Goal: Transaction & Acquisition: Purchase product/service

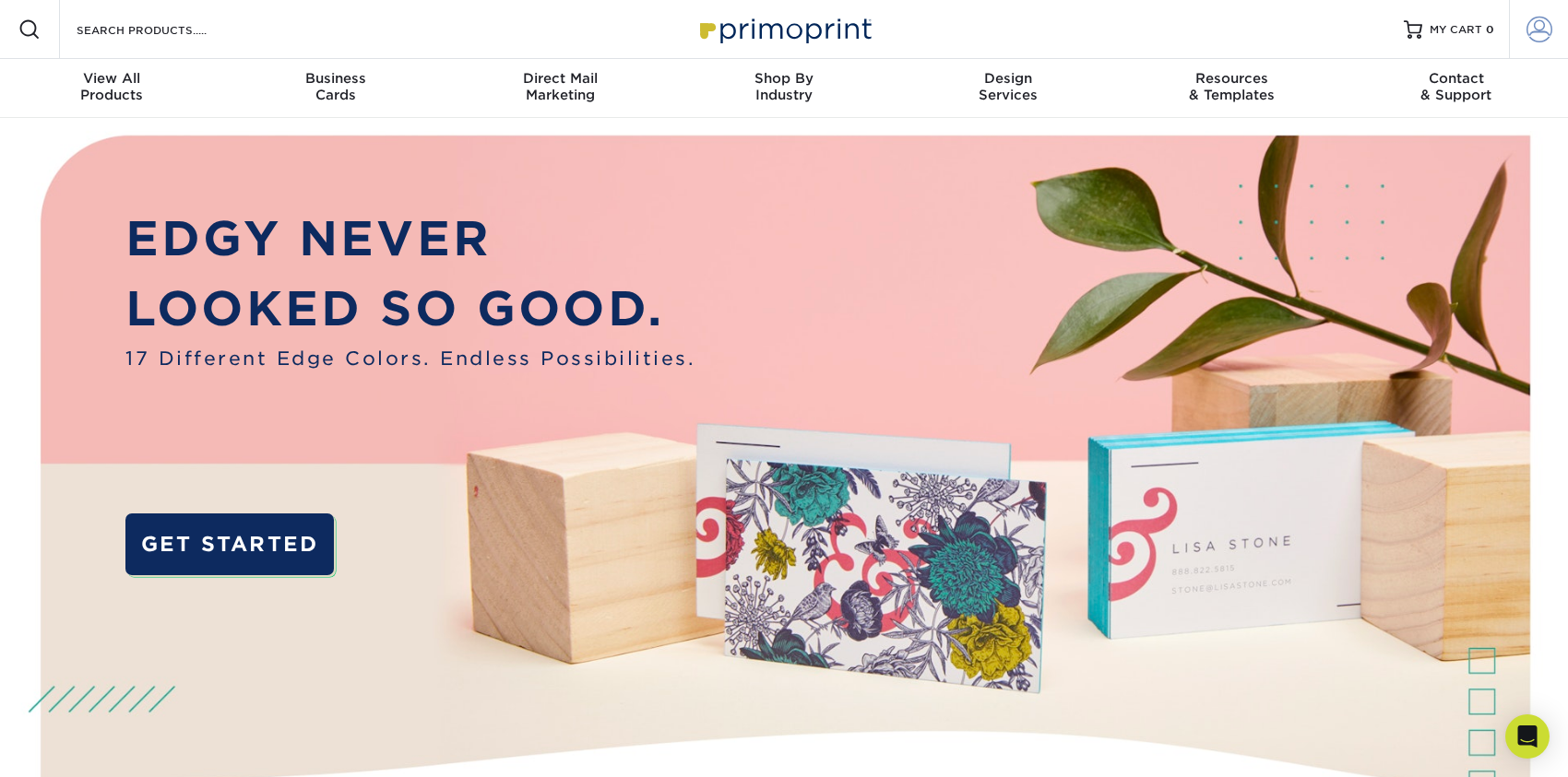
click at [1536, 26] on span at bounding box center [1539, 29] width 26 height 26
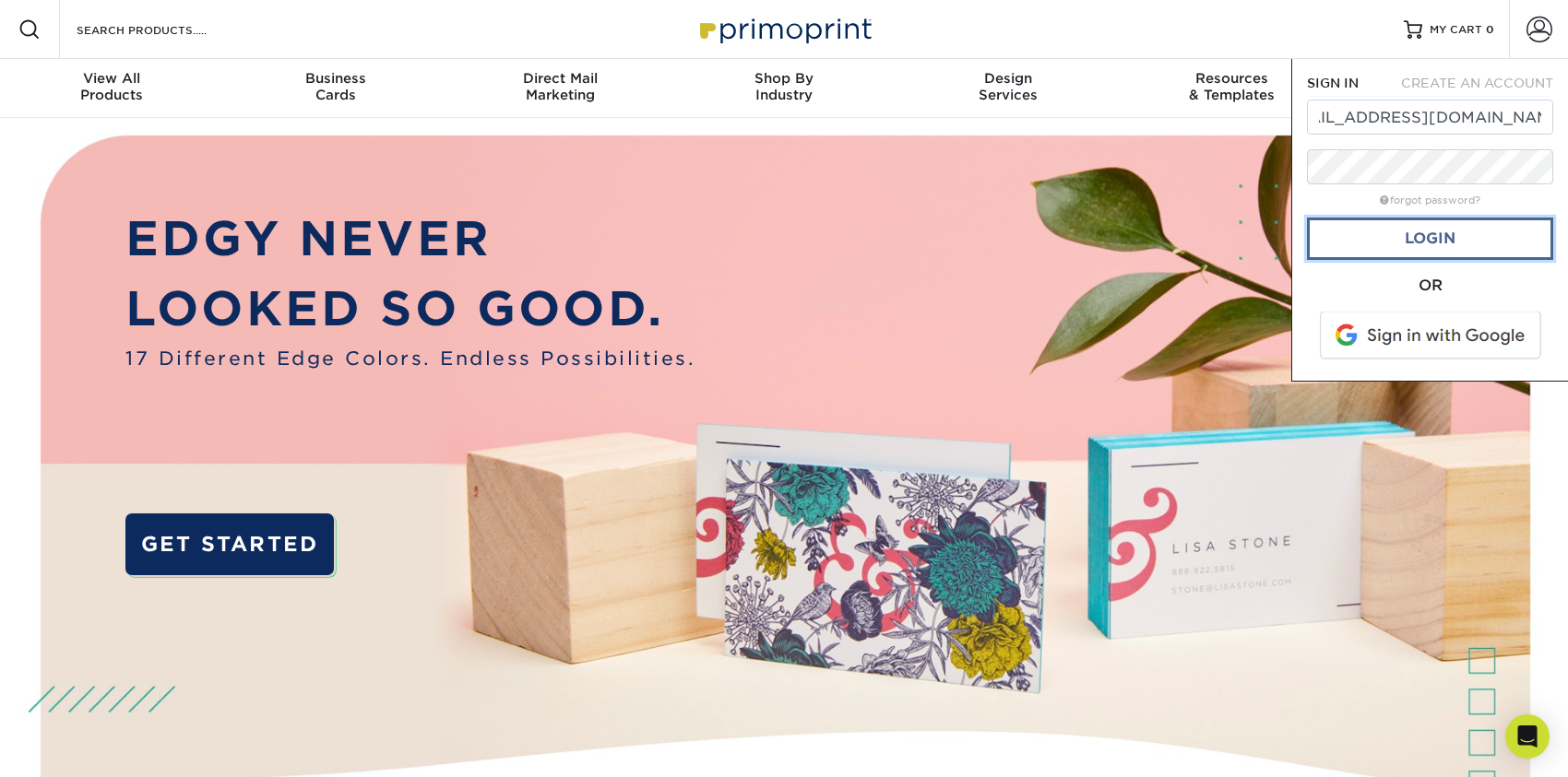
click at [1363, 236] on link "Login" at bounding box center [1430, 239] width 246 height 43
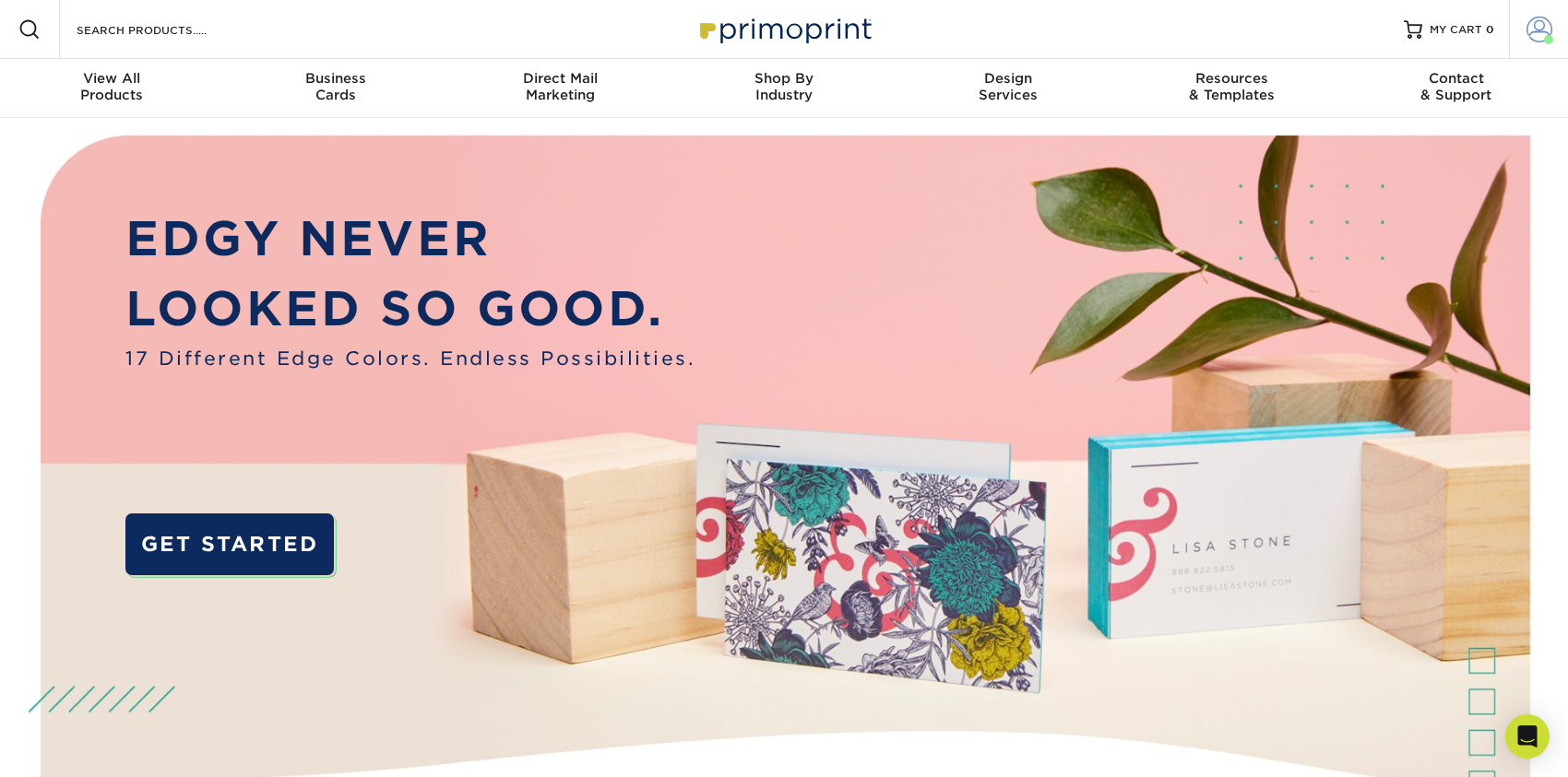
click at [1544, 40] on span at bounding box center [1549, 40] width 10 height 10
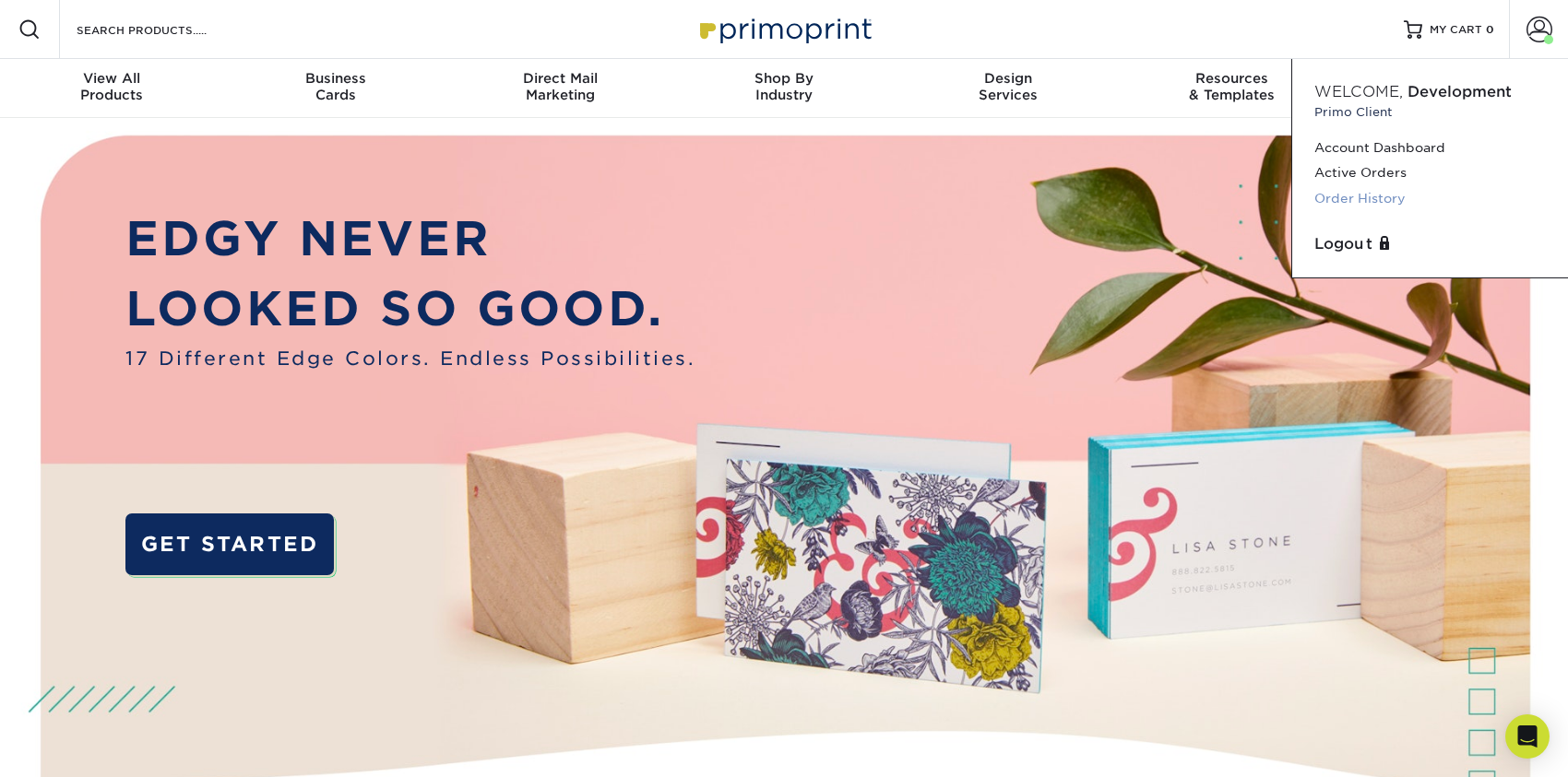
click at [1356, 195] on link "Order History" at bounding box center [1429, 199] width 232 height 25
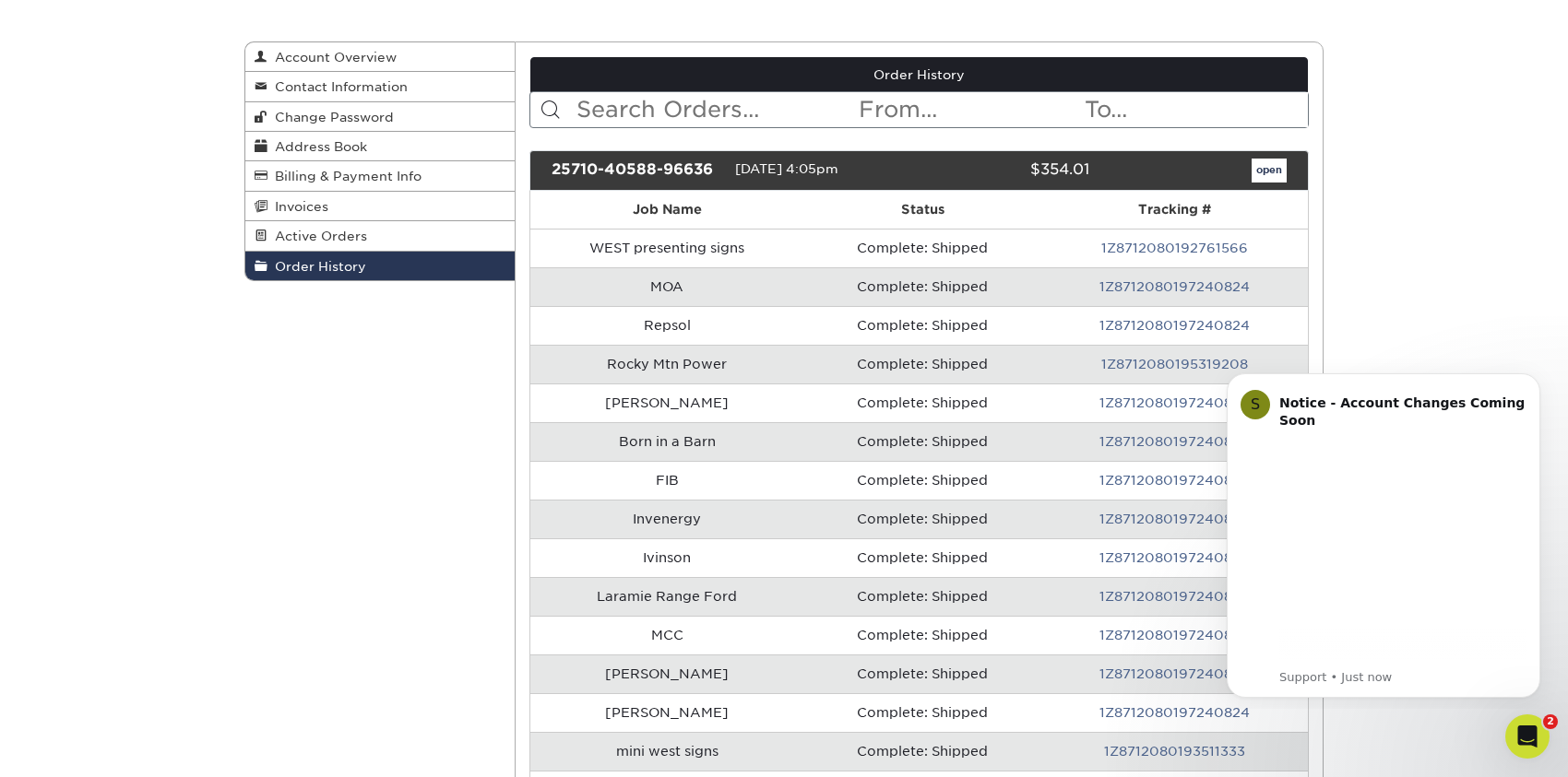
scroll to position [184, 0]
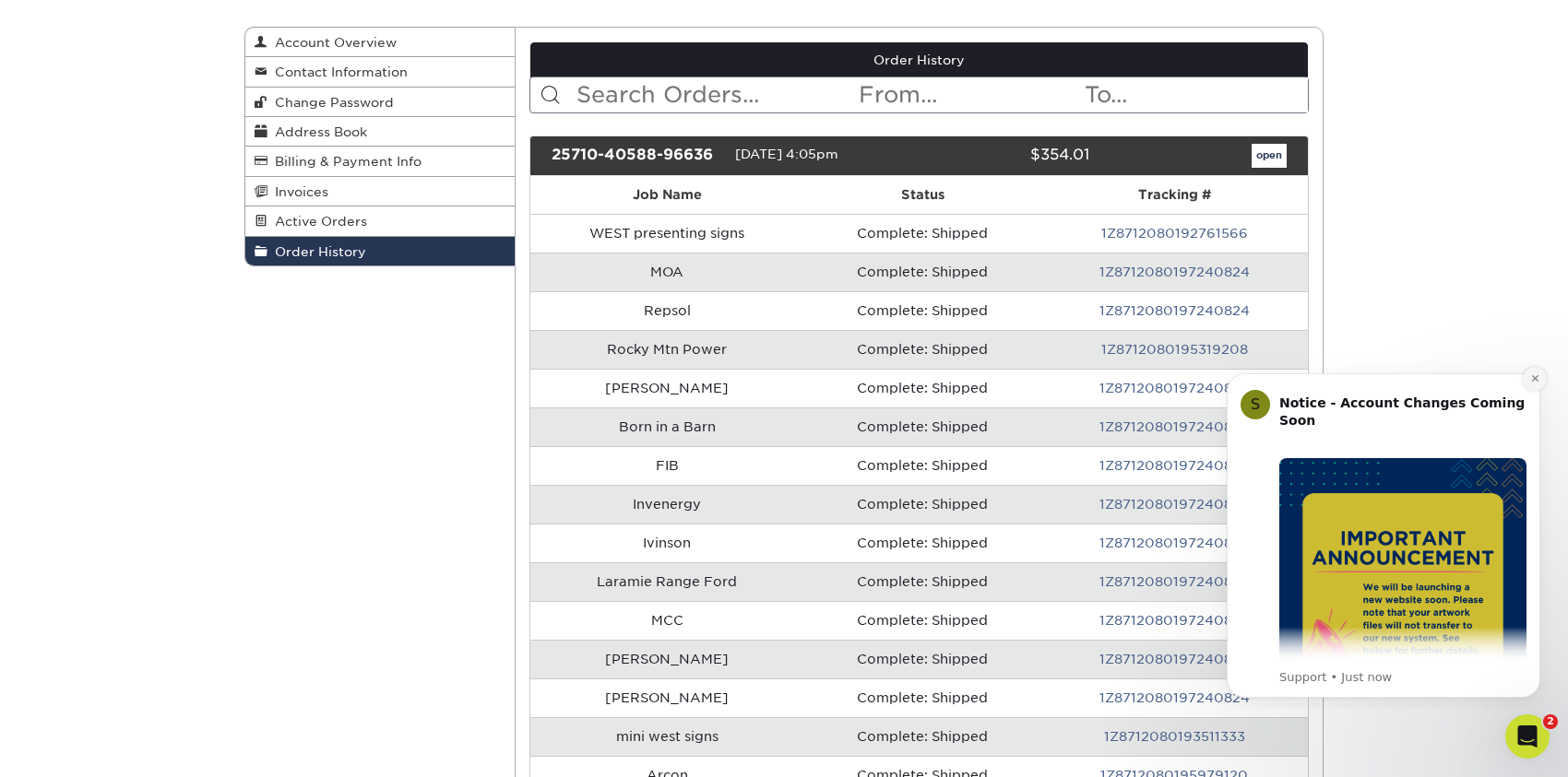
click at [1538, 374] on icon "Dismiss notification" at bounding box center [1535, 378] width 10 height 10
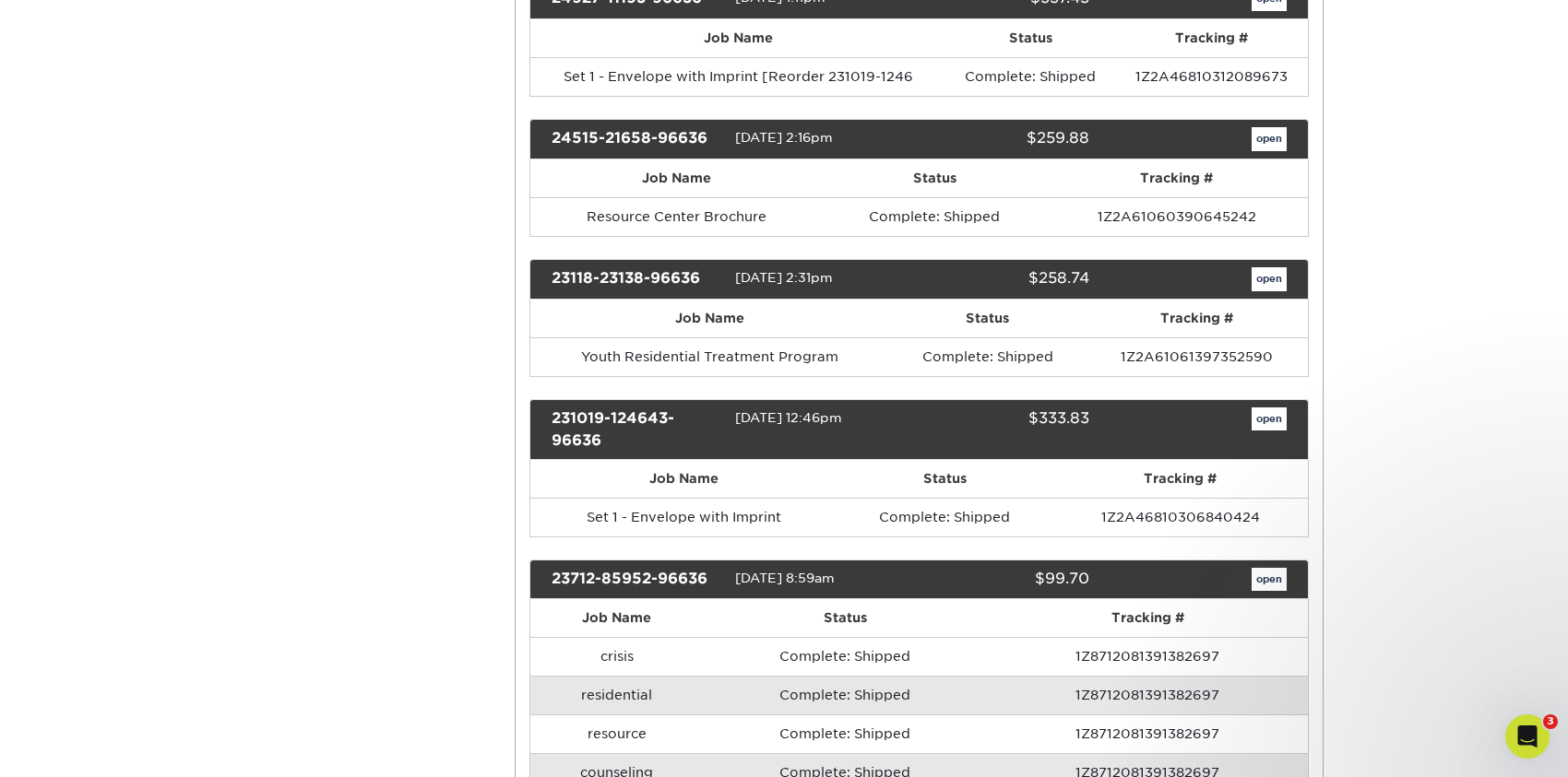
scroll to position [2028, 0]
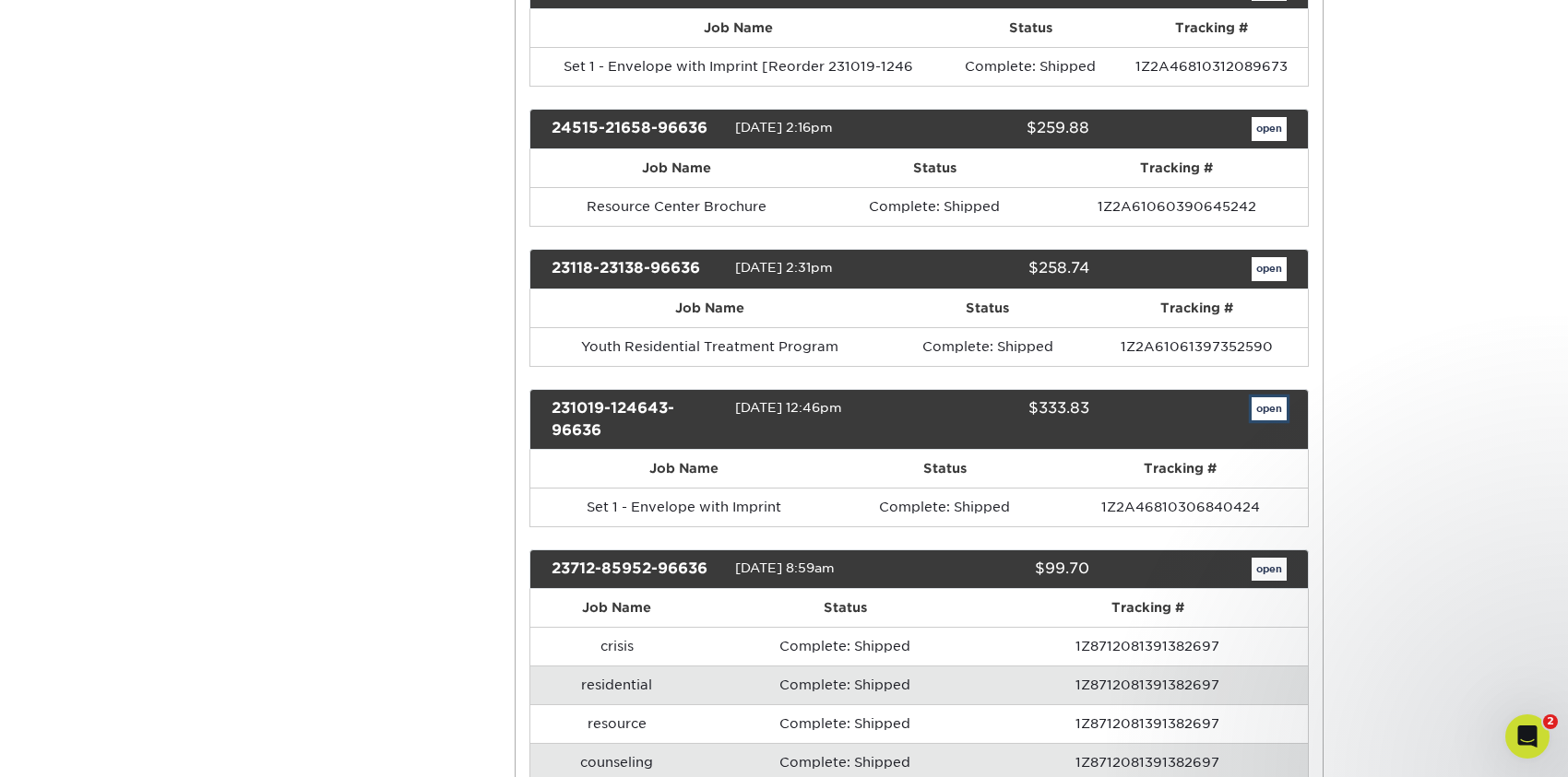
click at [1266, 403] on link "open" at bounding box center [1269, 409] width 35 height 24
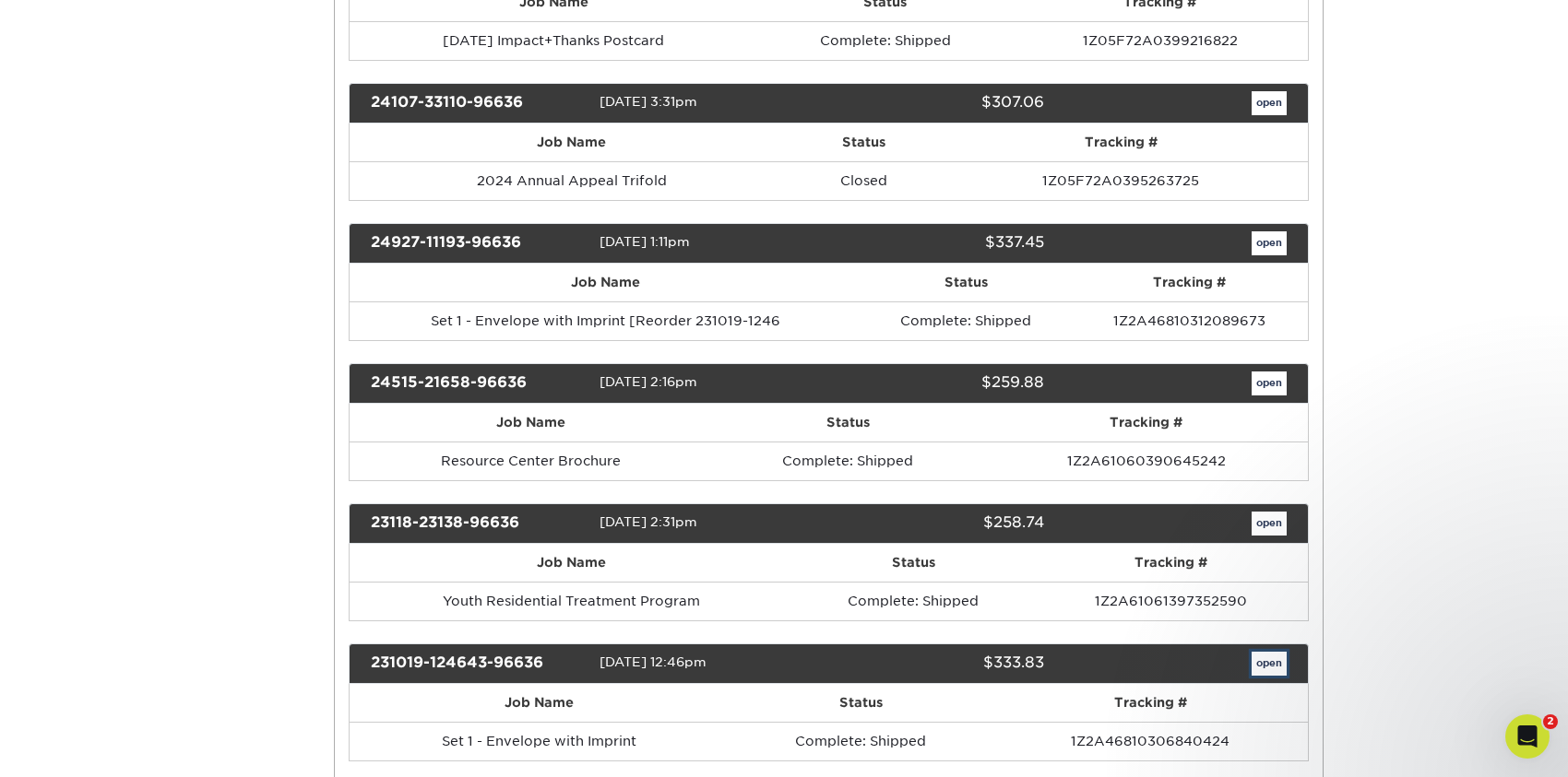
scroll to position [0, 0]
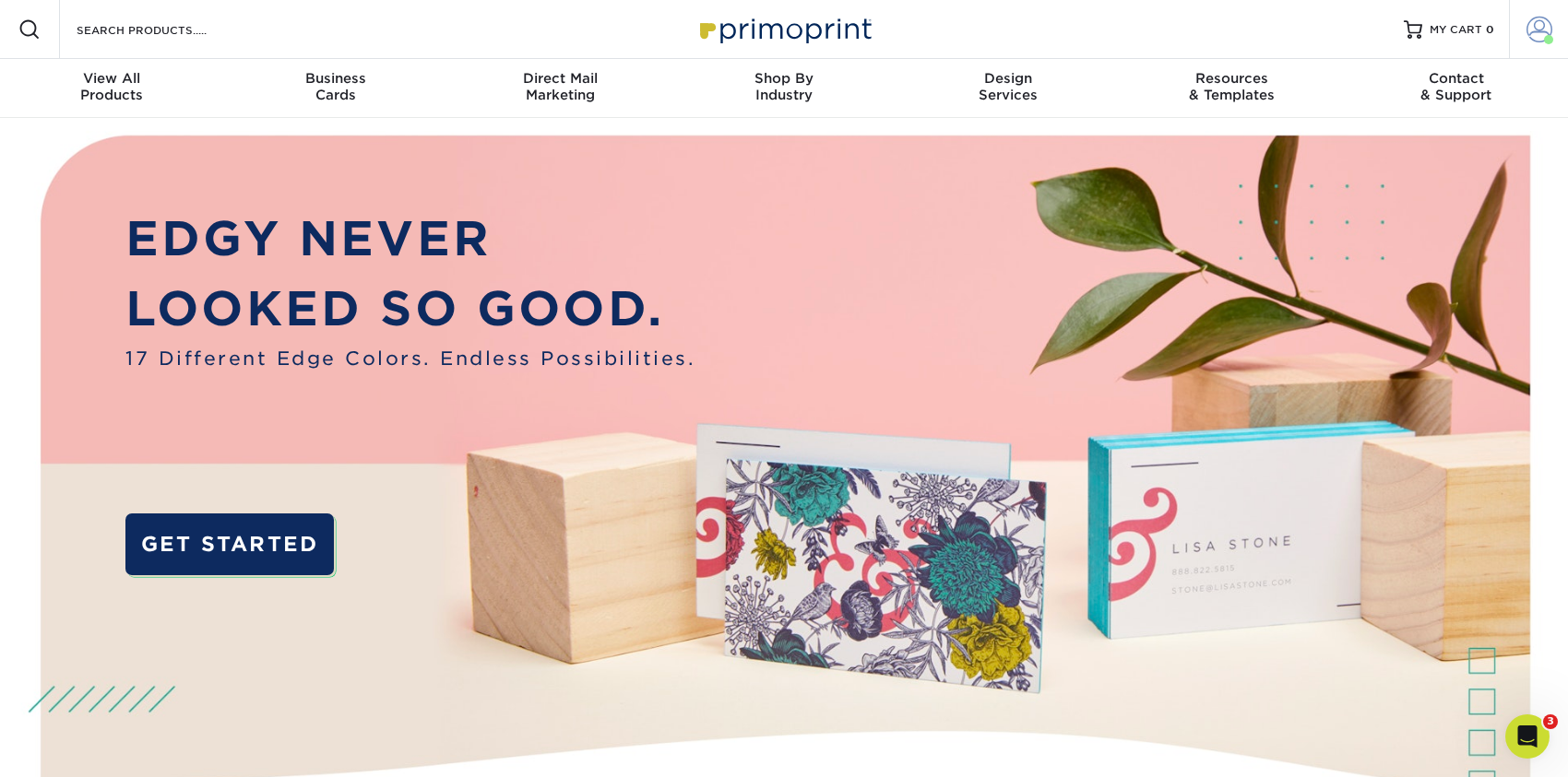
click at [1544, 27] on span at bounding box center [1539, 29] width 26 height 26
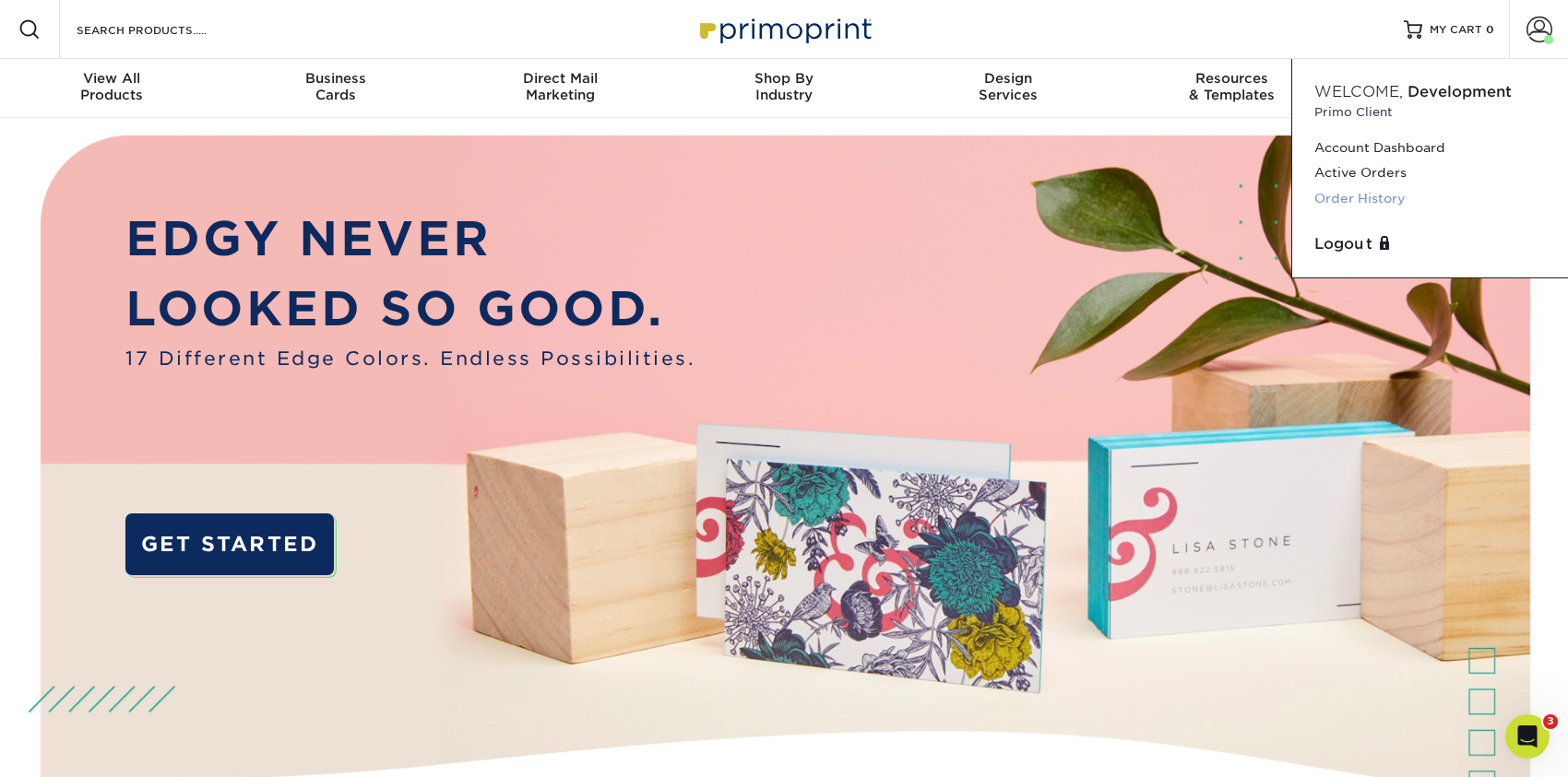
click at [1362, 191] on link "Order History" at bounding box center [1429, 199] width 232 height 25
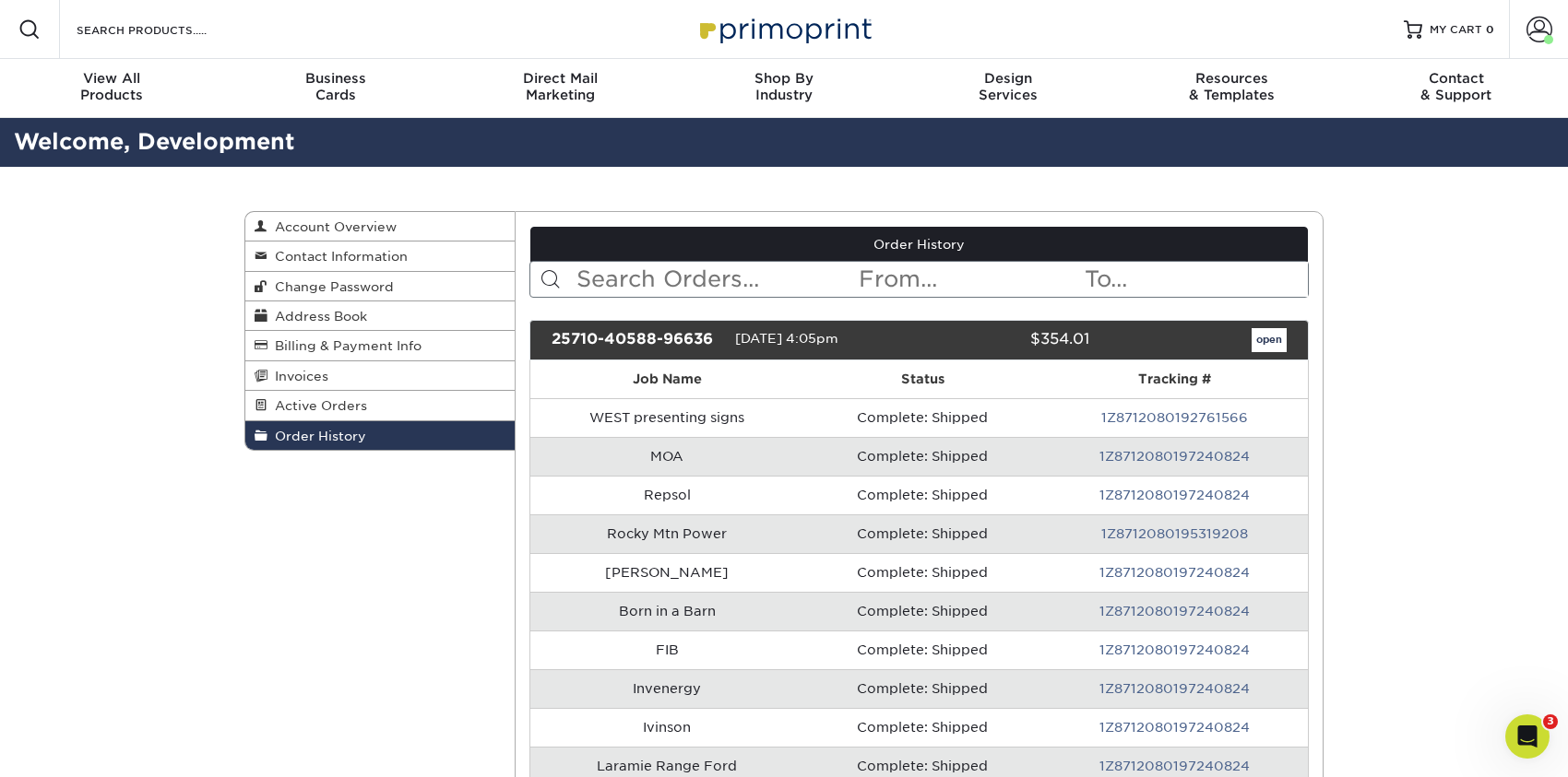
click at [588, 277] on input "text" at bounding box center [716, 279] width 283 height 35
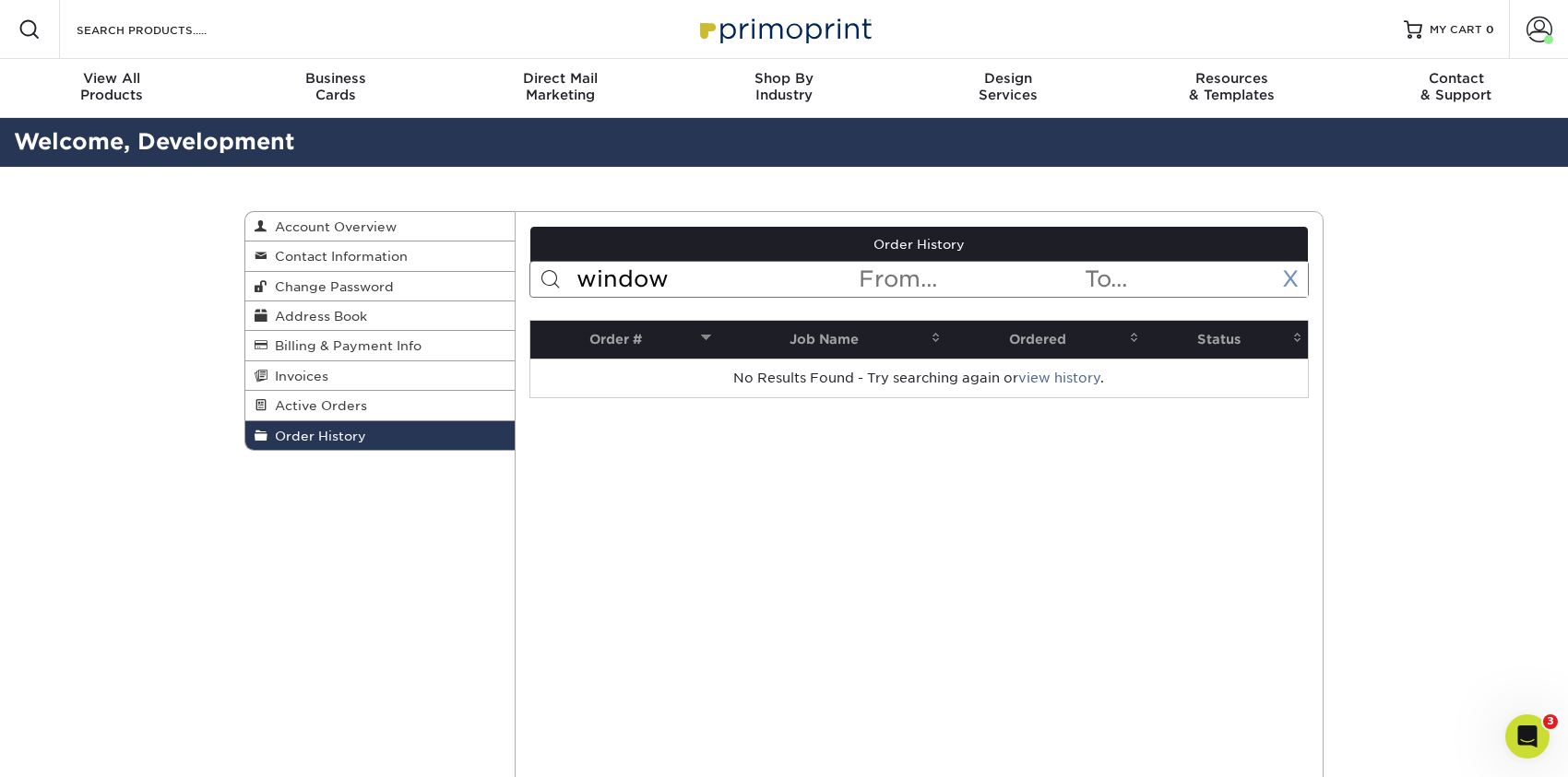
type input "window"
click at [1283, 275] on link "X" at bounding box center [1290, 279] width 16 height 27
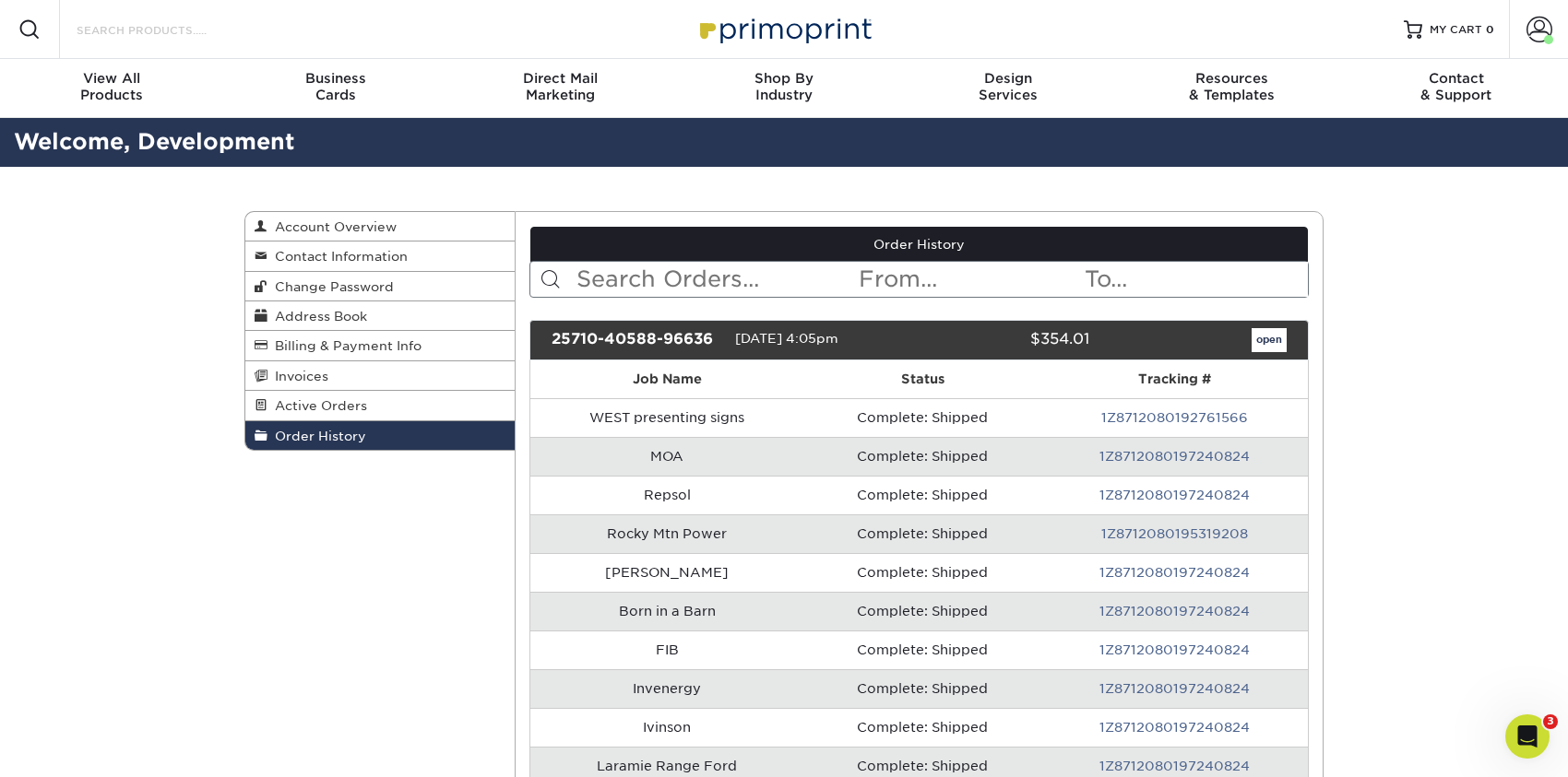
click at [92, 32] on input "Search Products" at bounding box center [164, 29] width 180 height 22
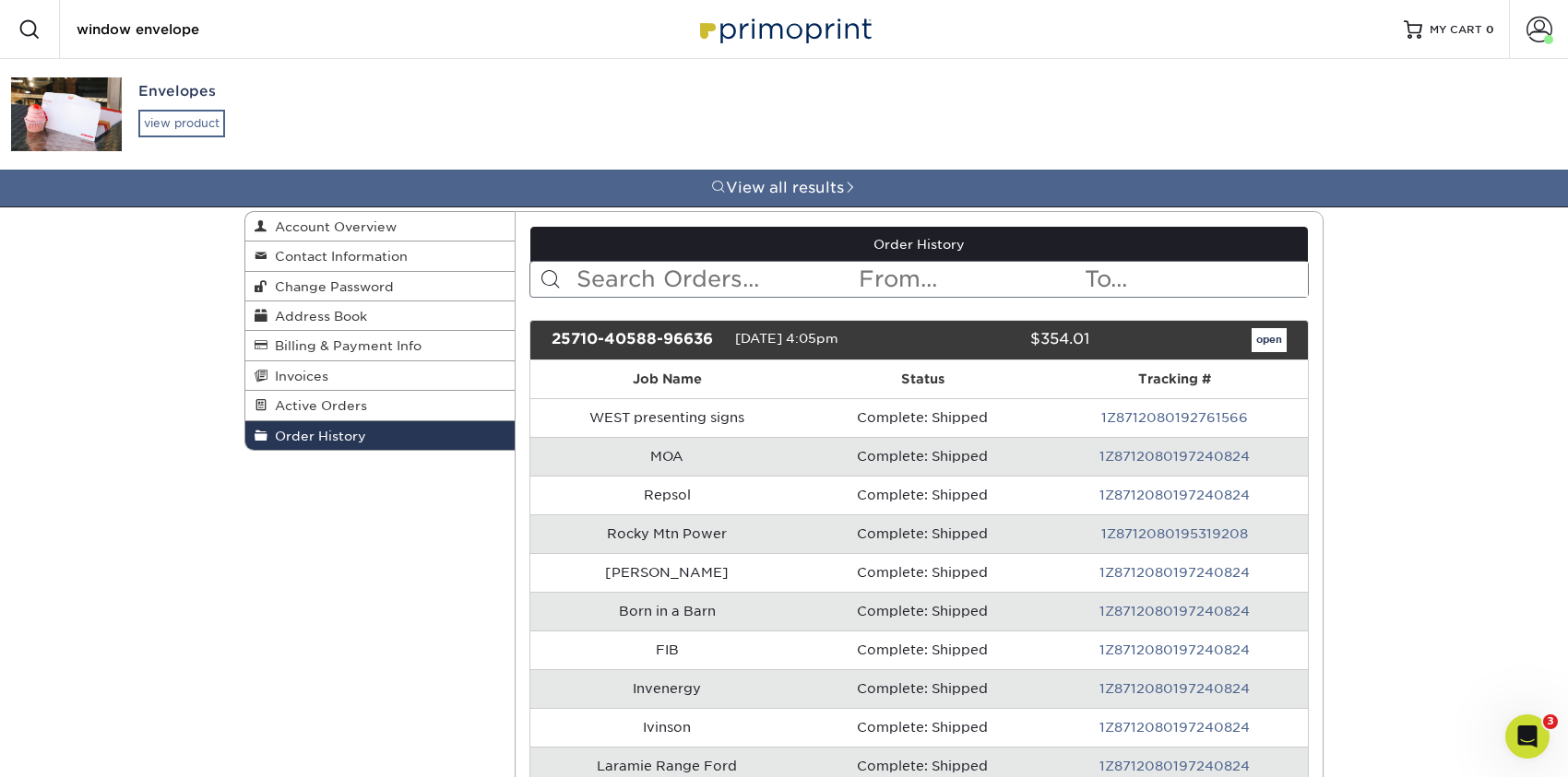
type input "window envelope"
click at [156, 126] on div "view product" at bounding box center [181, 123] width 86 height 28
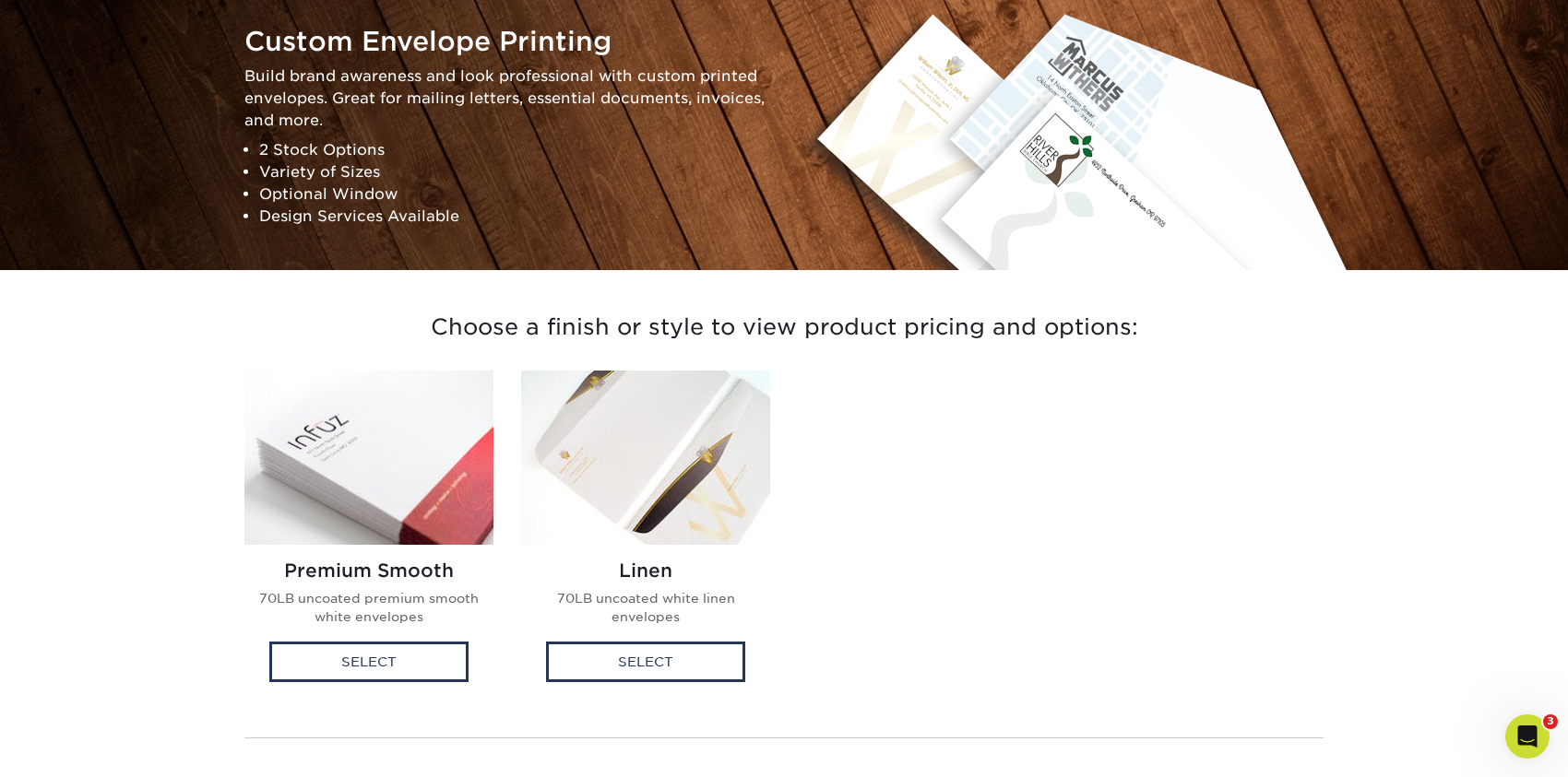
scroll to position [276, 0]
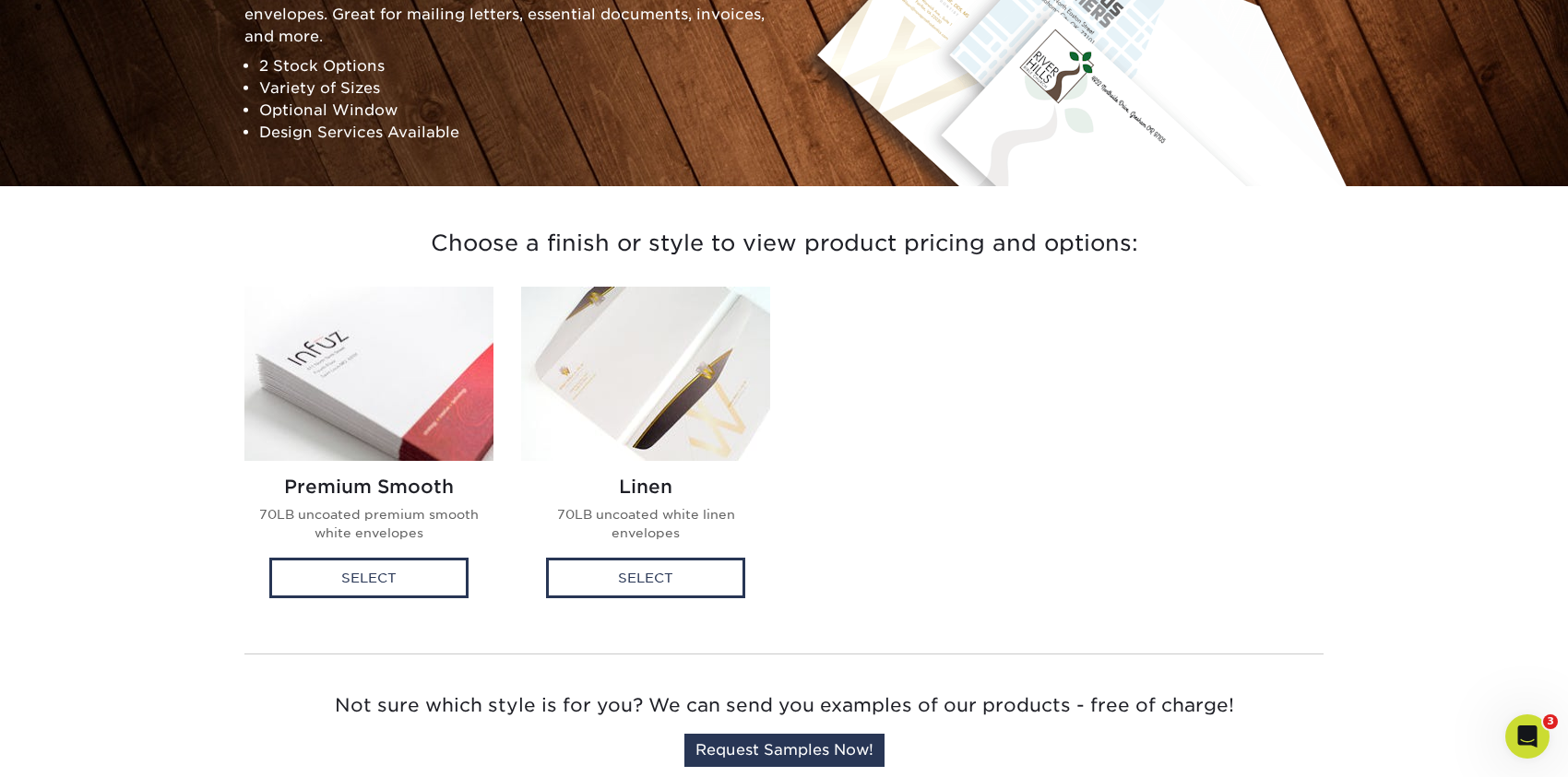
click at [409, 346] on img at bounding box center [369, 374] width 249 height 175
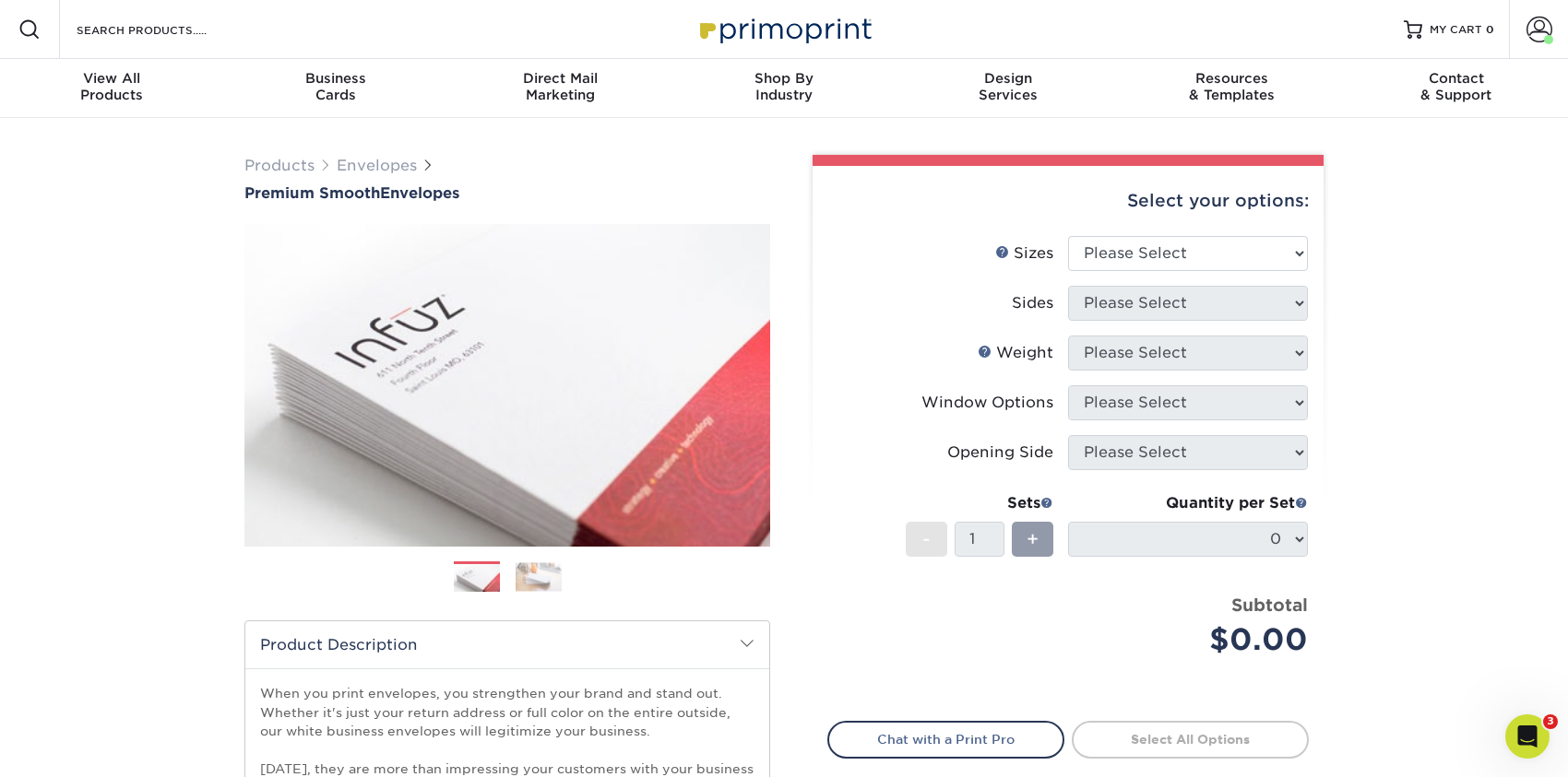
click at [547, 585] on img at bounding box center [539, 576] width 47 height 28
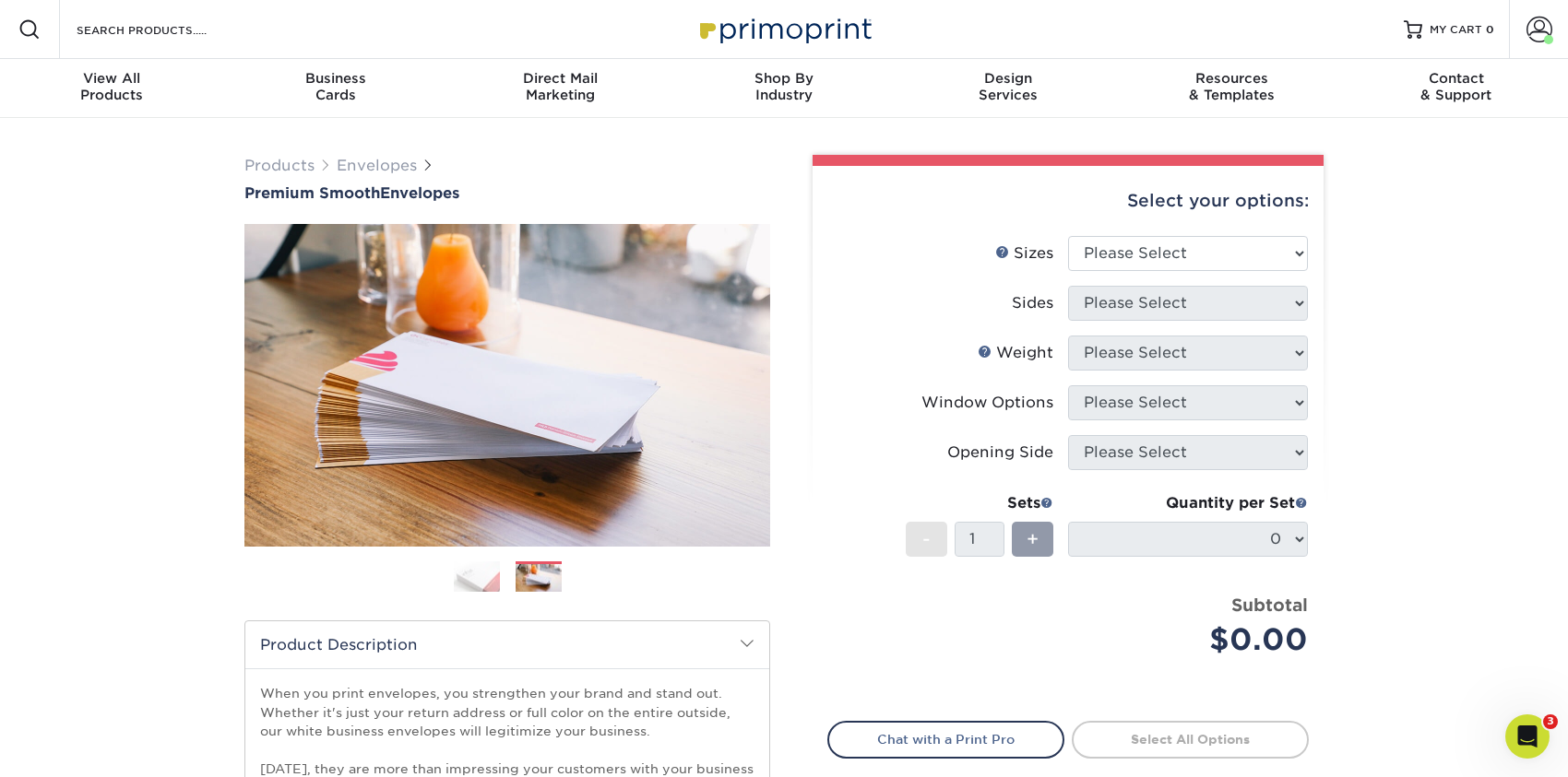
click at [486, 575] on img at bounding box center [477, 576] width 47 height 32
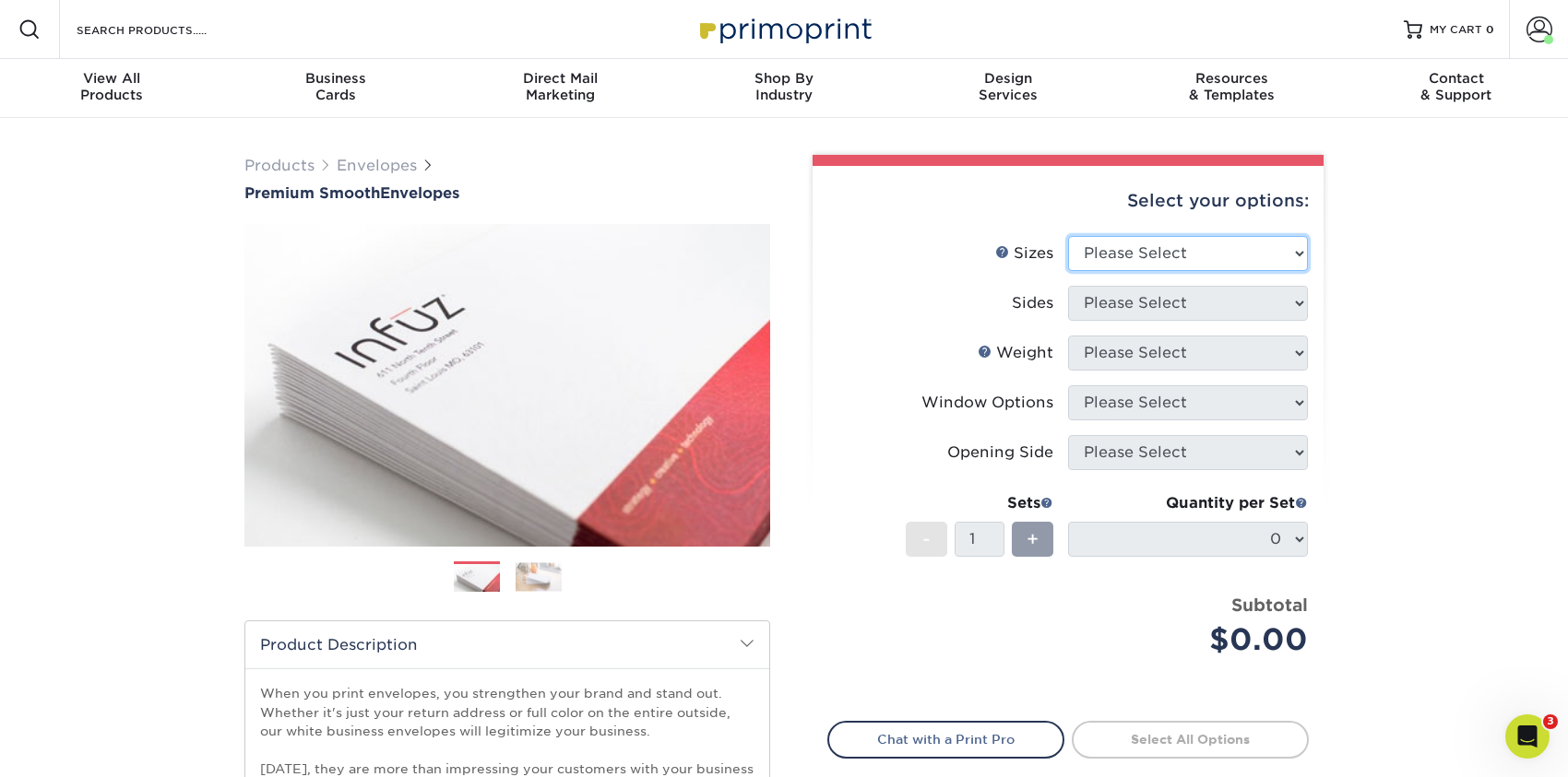
click at [1177, 255] on select "Please Select 8.875" x 3.875" 4.125" x 9.5" 5.25" x 7.25" 9" x 12"" at bounding box center [1188, 253] width 240 height 35
click at [1362, 246] on div "Products Envelopes Premium Smooth Envelopes Previous Next / /" at bounding box center [784, 610] width 1568 height 985
click at [1153, 242] on select "Please Select 8.875" x 3.875" 4.125" x 9.5" 5.25" x 7.25" 9" x 12"" at bounding box center [1188, 253] width 240 height 35
drag, startPoint x: 1404, startPoint y: 282, endPoint x: 1407, endPoint y: 295, distance: 13.3
click at [1405, 288] on div "Products Envelopes Premium Smooth Envelopes Previous Next / /" at bounding box center [784, 610] width 1568 height 985
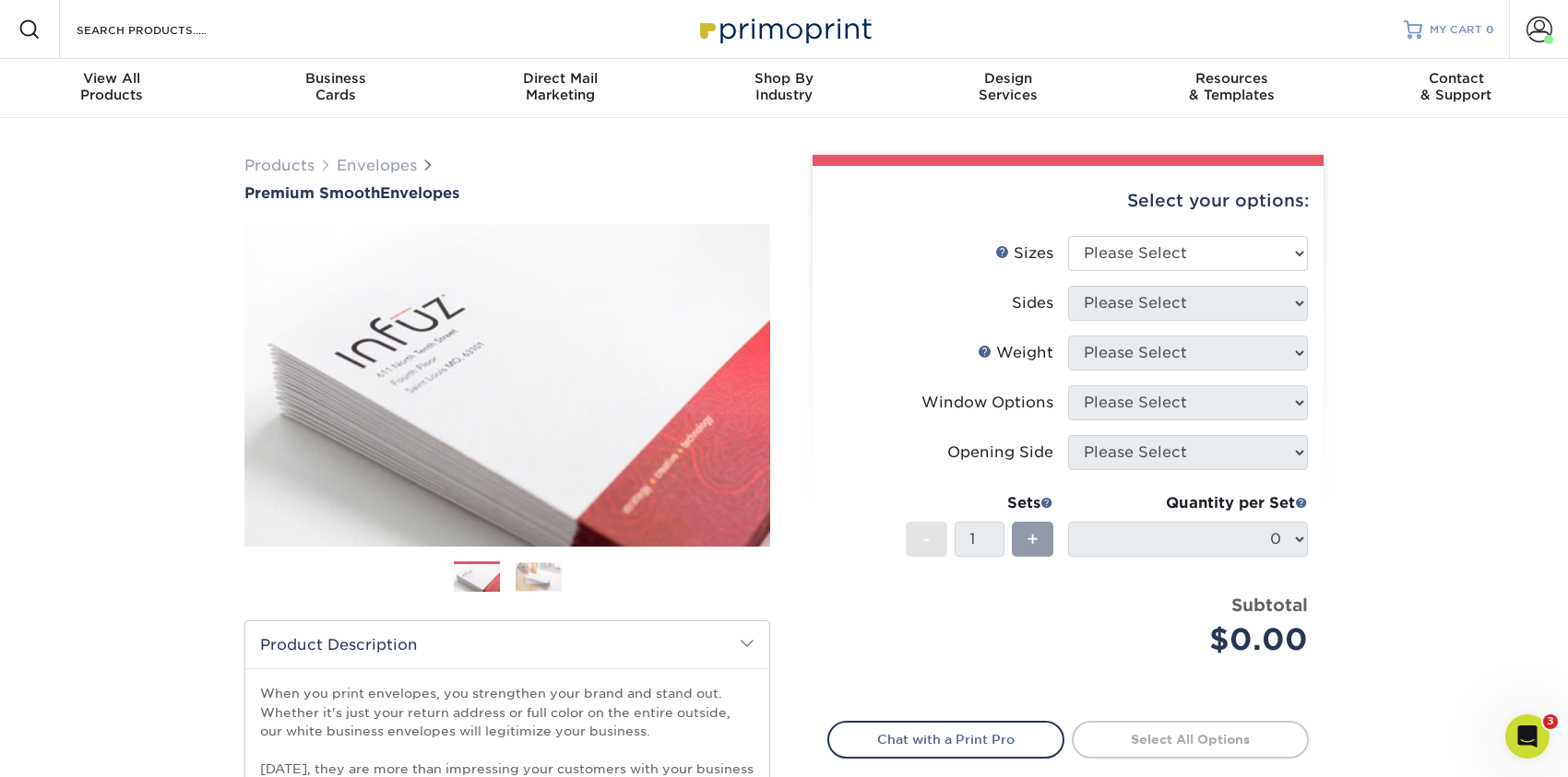
click at [1484, 24] on div "MY CART 0" at bounding box center [1461, 30] width 65 height 16
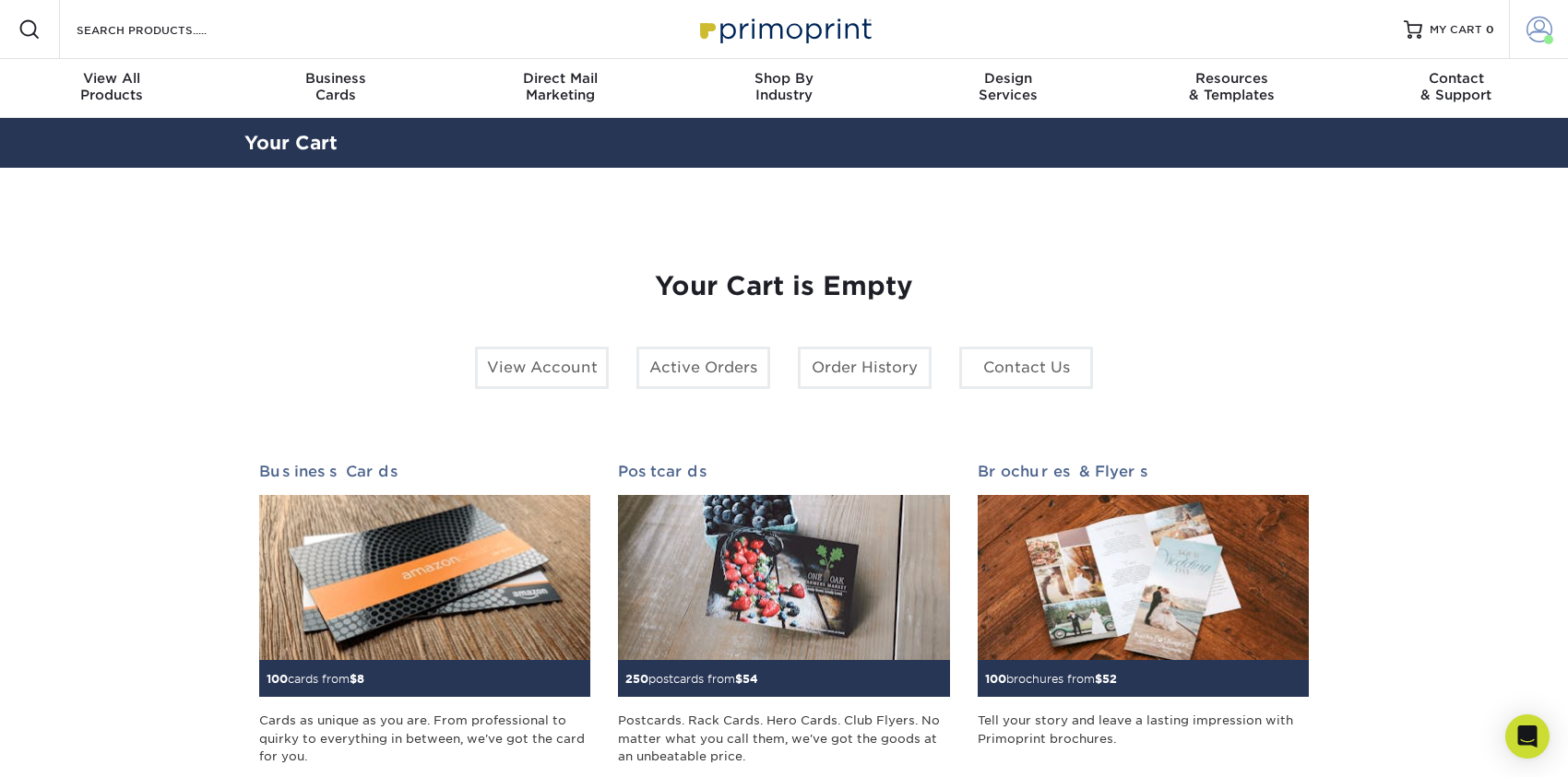
click at [1529, 31] on span at bounding box center [1539, 29] width 26 height 26
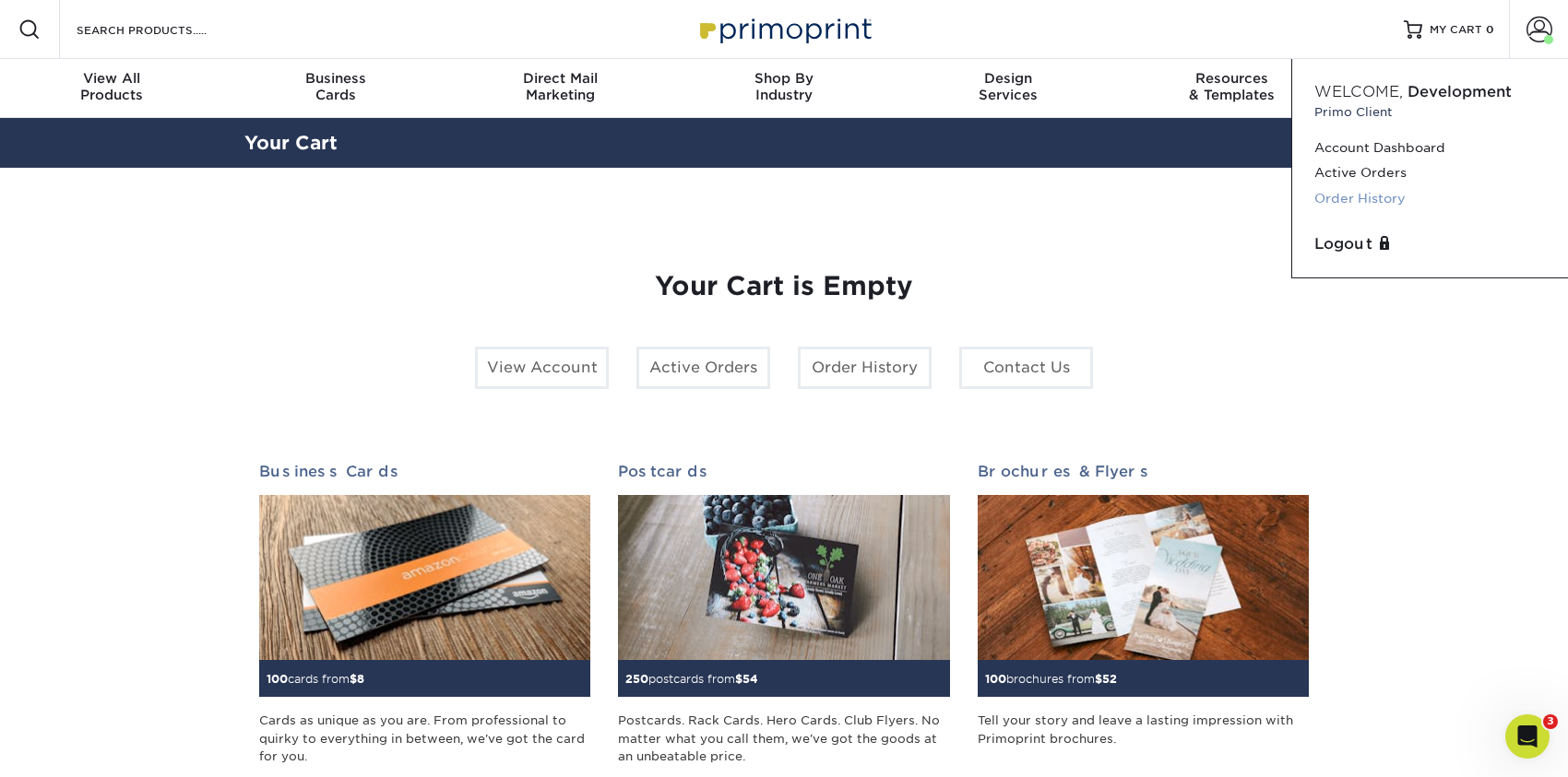
click at [1357, 195] on link "Order History" at bounding box center [1429, 199] width 232 height 25
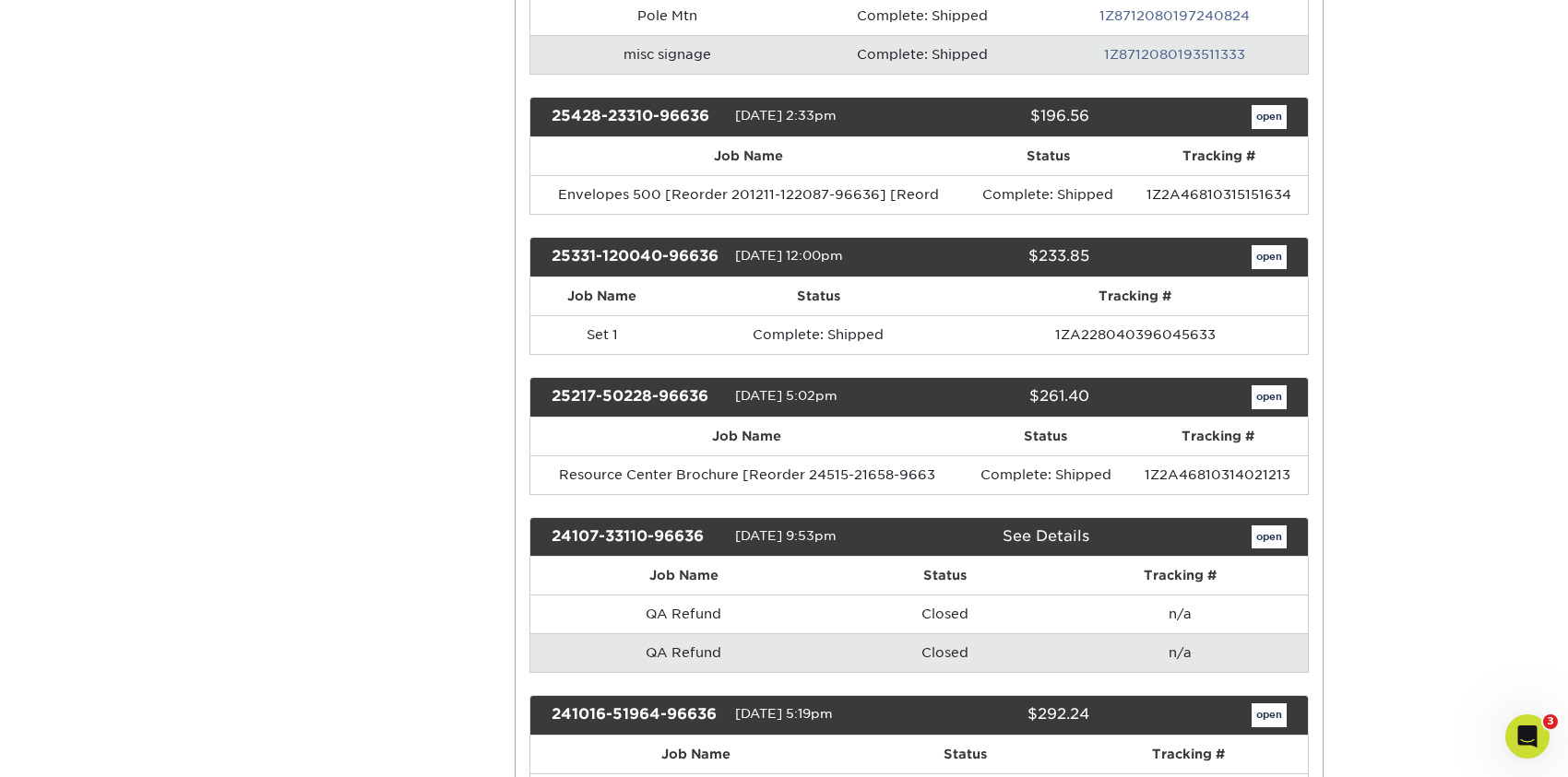
scroll to position [1014, 0]
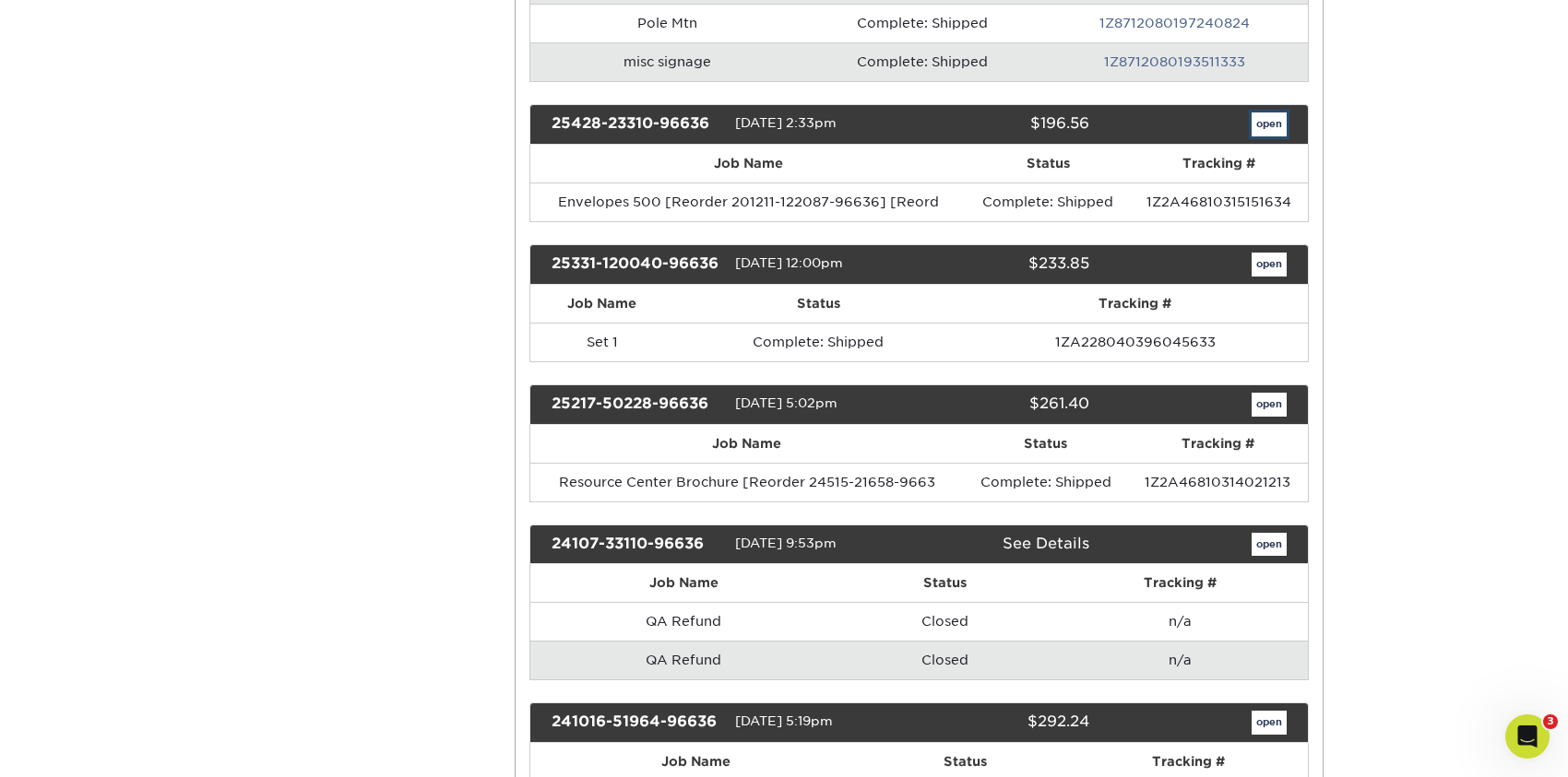
click at [1274, 118] on link "open" at bounding box center [1269, 124] width 35 height 24
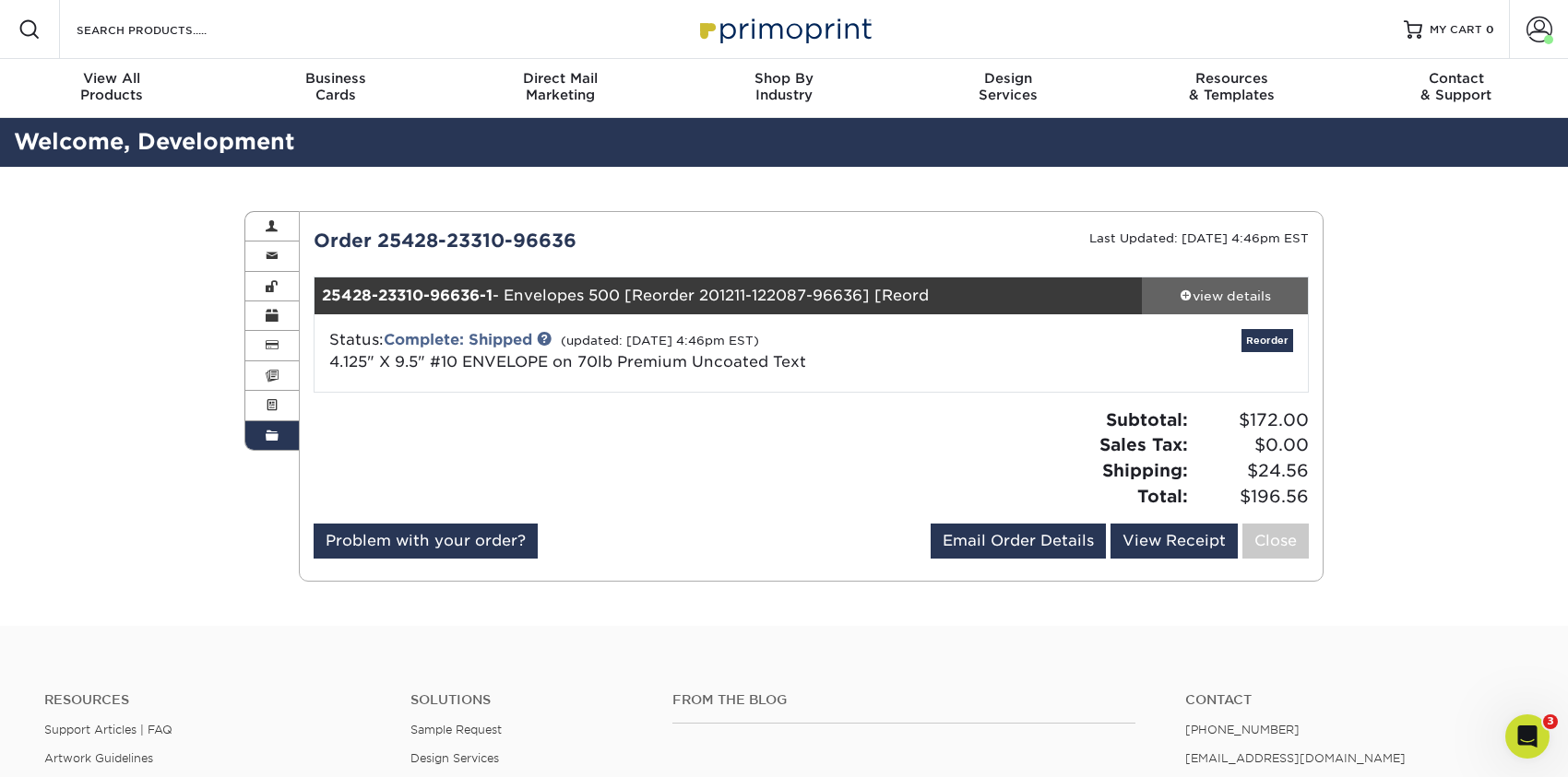
click at [1236, 288] on div "view details" at bounding box center [1225, 296] width 166 height 18
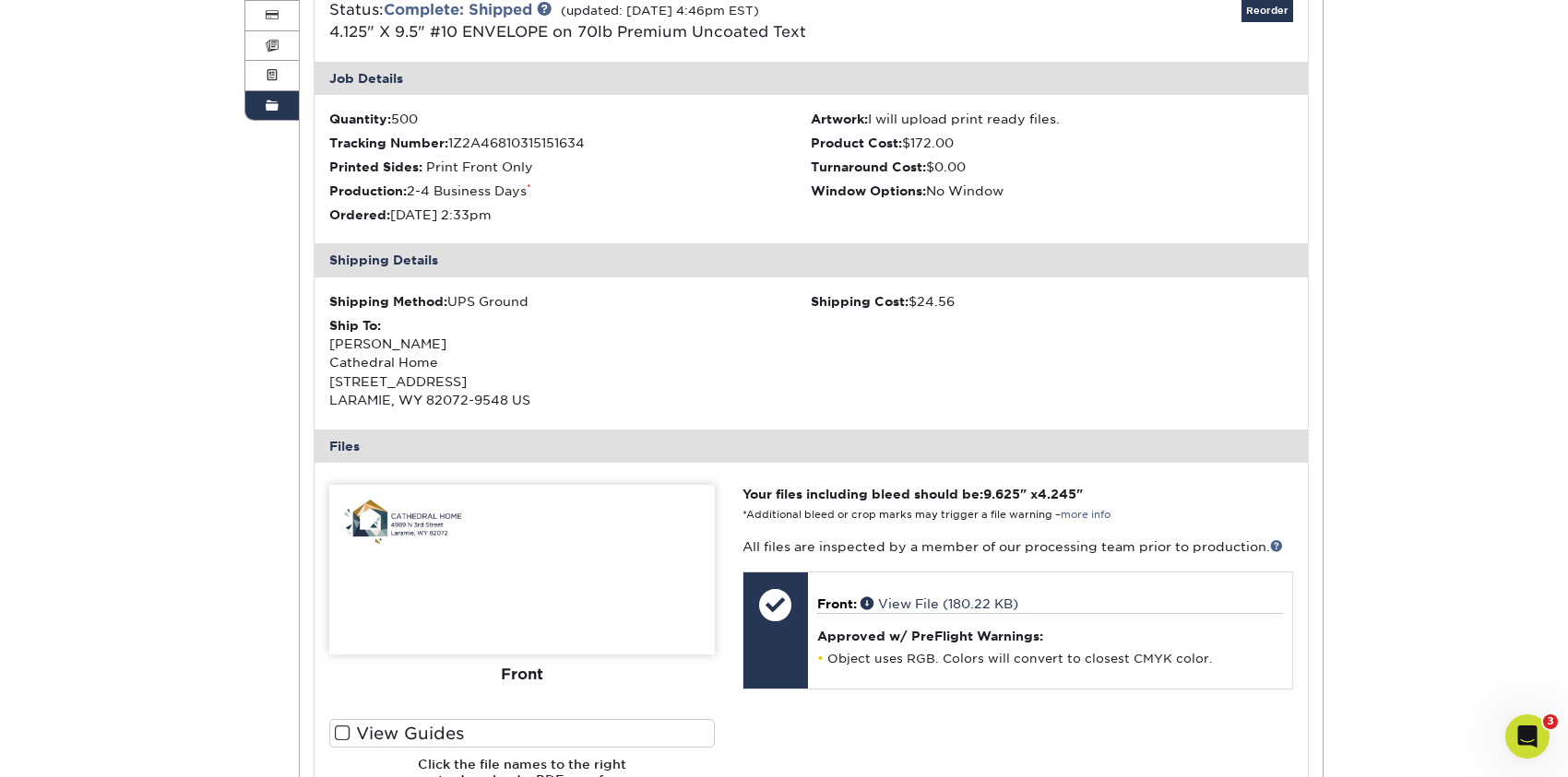
scroll to position [92, 0]
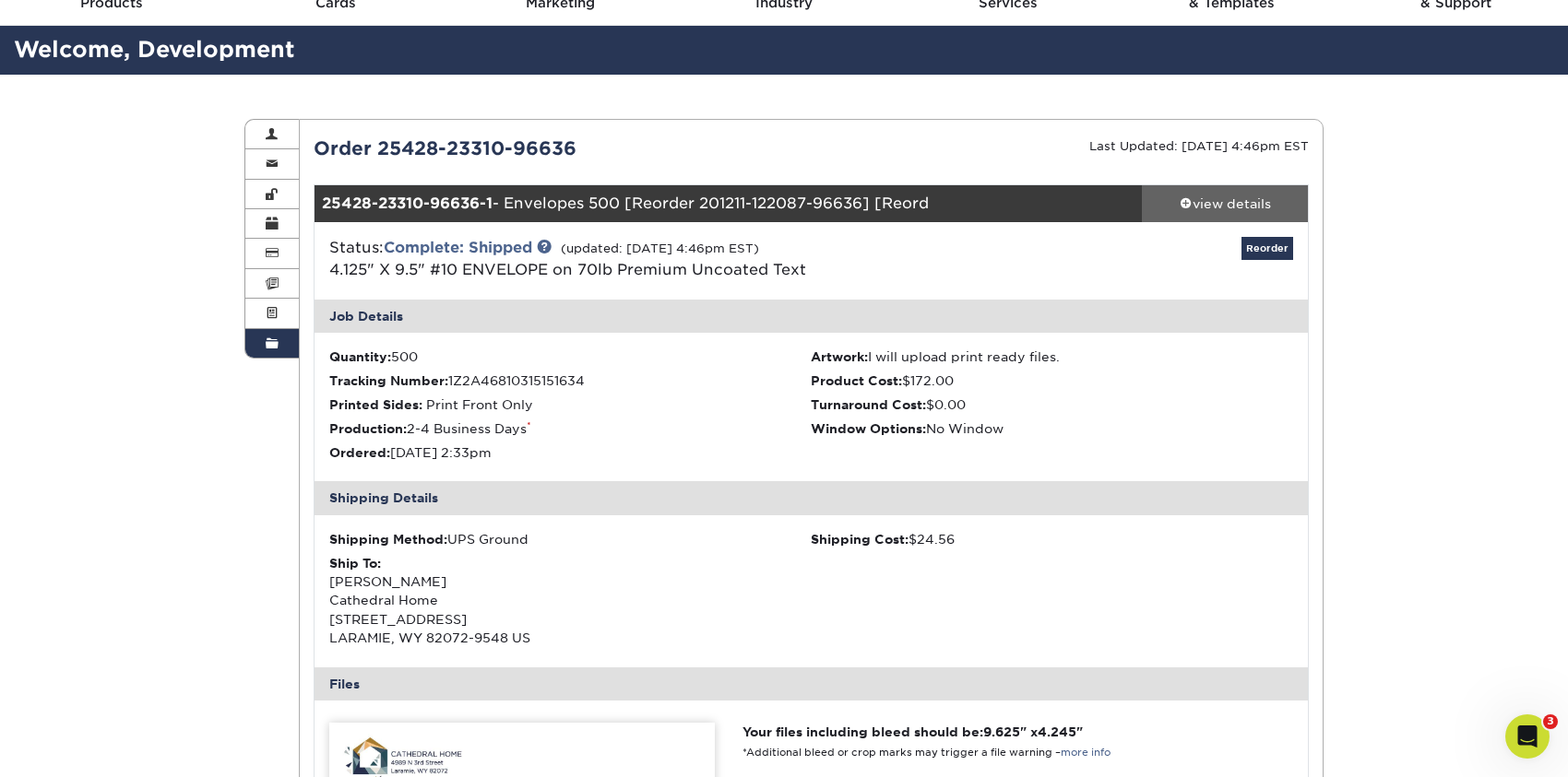
click at [1225, 204] on div "view details" at bounding box center [1225, 204] width 166 height 18
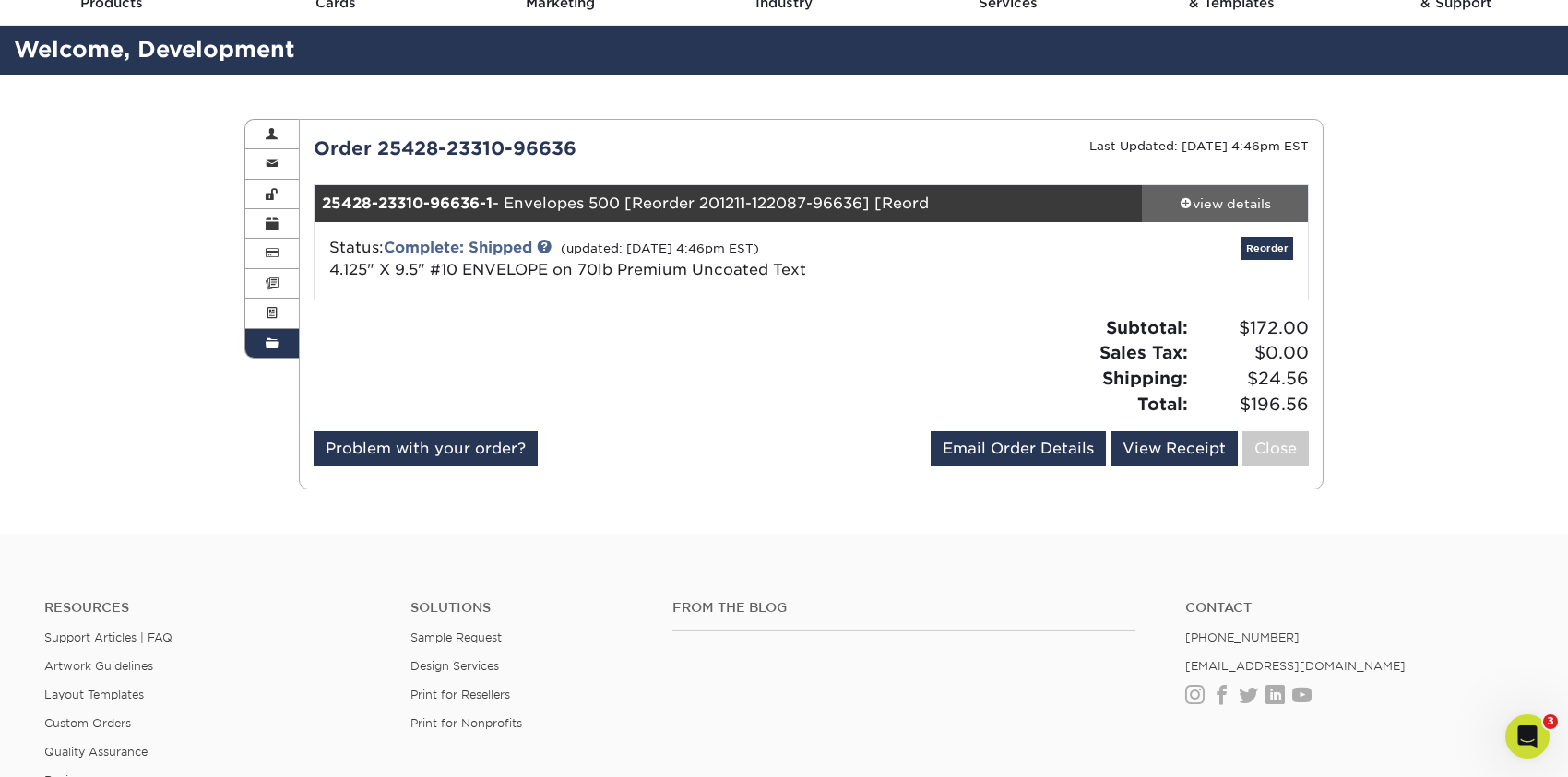
click at [1225, 204] on div "view details" at bounding box center [1225, 204] width 166 height 18
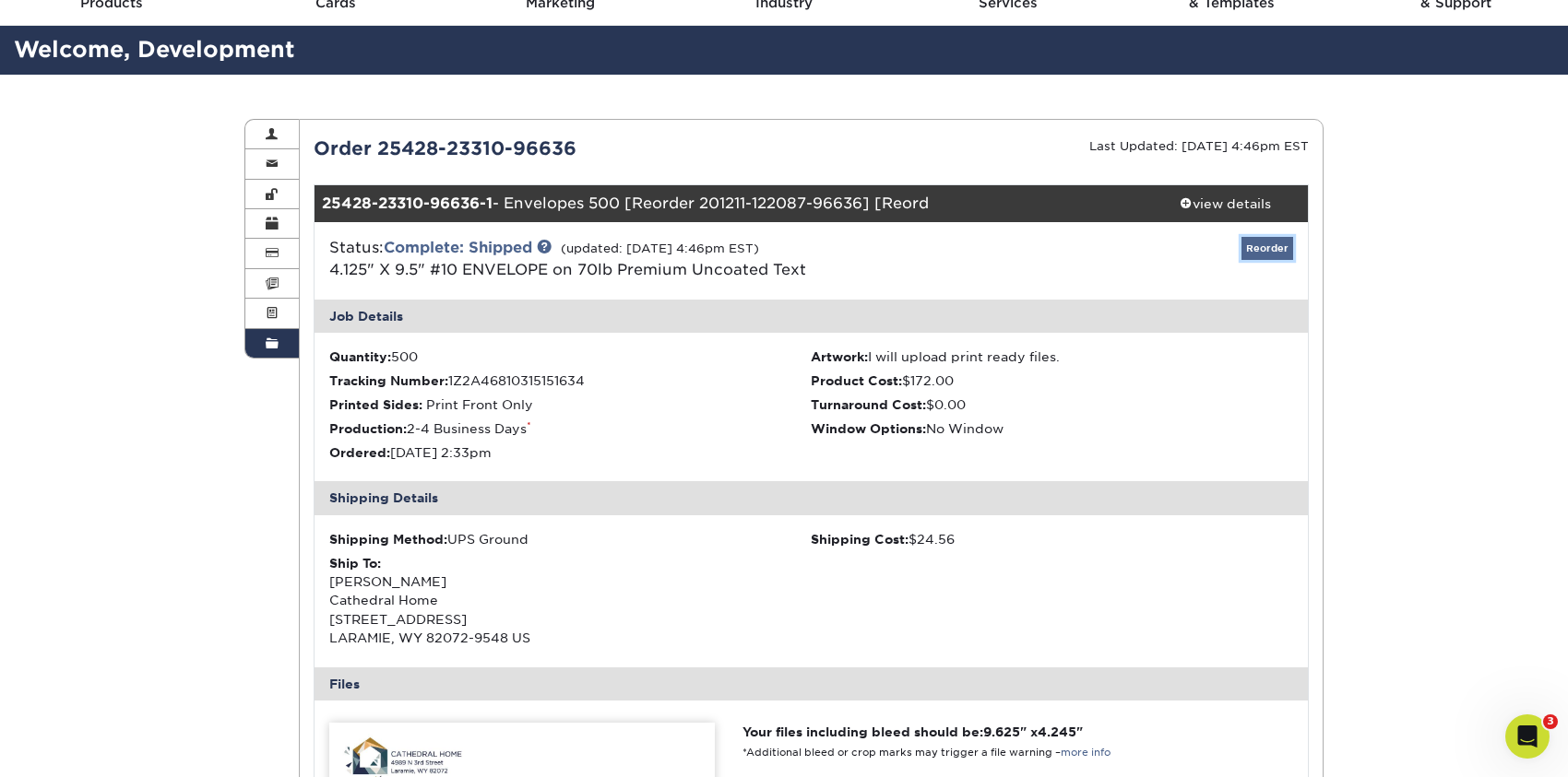
click at [1272, 251] on link "Reorder" at bounding box center [1266, 248] width 51 height 23
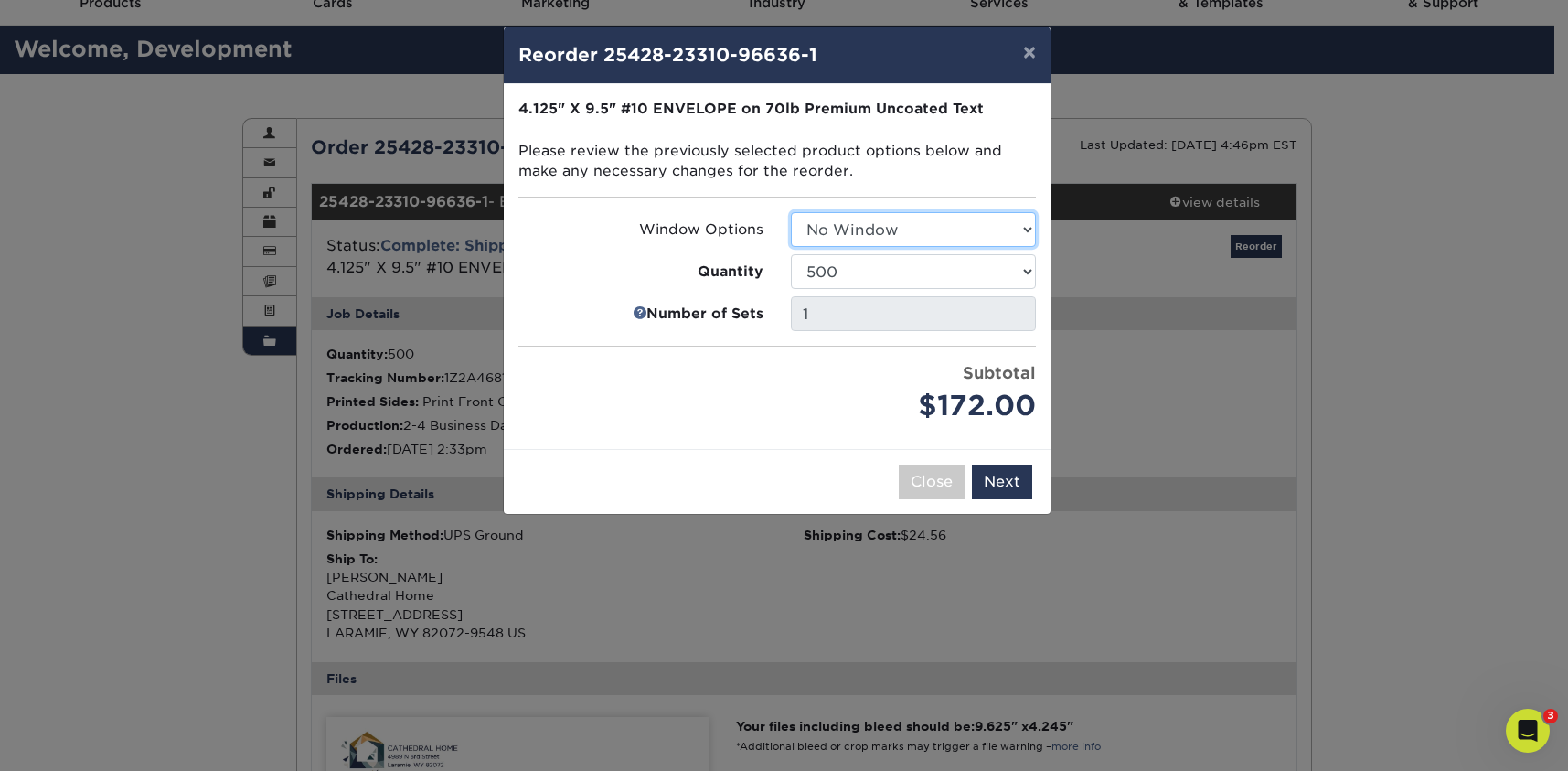
click at [926, 230] on select "Select Option No Window Window (Left Side)" at bounding box center [913, 229] width 245 height 35
select select "b86b10cc-c636-4afb-8a99-5a4de9e47610"
click at [791, 212] on select "Select Option No Window Window (Left Side)" at bounding box center [913, 229] width 245 height 35
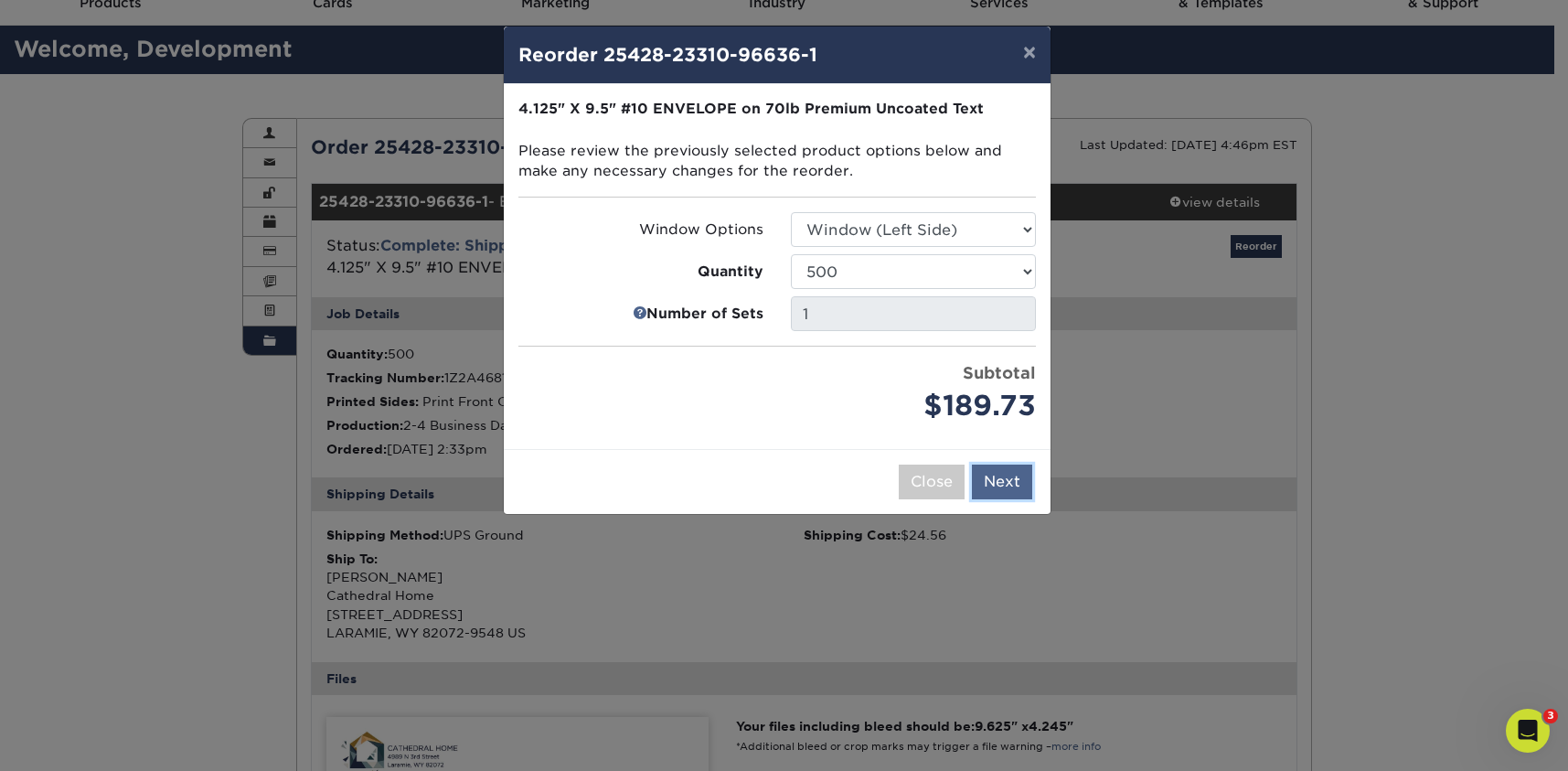
click at [1017, 483] on button "Next" at bounding box center [1001, 482] width 61 height 35
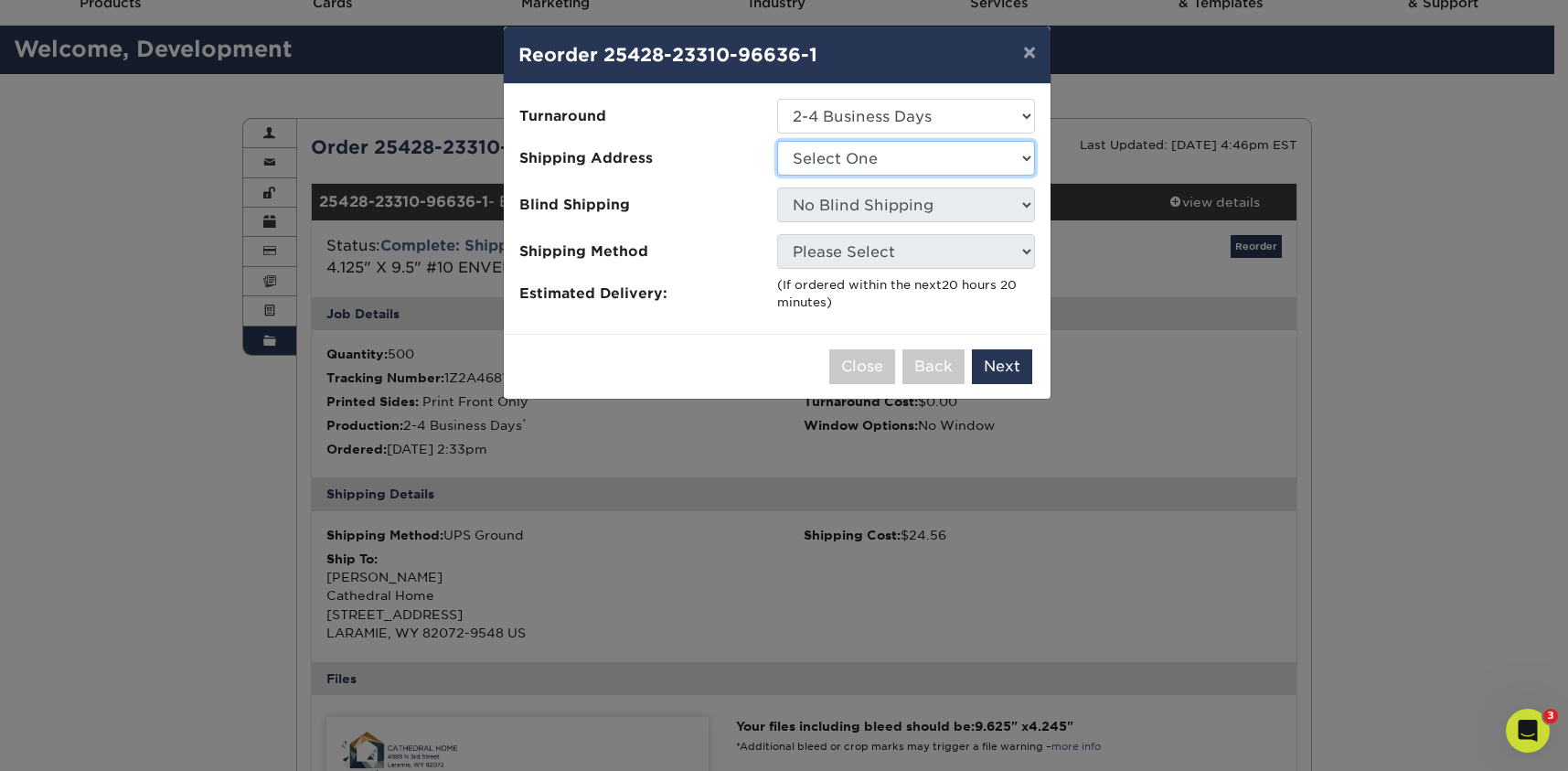
click at [827, 149] on select "Select One Carbon County Youth Crisis Center Cathedral Home Community Programs …" at bounding box center [906, 158] width 258 height 35
select select "197579"
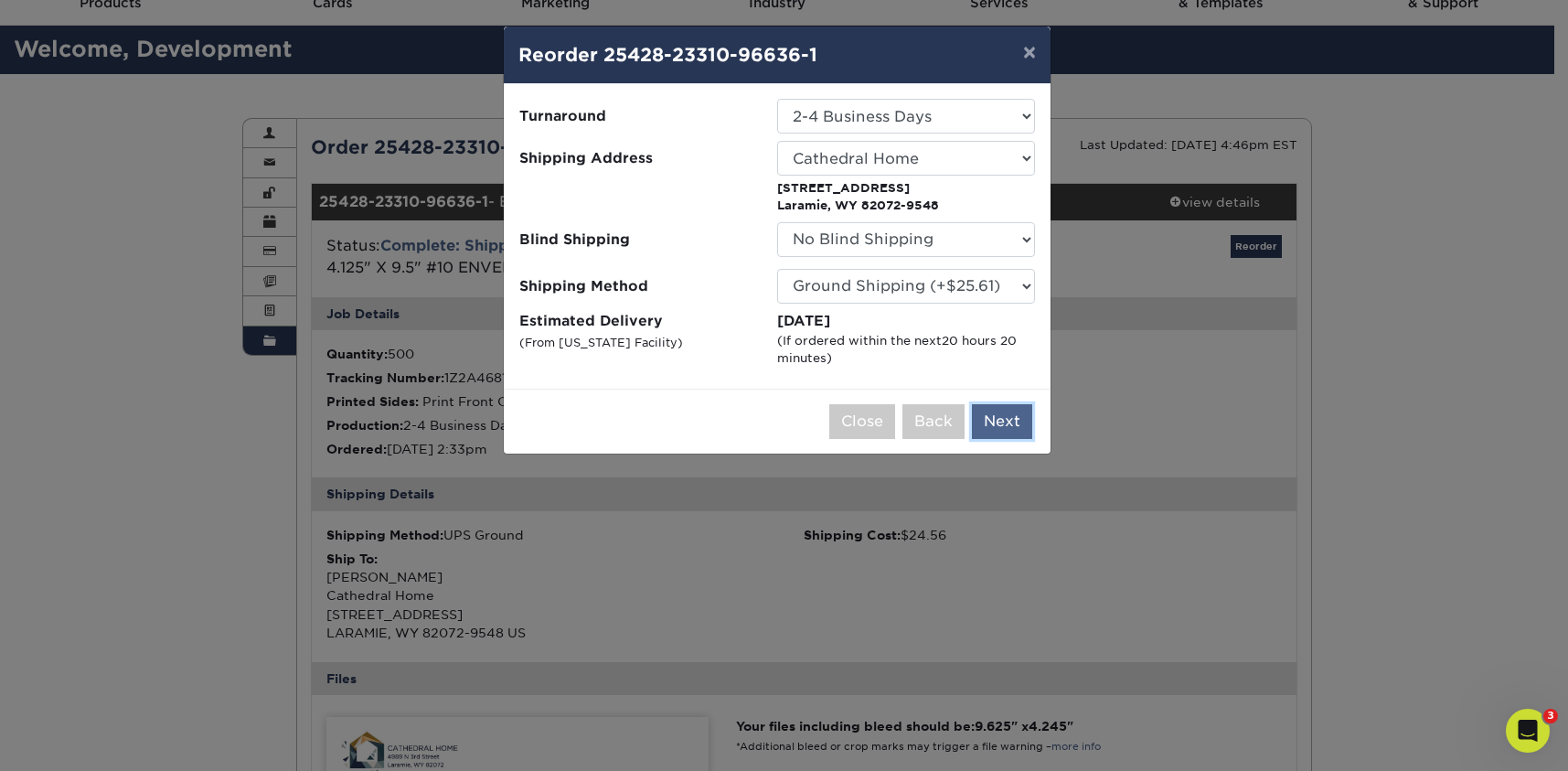
click at [1001, 415] on button "Next" at bounding box center [1001, 422] width 61 height 35
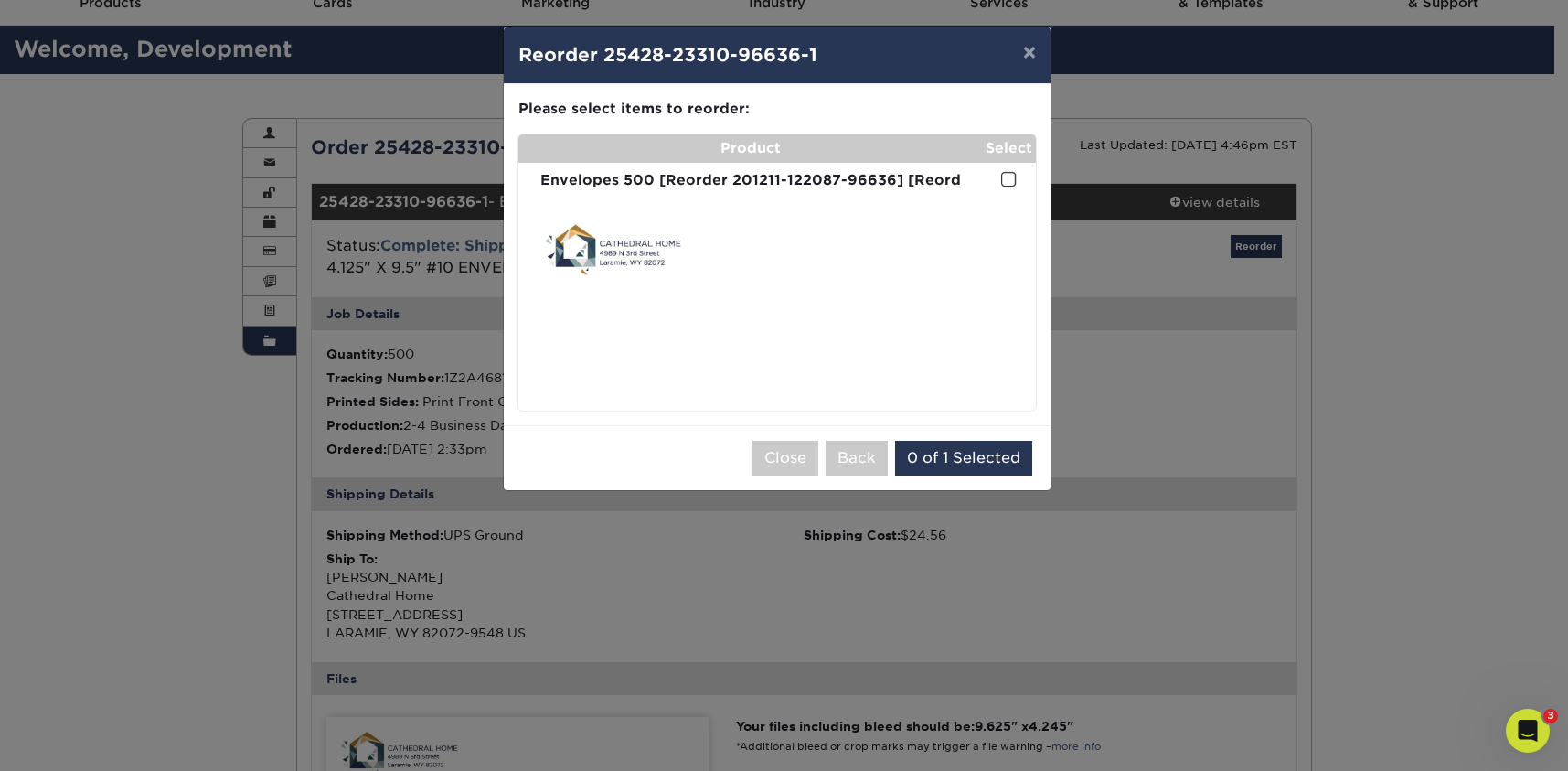
click at [1005, 182] on span at bounding box center [1009, 180] width 15 height 17
click at [0, 0] on input "checkbox" at bounding box center [0, 0] width 0 height 0
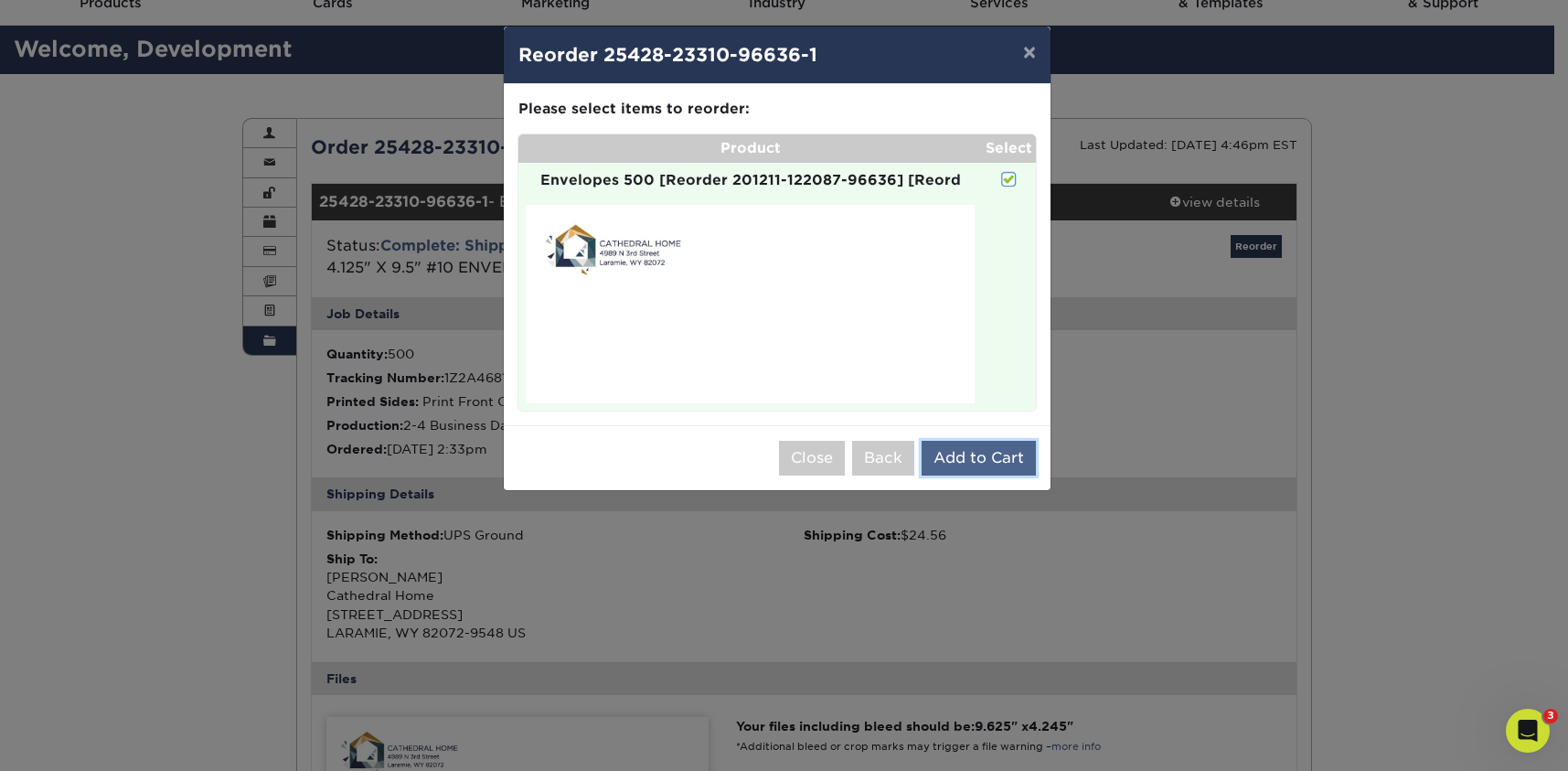
click at [996, 457] on button "Add to Cart" at bounding box center [978, 458] width 114 height 35
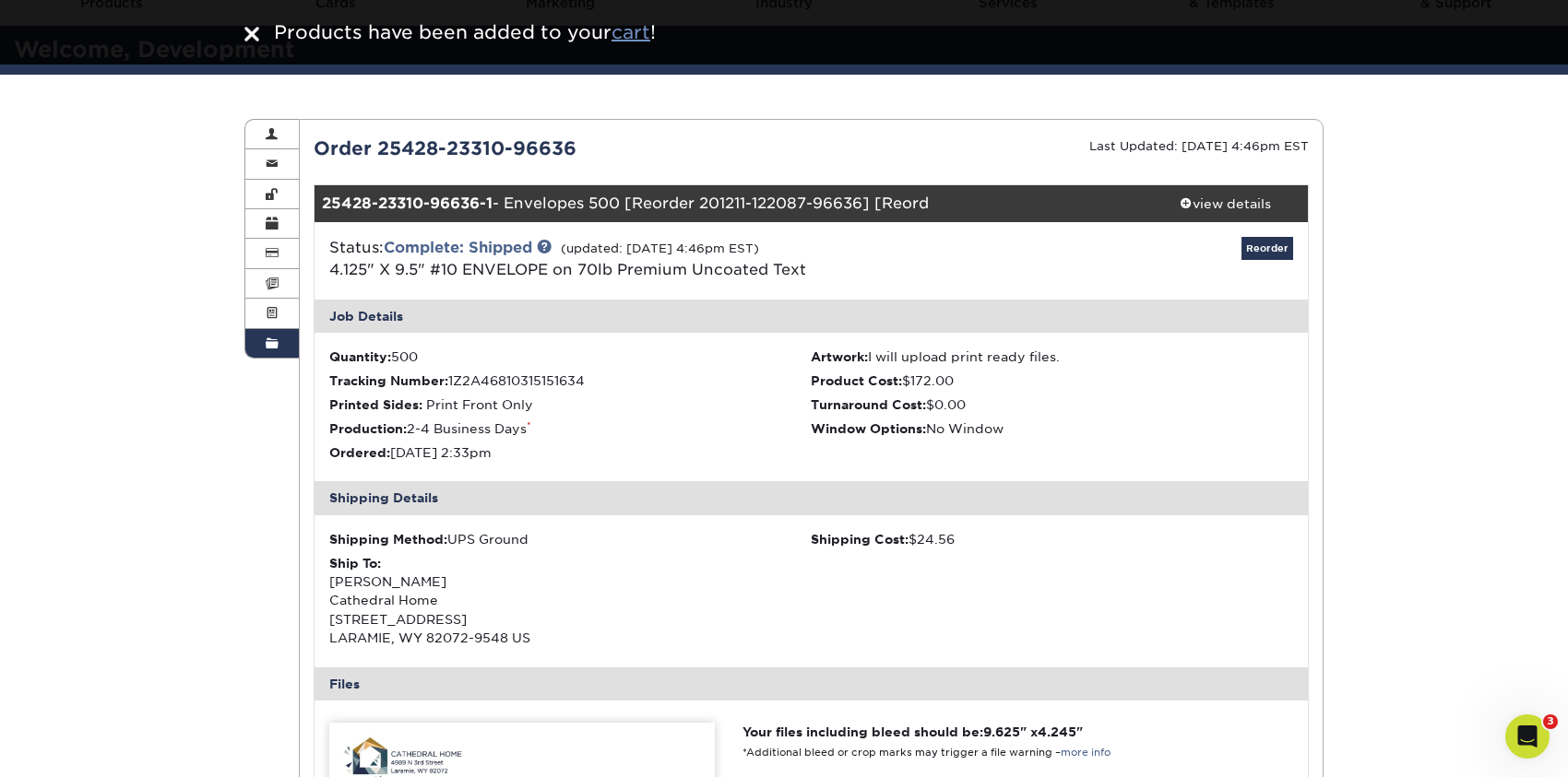
click at [634, 35] on u "cart" at bounding box center [631, 32] width 39 height 22
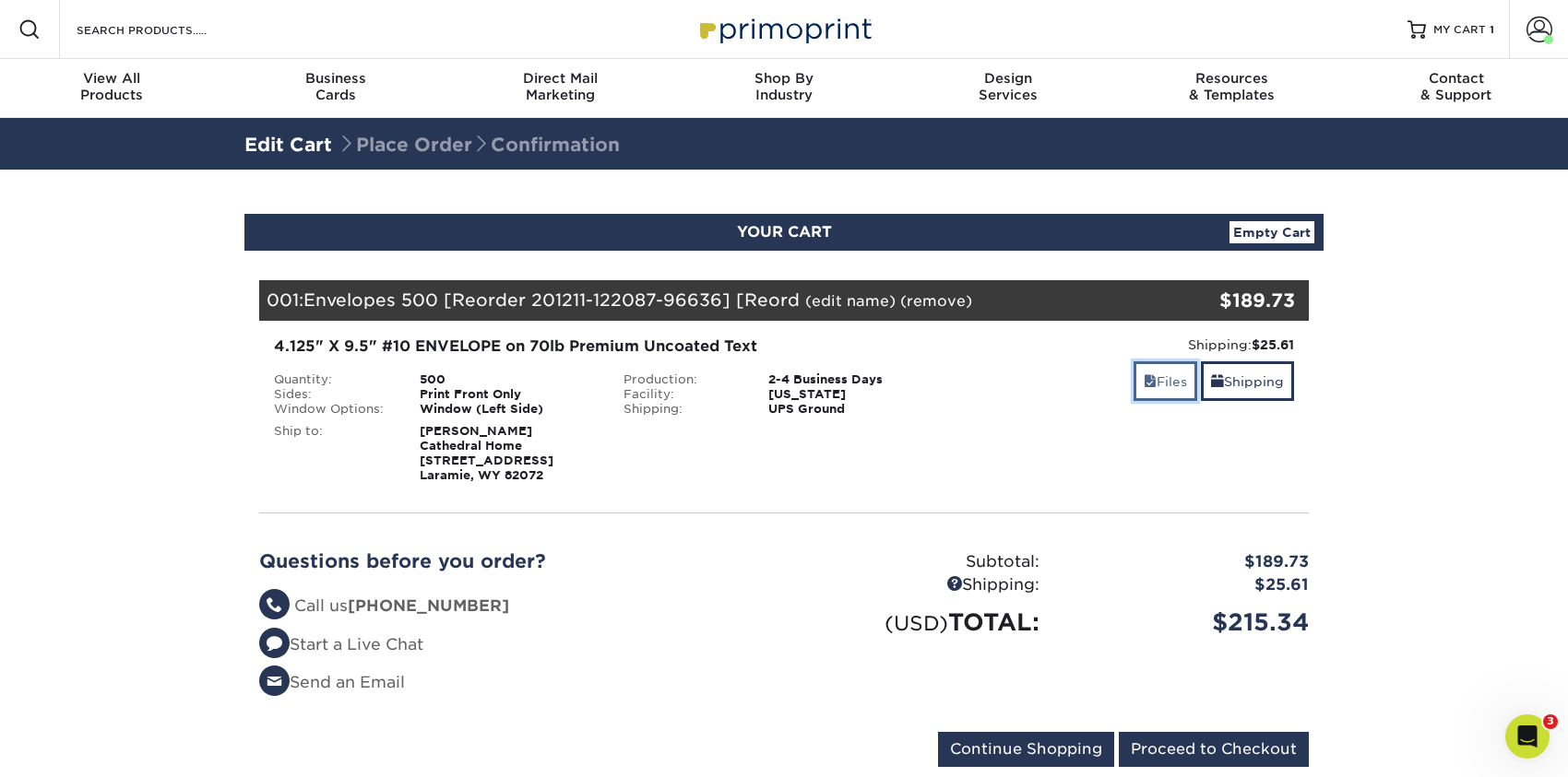
click at [1173, 382] on link "Files" at bounding box center [1165, 381] width 64 height 40
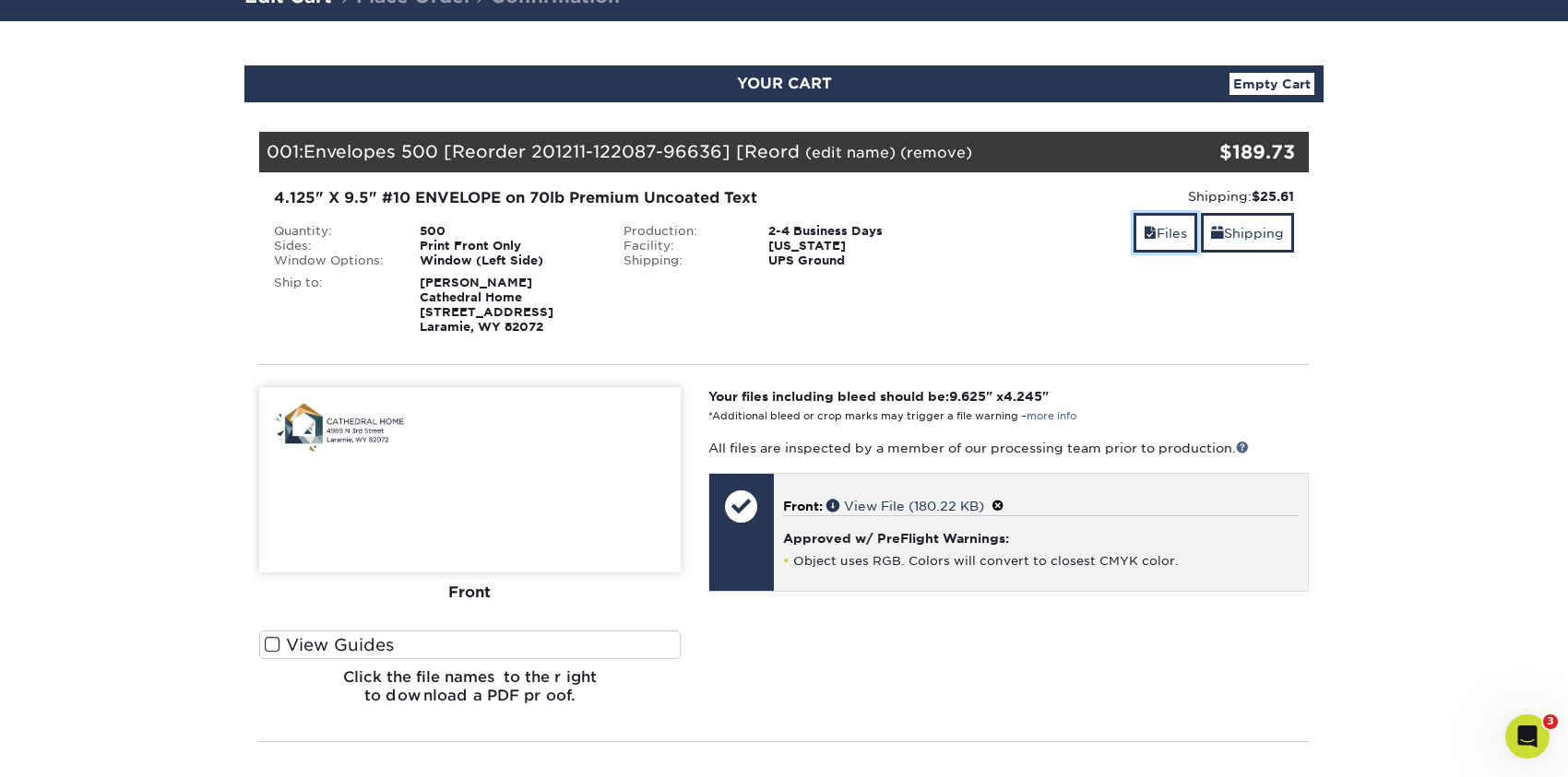
scroll to position [184, 0]
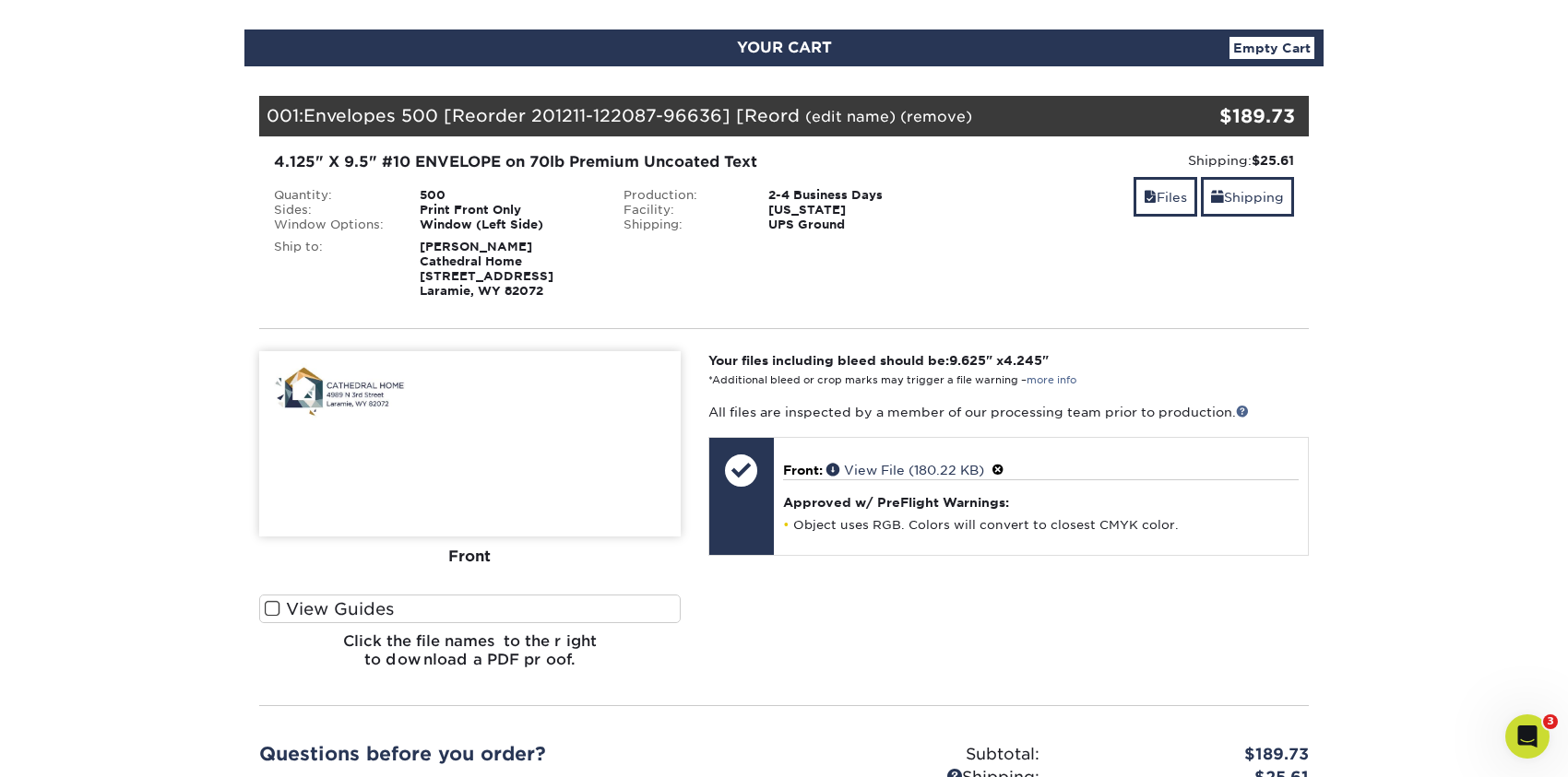
click at [277, 604] on span at bounding box center [273, 609] width 16 height 17
click at [0, 0] on input "View Guides" at bounding box center [0, 0] width 0 height 0
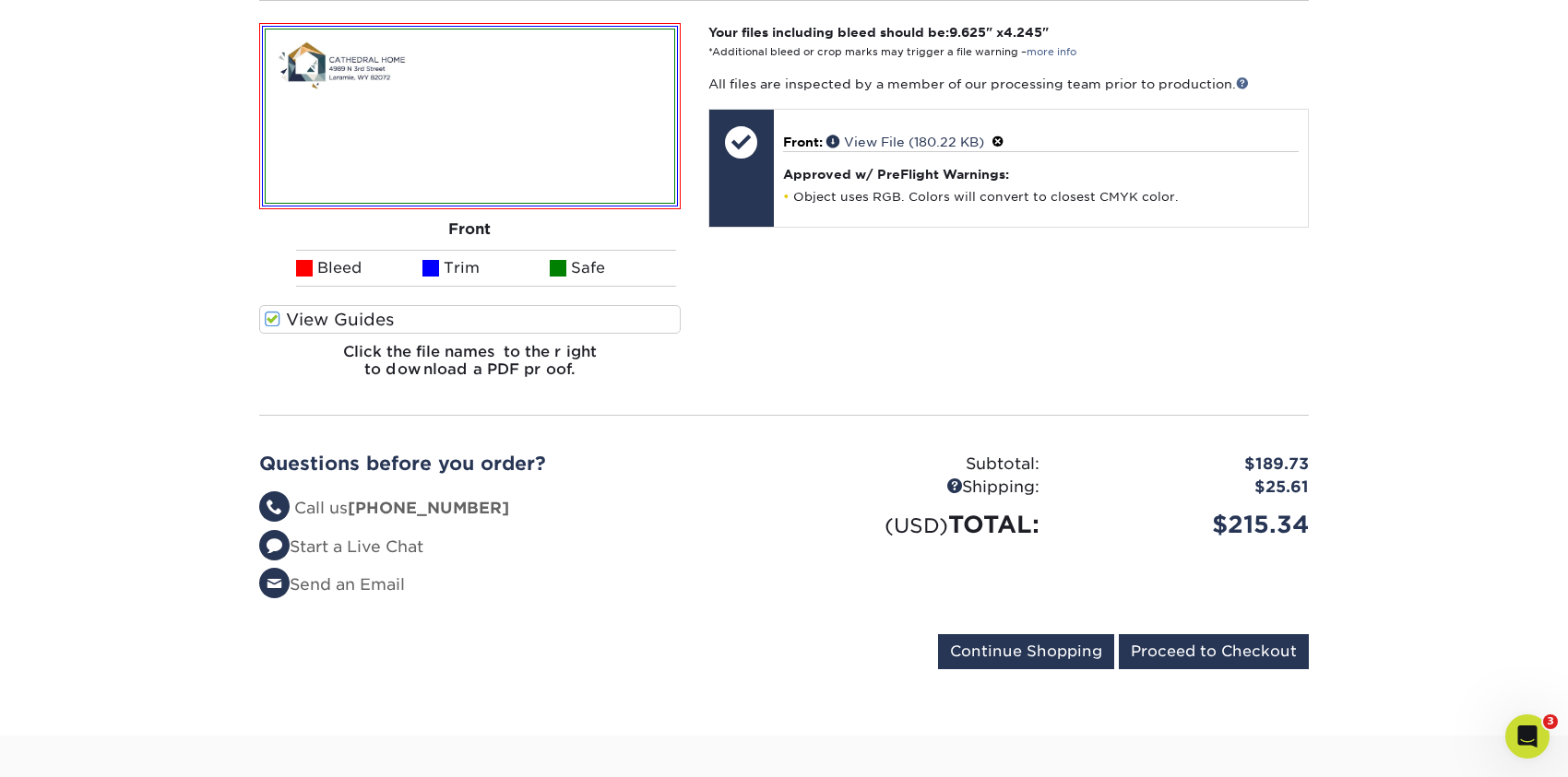
scroll to position [553, 0]
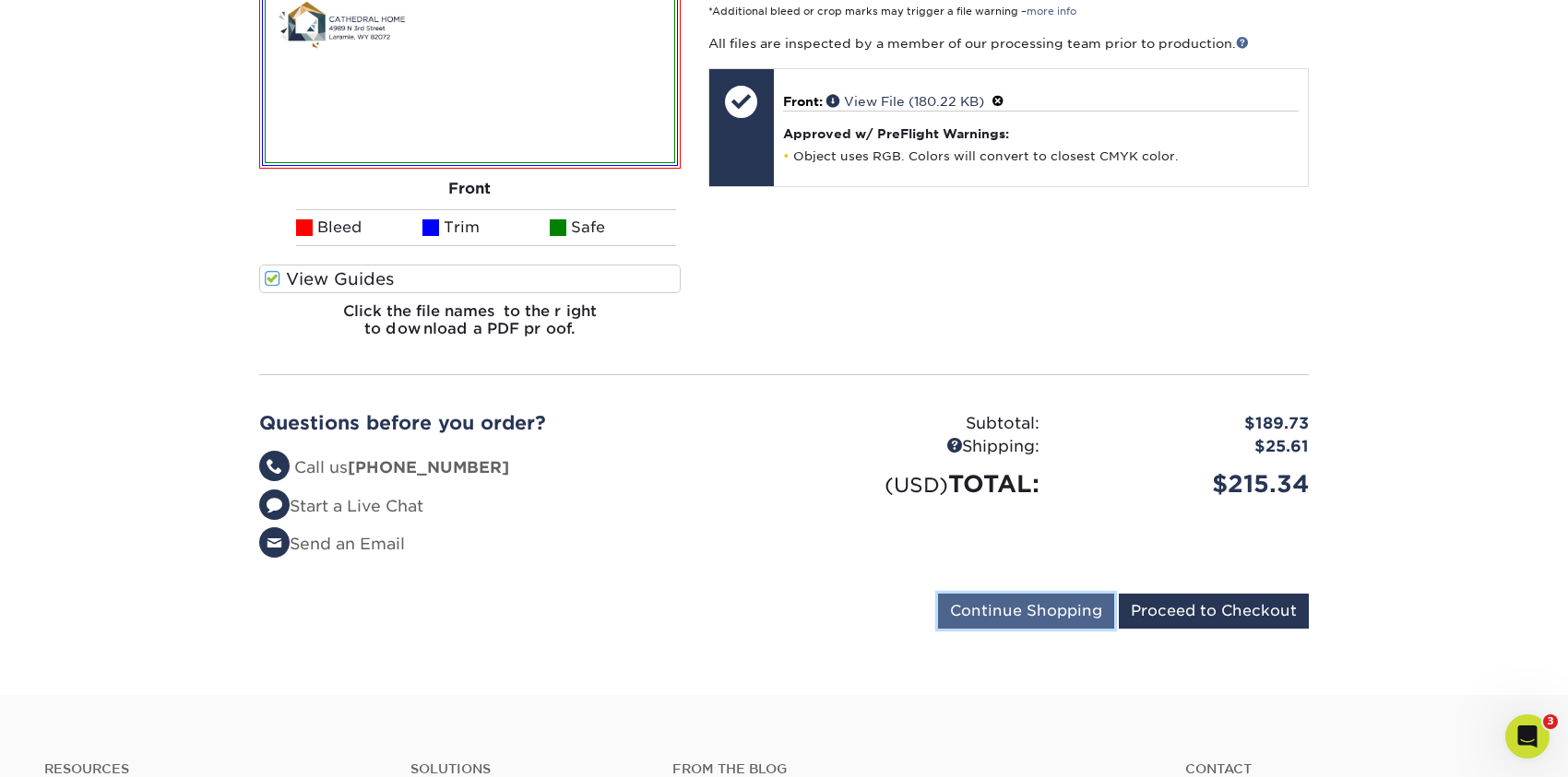
click at [1069, 612] on input "Continue Shopping" at bounding box center [1027, 611] width 177 height 35
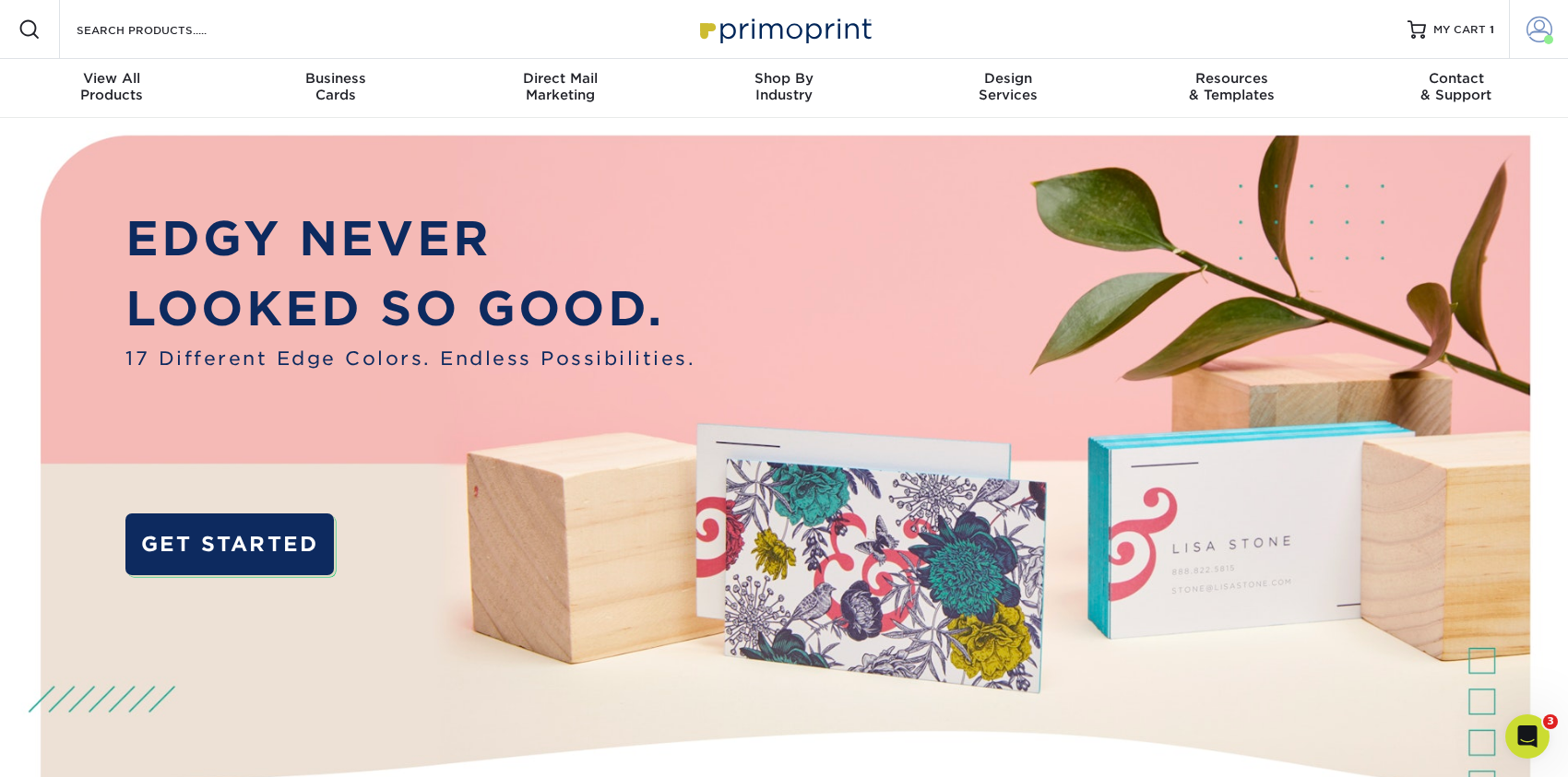
click at [1542, 29] on span at bounding box center [1539, 29] width 26 height 26
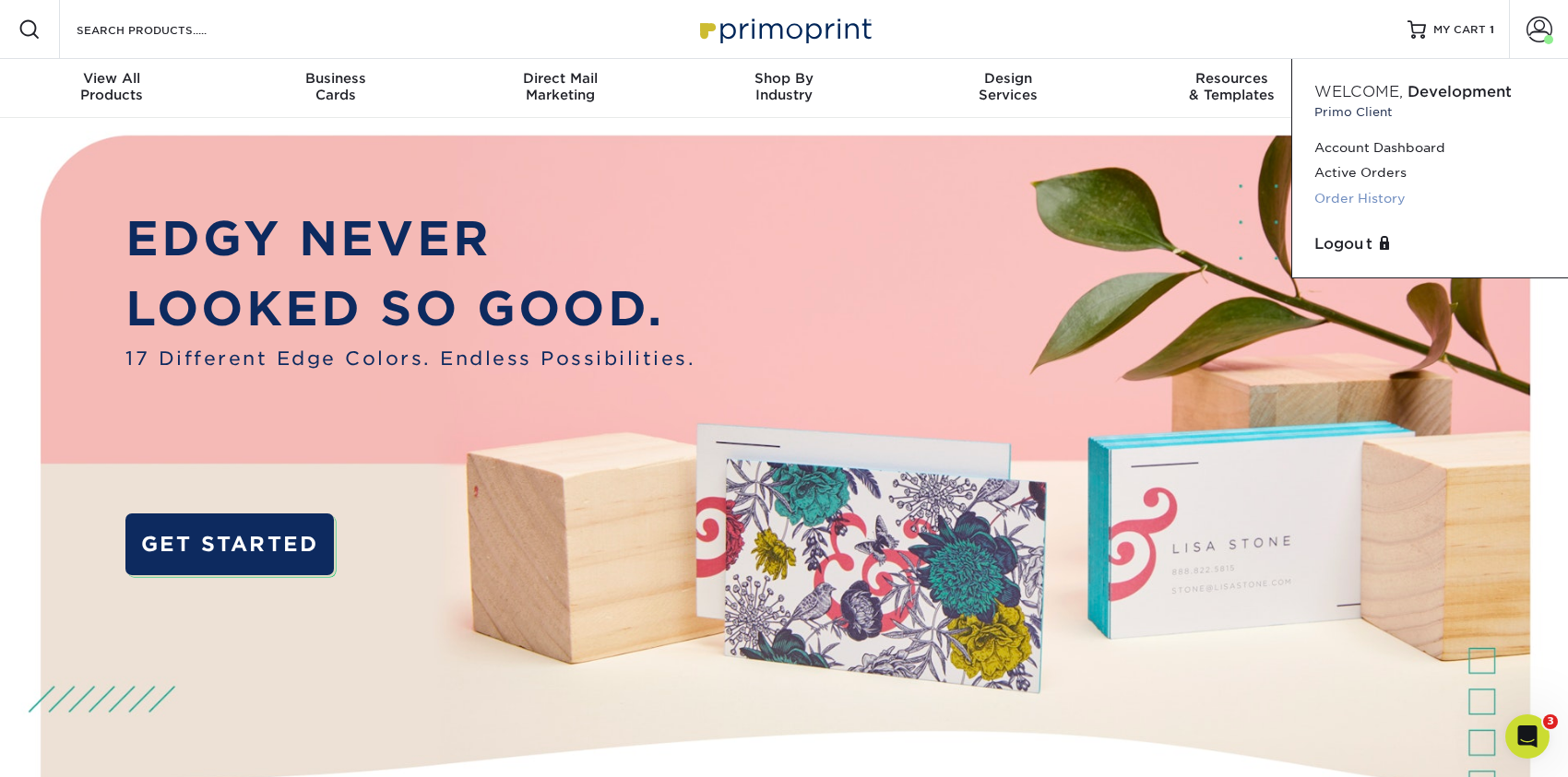
click at [1367, 199] on link "Order History" at bounding box center [1429, 199] width 232 height 25
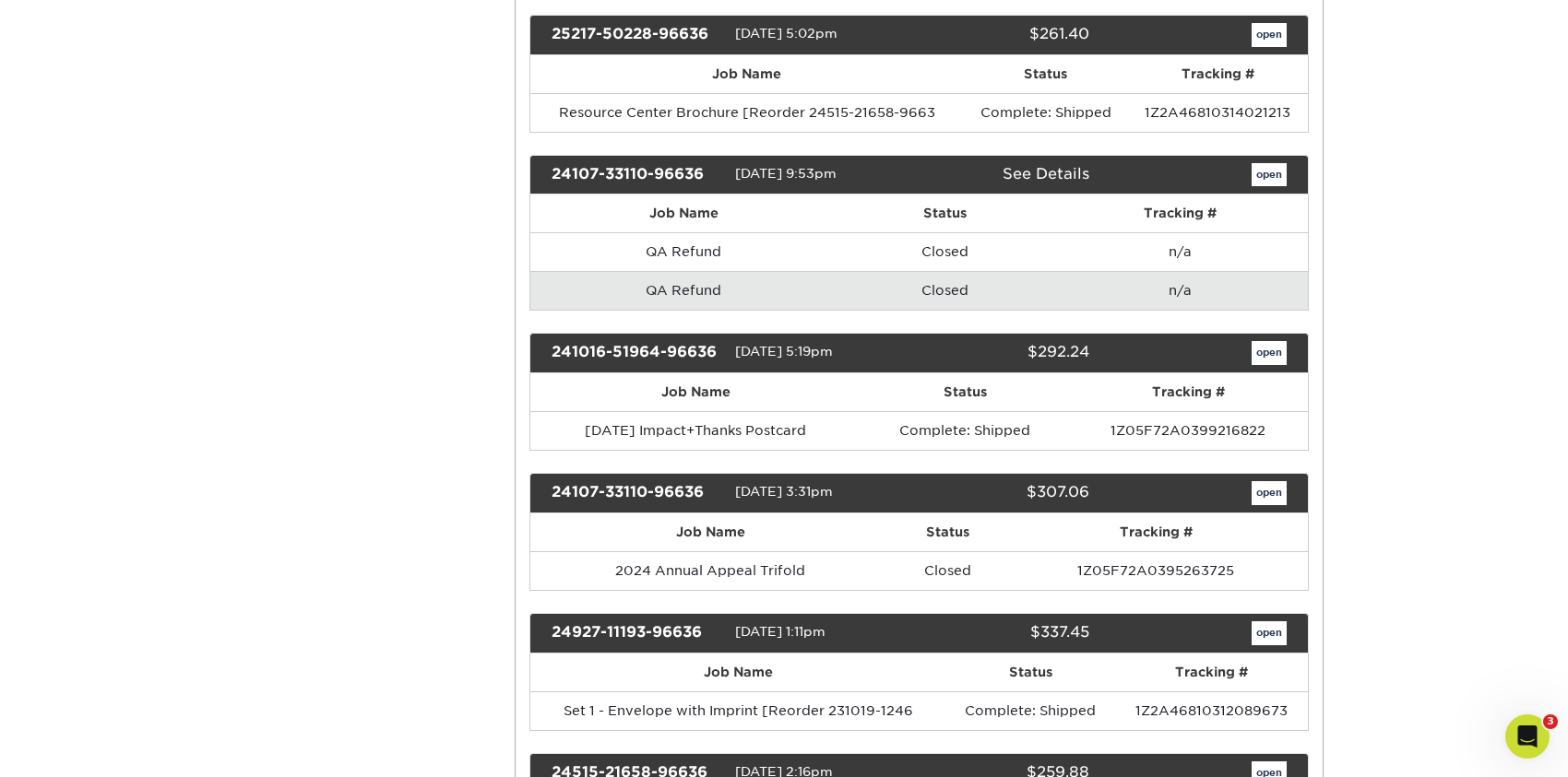
scroll to position [1568, 0]
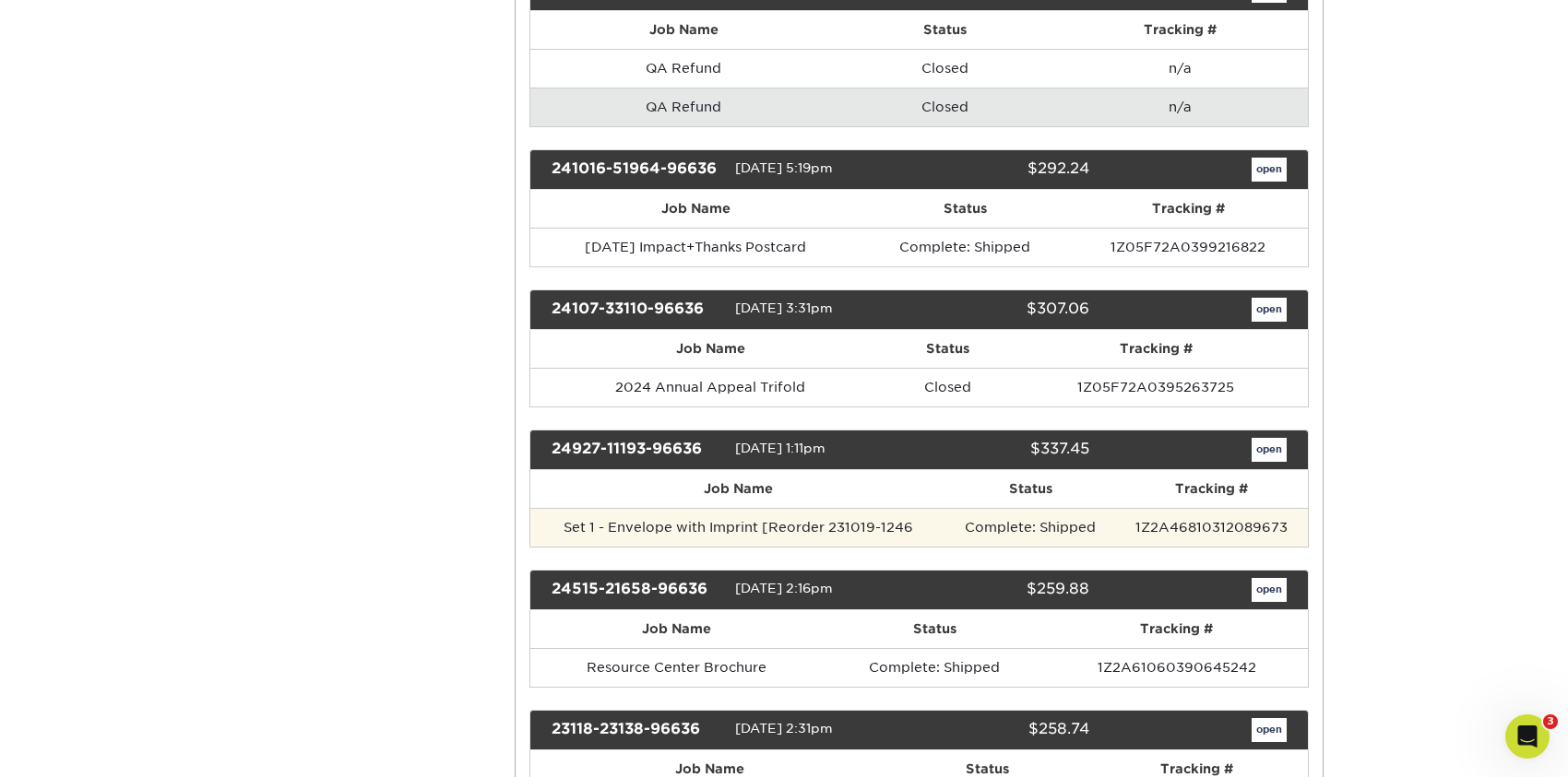
click at [723, 526] on td "Set 1 - Envelope with Imprint [Reorder 231019-1246" at bounding box center [737, 528] width 416 height 39
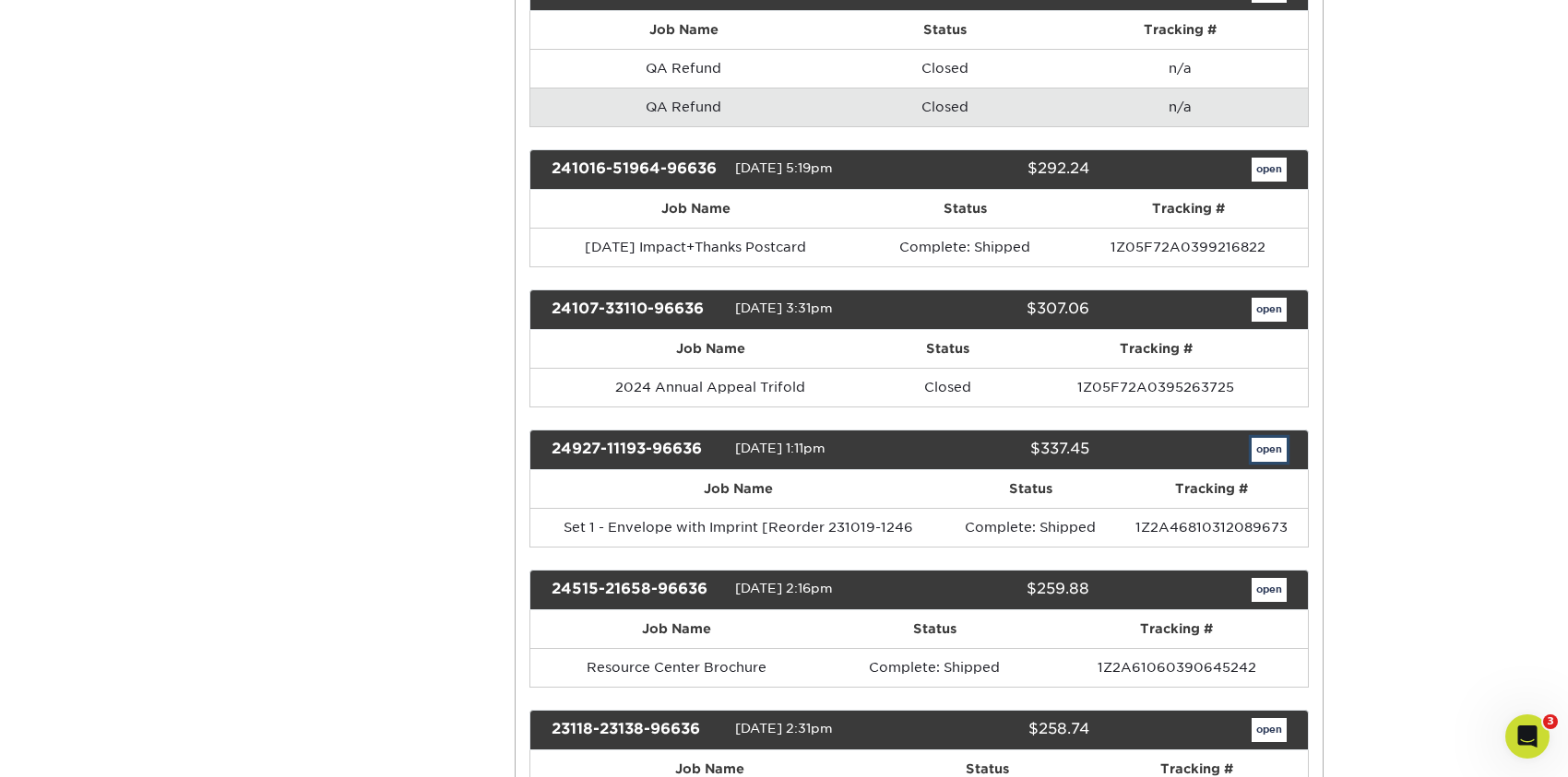
click at [1259, 445] on link "open" at bounding box center [1269, 449] width 35 height 24
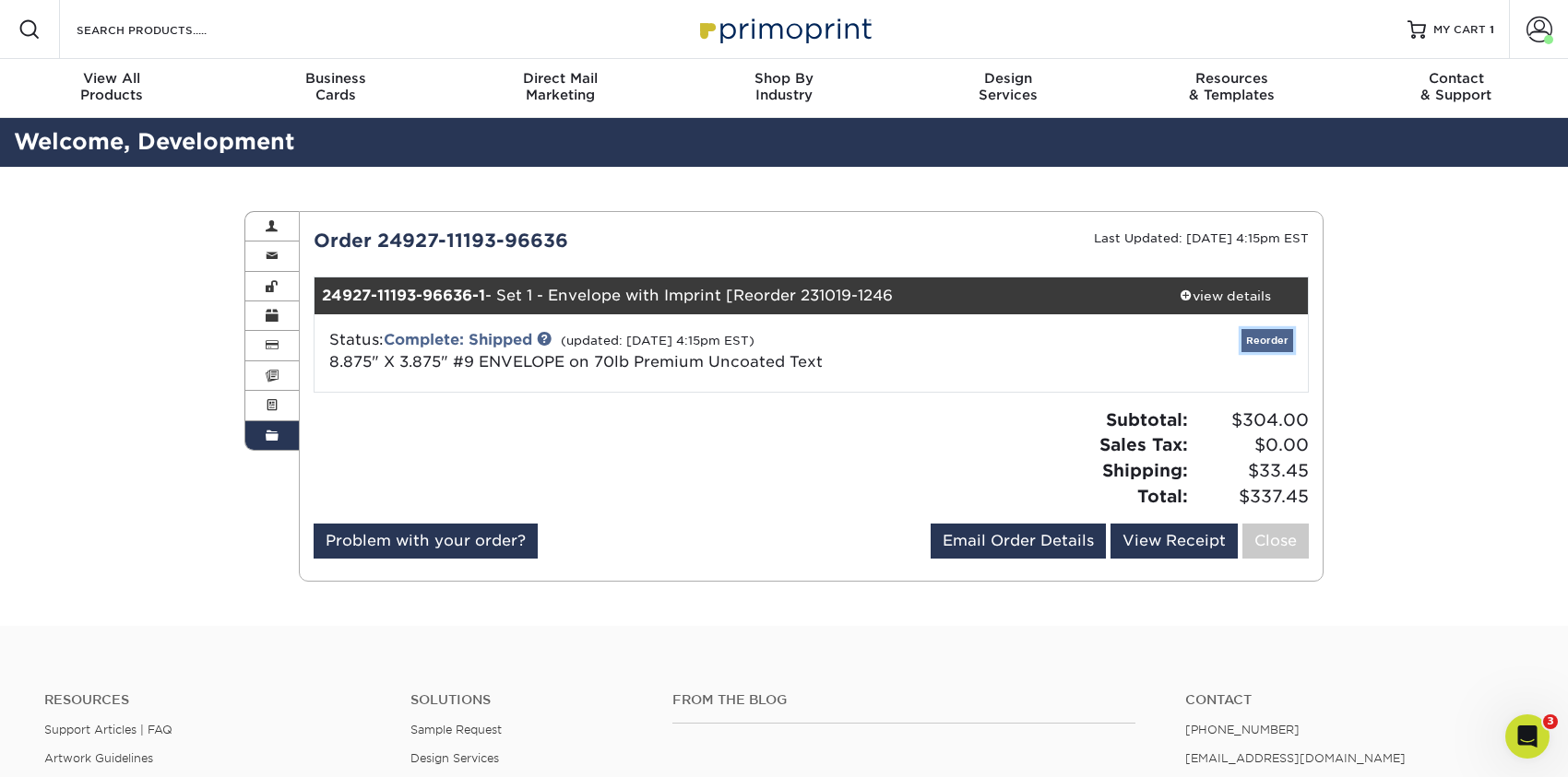
click at [1280, 336] on link "Reorder" at bounding box center [1266, 340] width 51 height 23
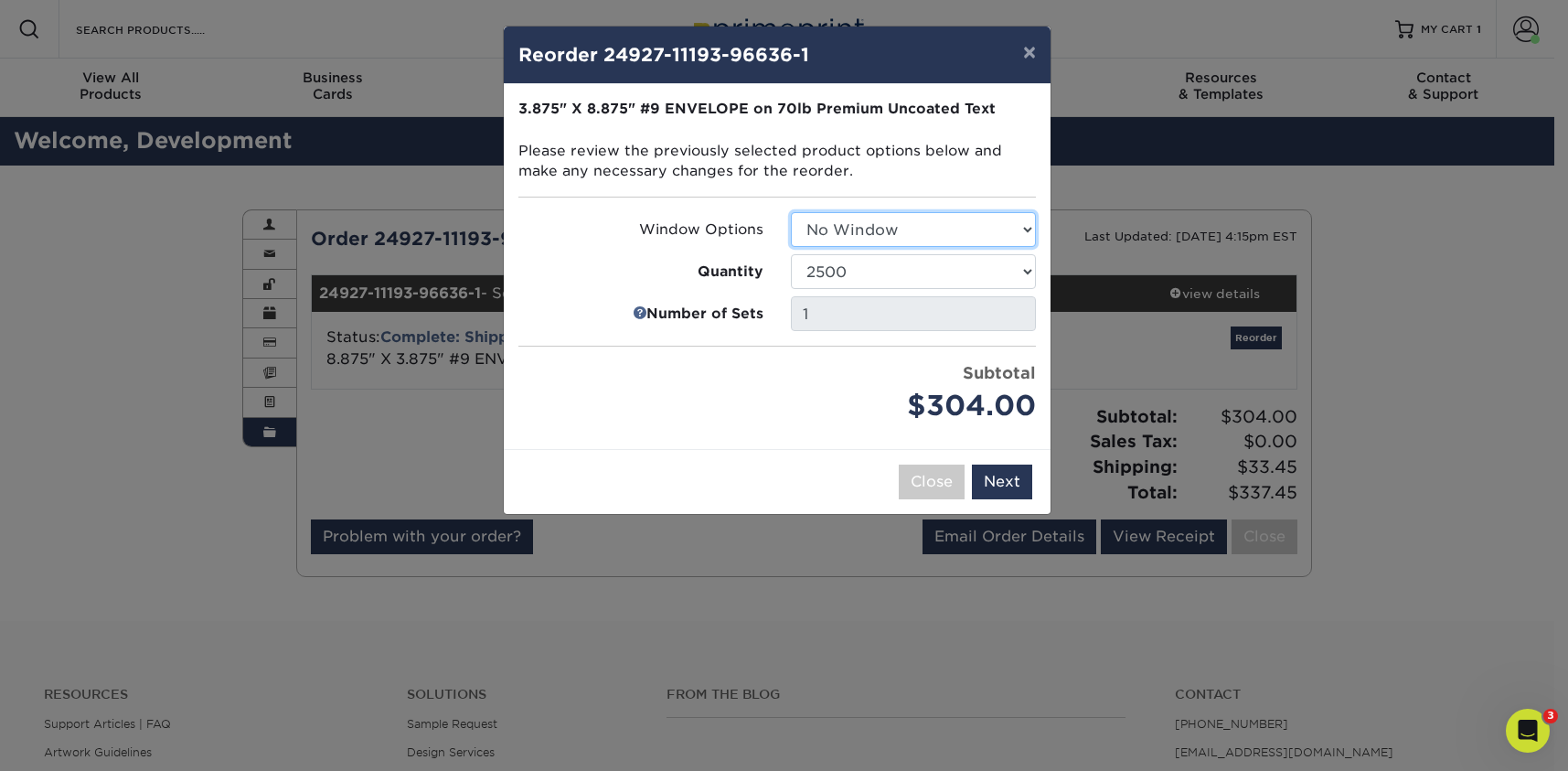
click at [861, 232] on select "Select Option No Window Window (Left Side)" at bounding box center [913, 229] width 245 height 35
select select "b86b10cc-c636-4afb-8a99-5a4de9e47610"
click at [791, 212] on select "Select Option No Window Window (Left Side)" at bounding box center [913, 229] width 245 height 35
click at [876, 284] on select "250 500 1000 2500 5000 10000 15000 20000 25000" at bounding box center [913, 271] width 245 height 35
select select "f593fda3-2d5c-4b9e-9c2c-6197b899ae74"
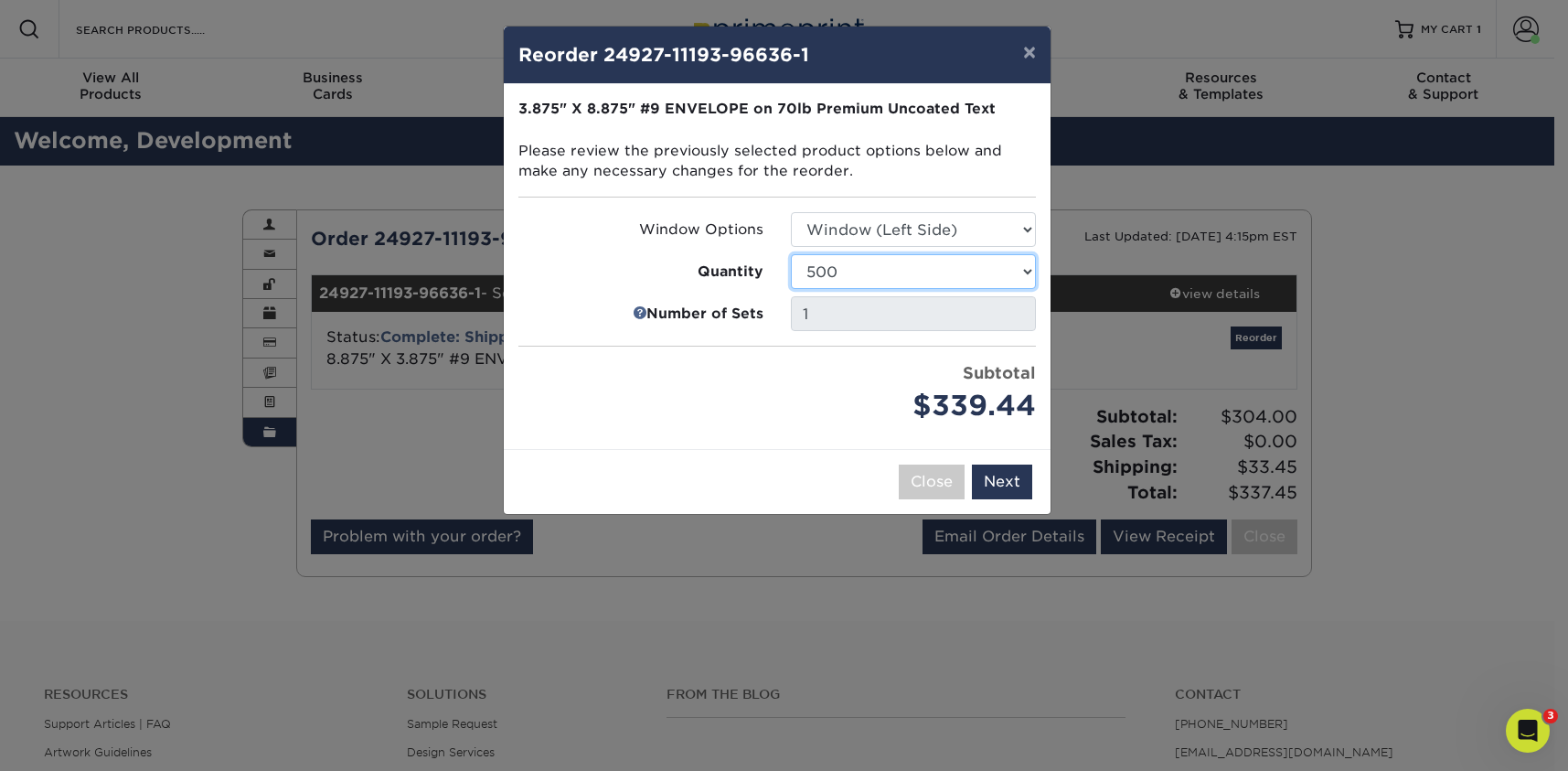
click at [791, 254] on select "250 500 1000 2500 5000 10000 15000 20000 25000" at bounding box center [913, 271] width 245 height 35
click at [994, 481] on button "Next" at bounding box center [1001, 482] width 61 height 35
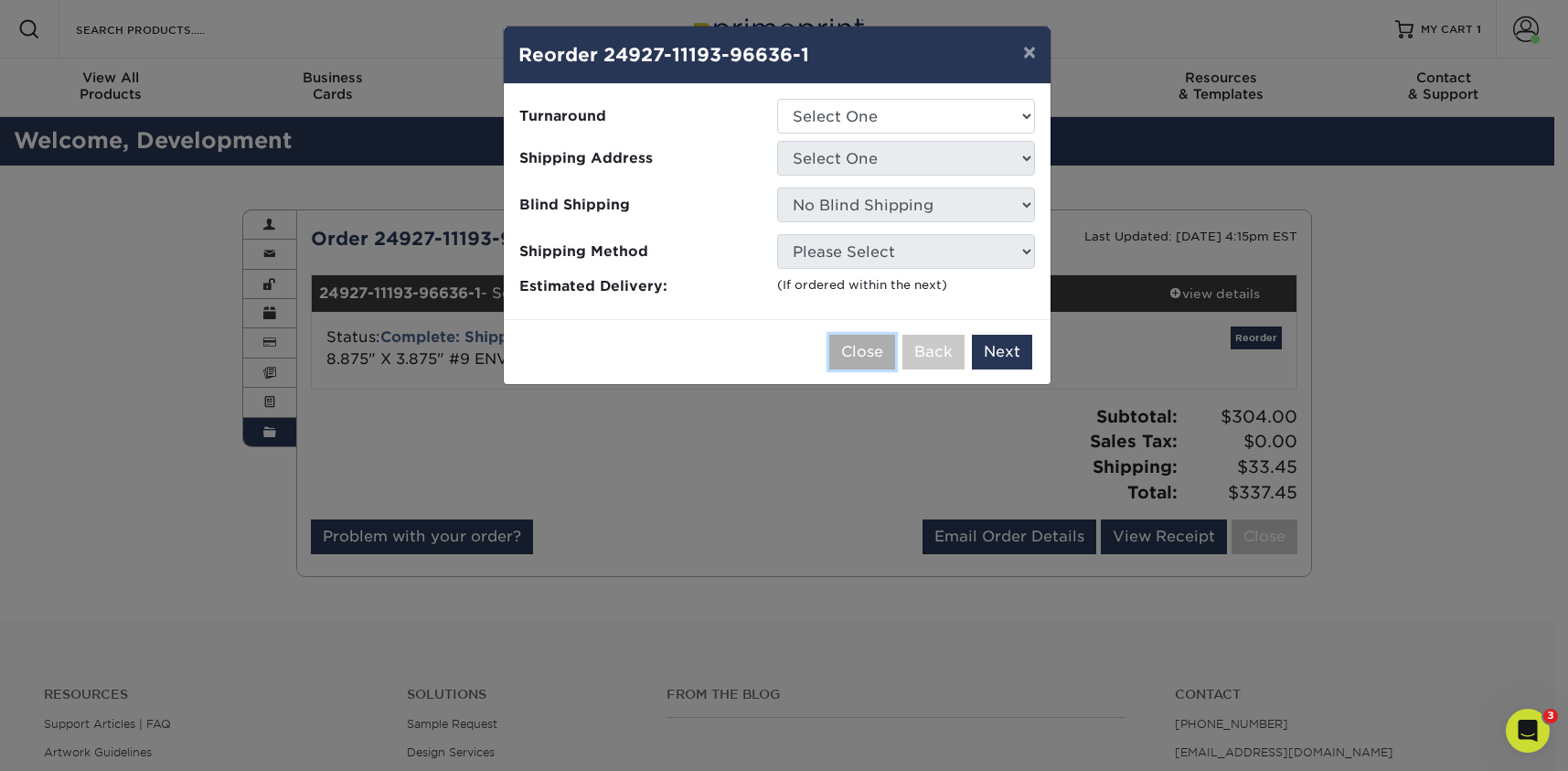
click at [852, 350] on button "Close" at bounding box center [862, 352] width 65 height 35
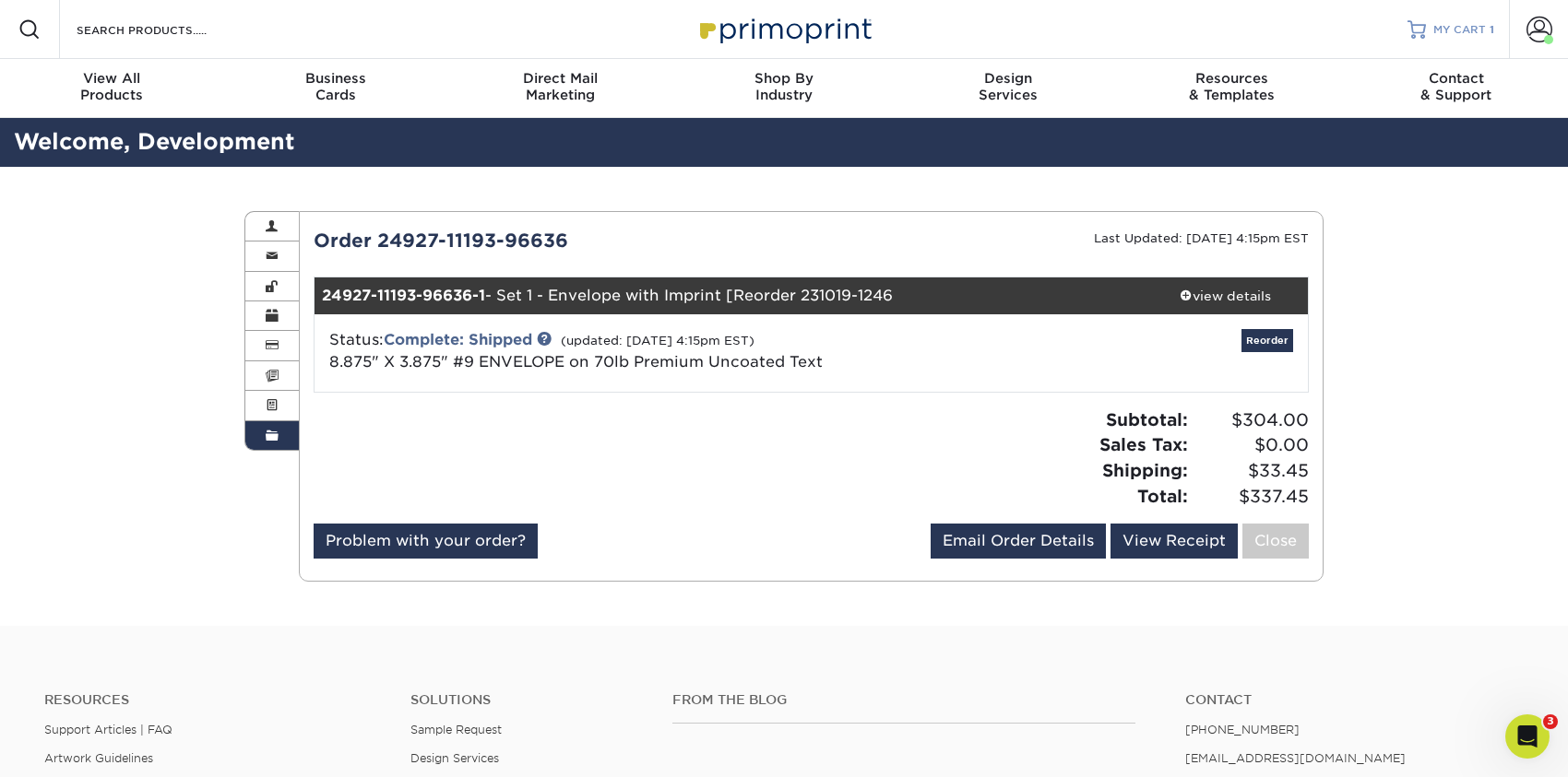
click at [1460, 22] on span "MY CART" at bounding box center [1459, 30] width 52 height 16
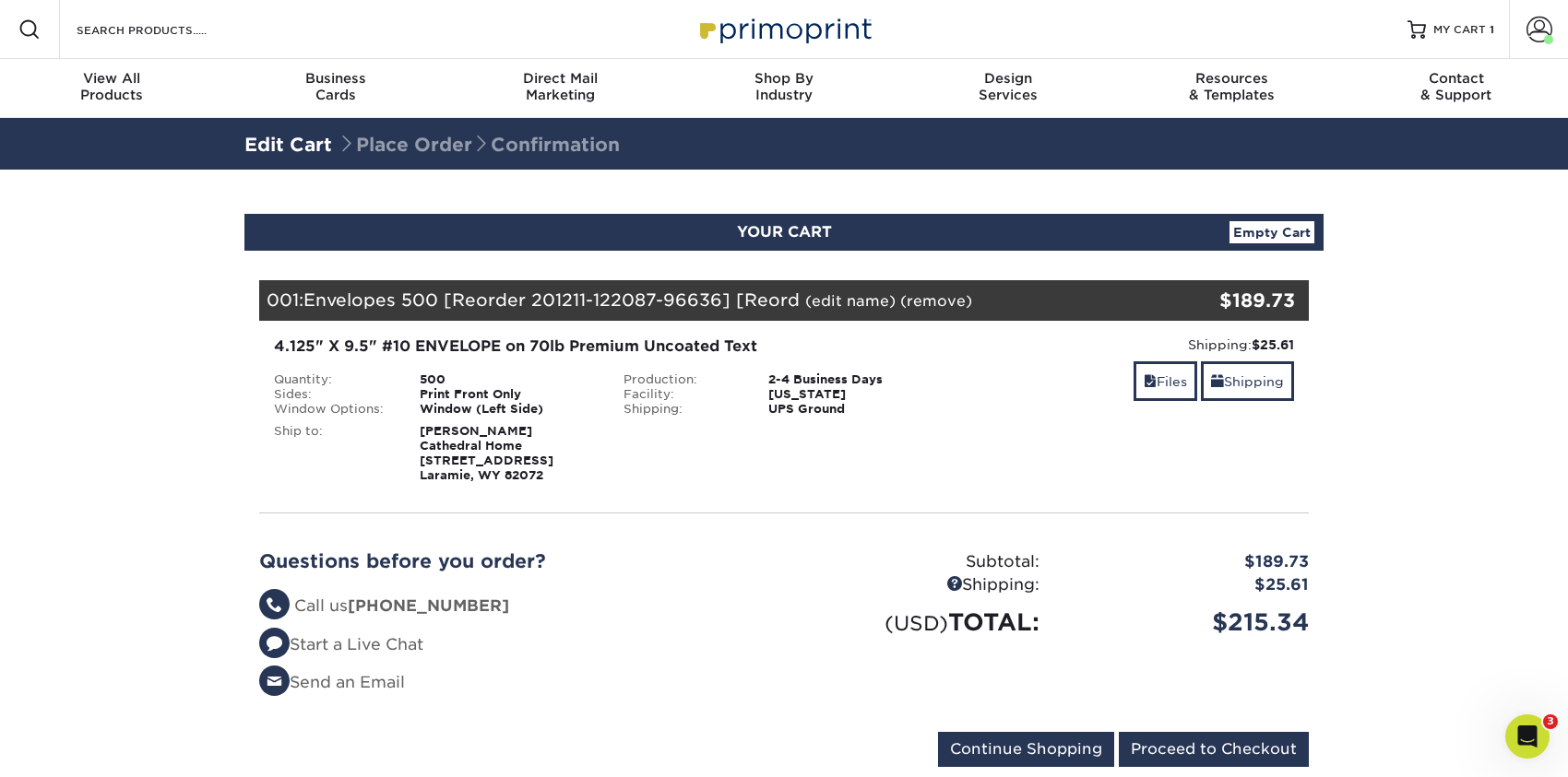
click at [851, 296] on link "(edit name)" at bounding box center [850, 301] width 90 height 17
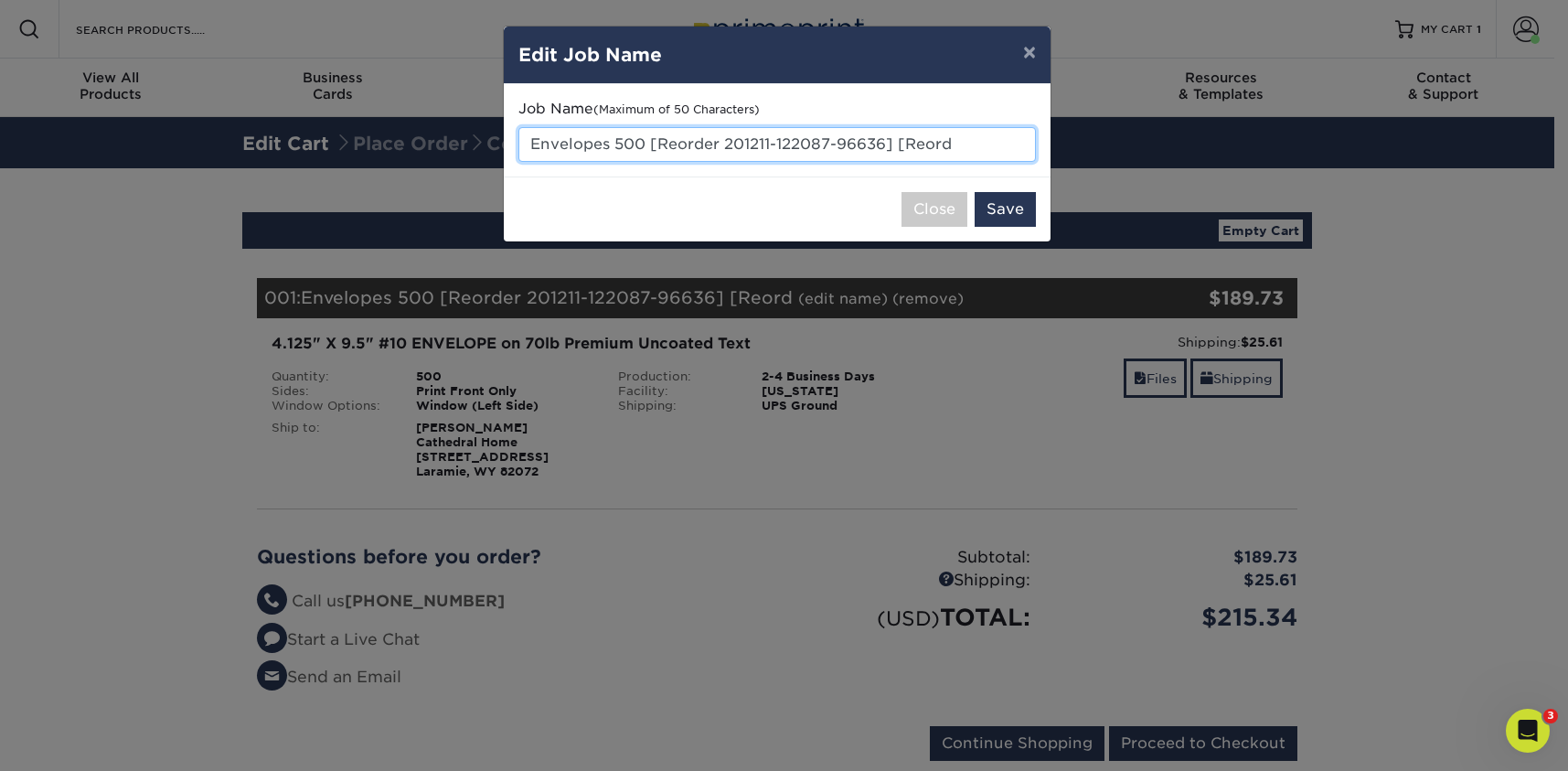
click at [534, 140] on input "Envelopes 500 [Reorder 201211-122087-96636] [Reord" at bounding box center [777, 144] width 518 height 35
drag, startPoint x: 655, startPoint y: 144, endPoint x: 1014, endPoint y: 143, distance: 359.0
click at [1014, 143] on input "Envelopes 500 [Reorder 201211-122087-96636] [Reord" at bounding box center [777, 144] width 518 height 35
click at [526, 139] on input "Envelopes 500" at bounding box center [777, 144] width 518 height 35
type input "Window Envelopes 500"
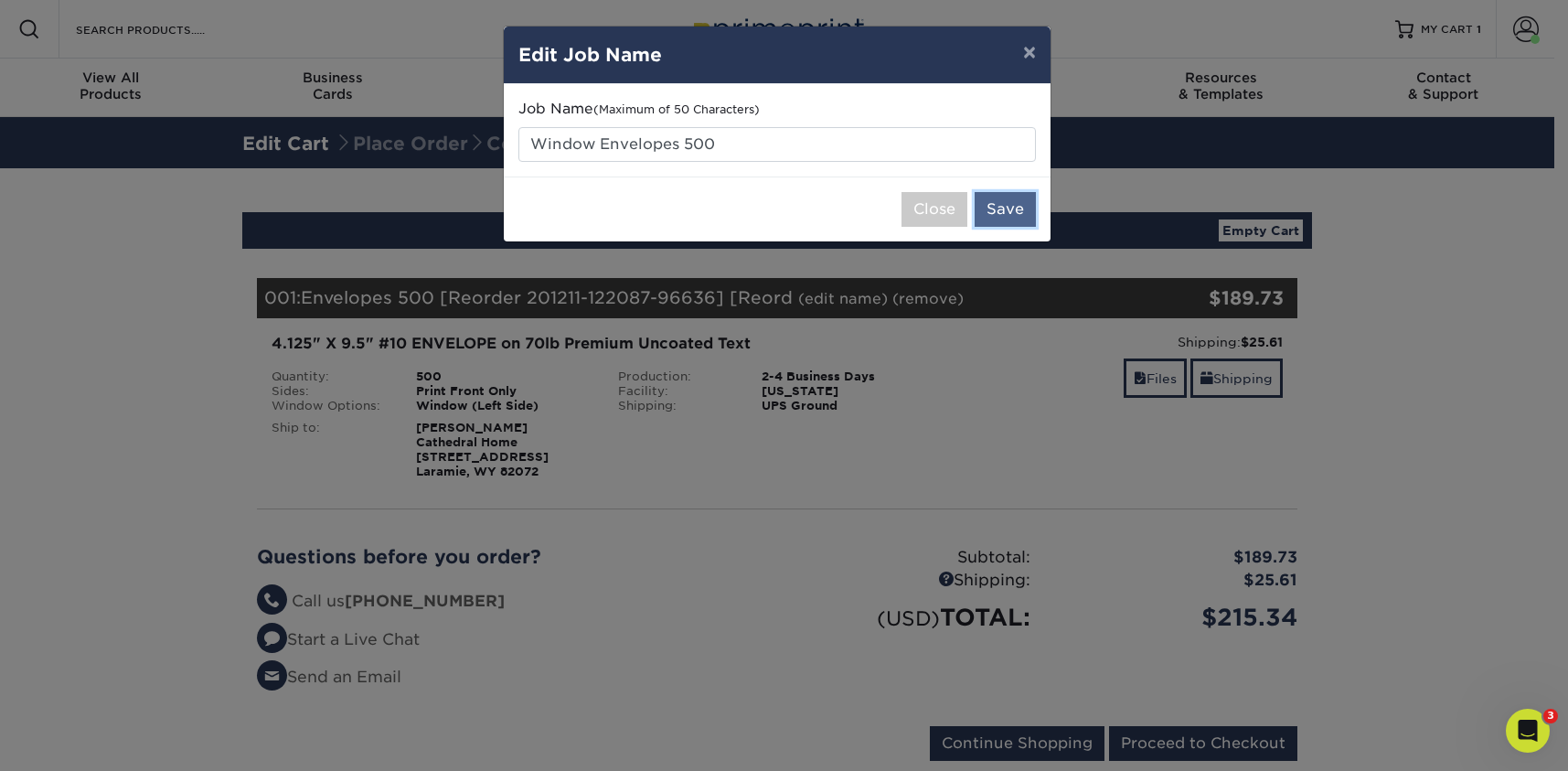
click at [988, 203] on button "Save" at bounding box center [1005, 210] width 62 height 35
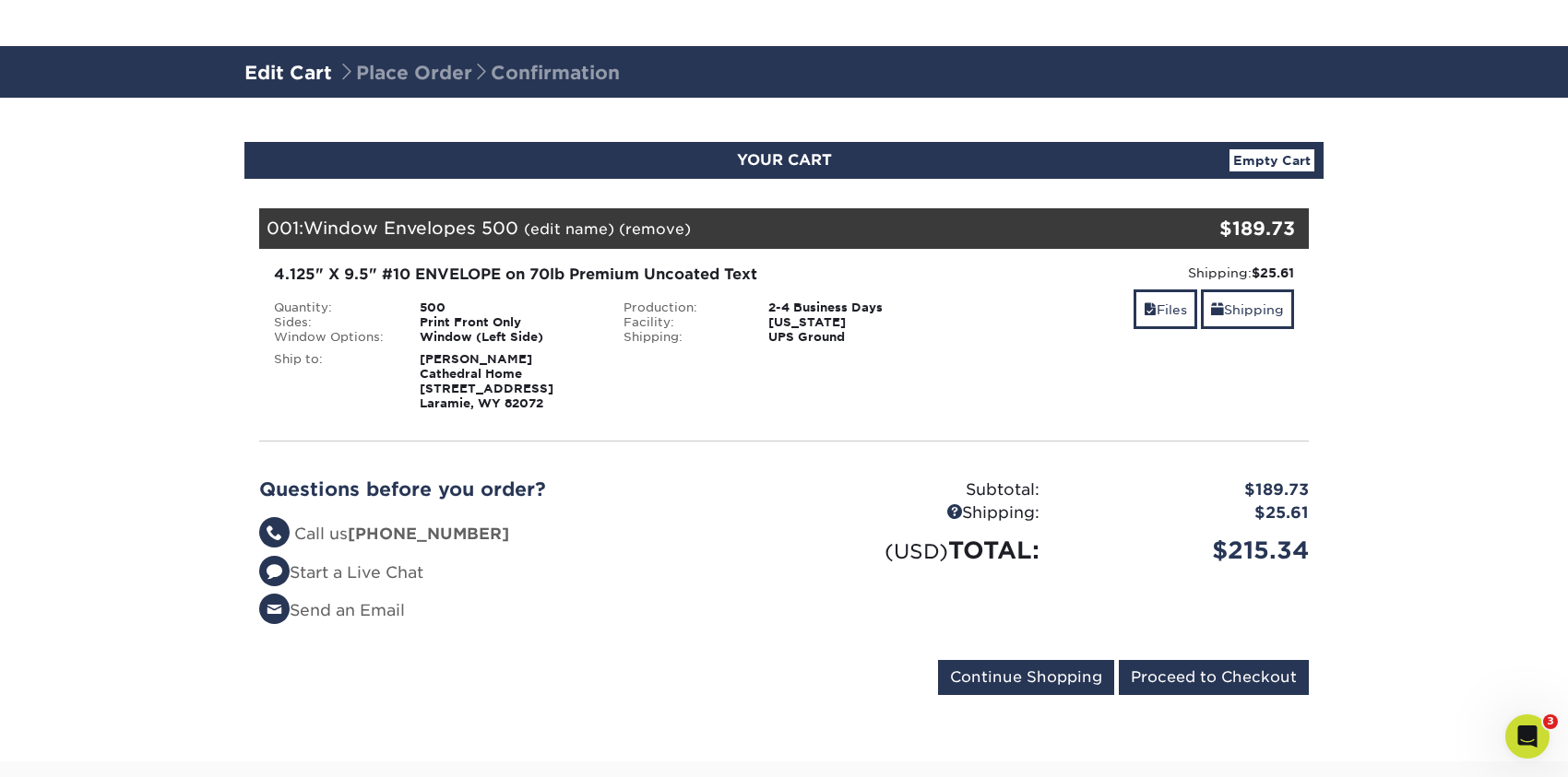
scroll to position [369, 0]
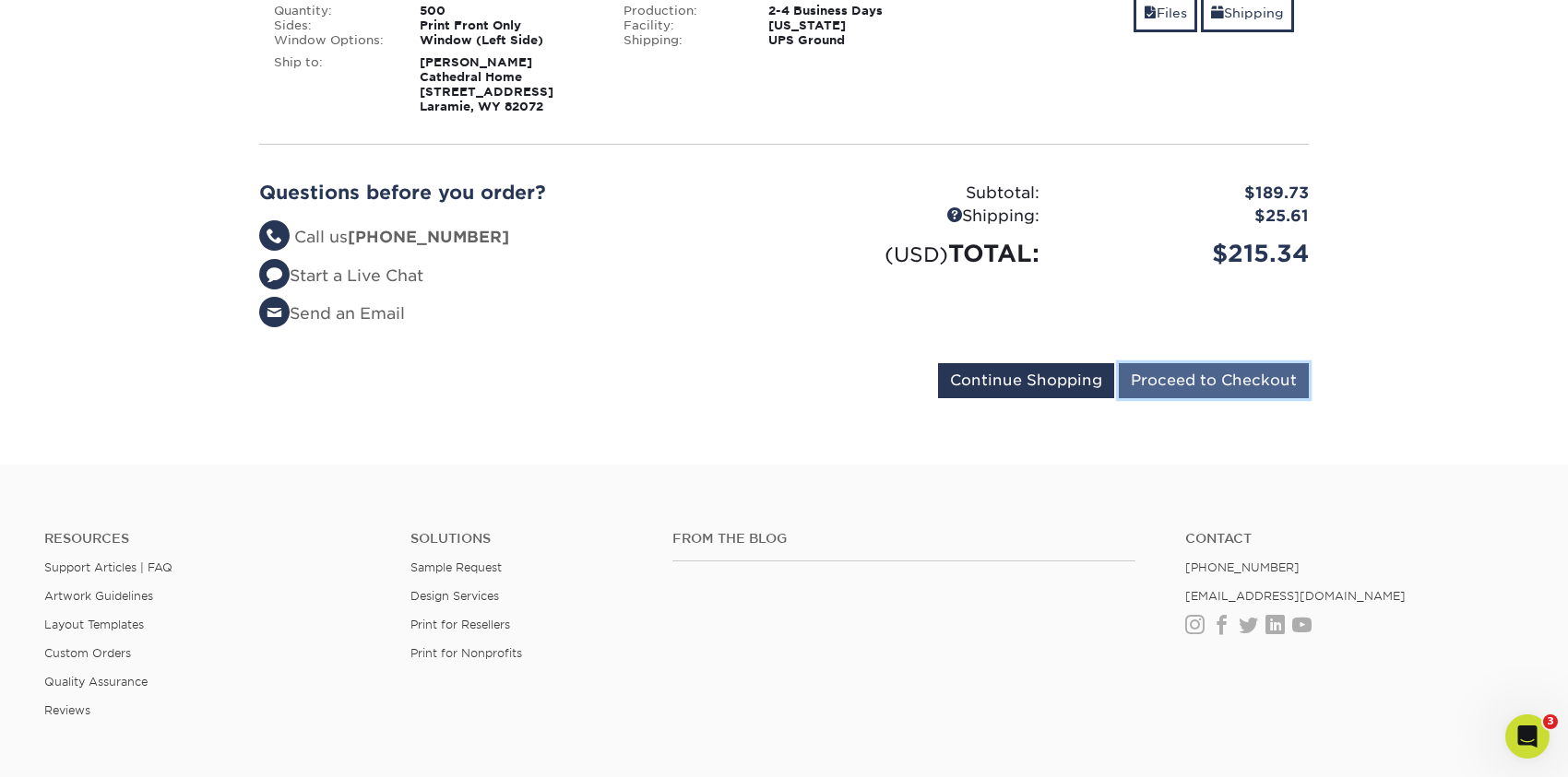
click at [1219, 388] on input "Proceed to Checkout" at bounding box center [1214, 380] width 190 height 35
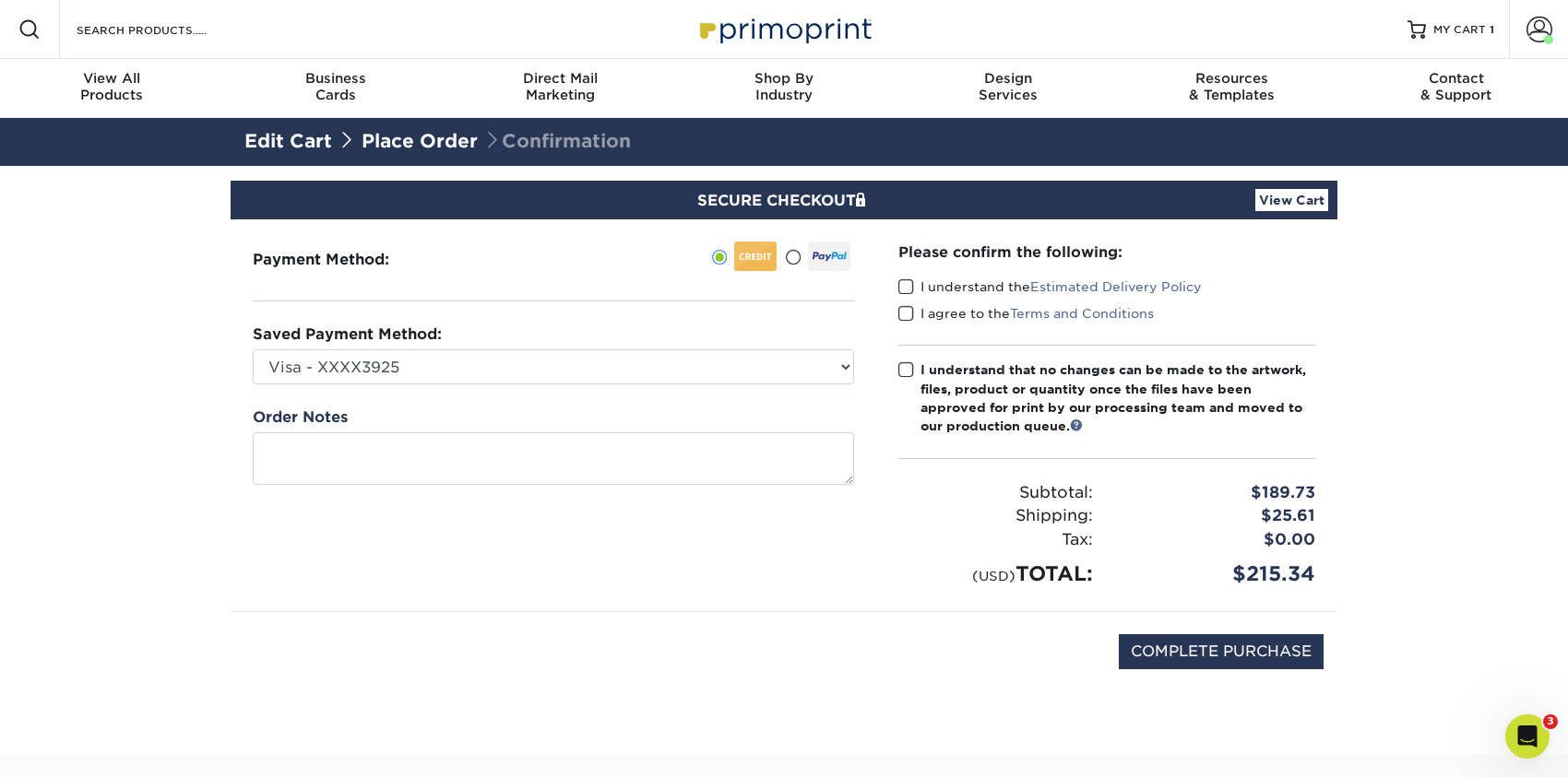
click at [904, 285] on span at bounding box center [906, 287] width 16 height 17
click at [0, 0] on input "I understand the Estimated Delivery Policy" at bounding box center [0, 0] width 0 height 0
click at [905, 314] on span at bounding box center [906, 314] width 16 height 17
click at [0, 0] on input "I agree to the Terms and Conditions" at bounding box center [0, 0] width 0 height 0
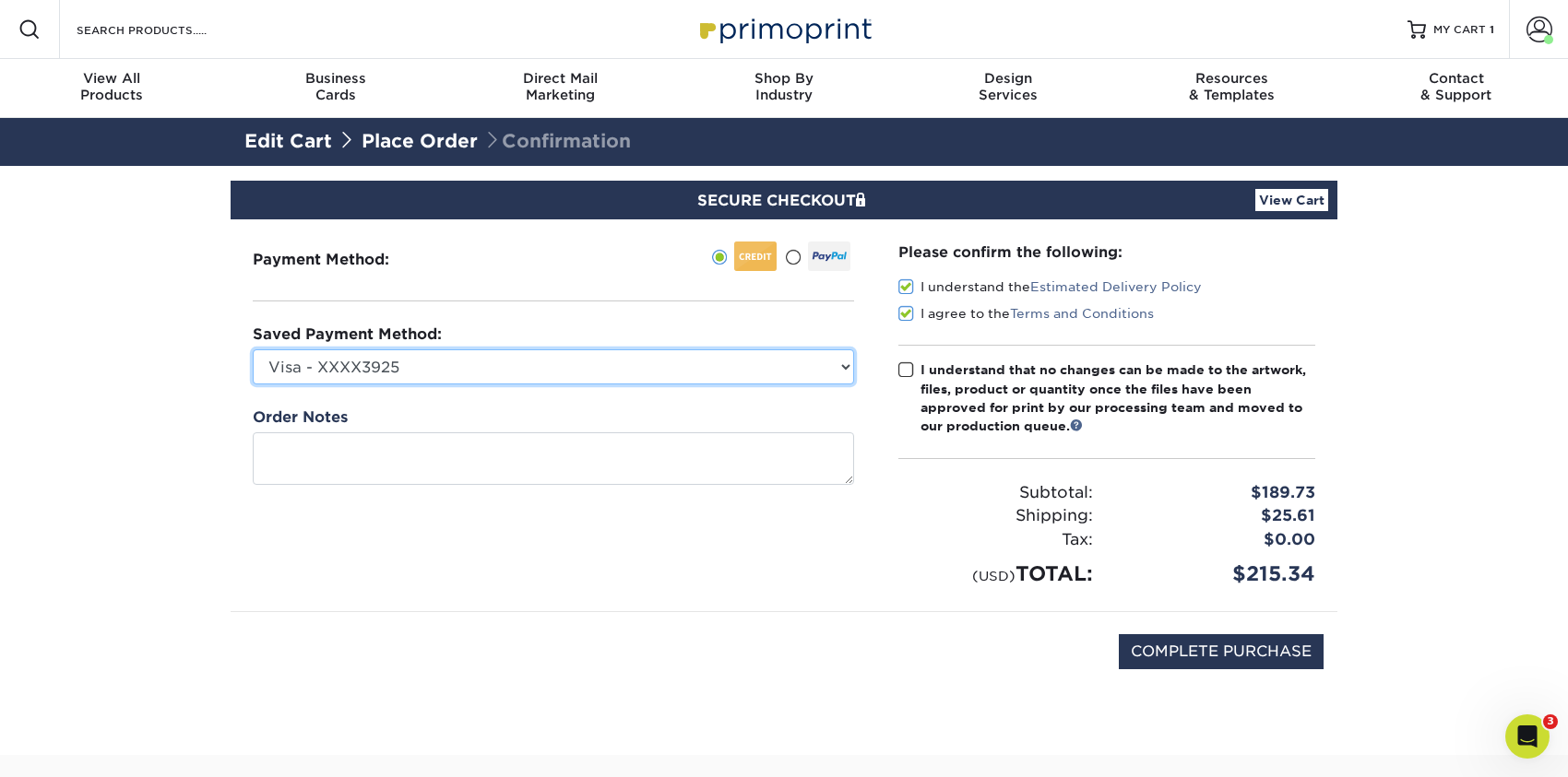
click at [454, 375] on select "Visa - XXXX3925 Visa - XXXX8826 Visa - XXXX3101 Visa - XXXX2961 MasterCard - XX…" at bounding box center [553, 367] width 602 height 35
select select "69502"
click at [252, 349] on select "Visa - XXXX3925 Visa - XXXX8826 Visa - XXXX3101 Visa - XXXX2961 MasterCard - XX…" at bounding box center [553, 367] width 602 height 35
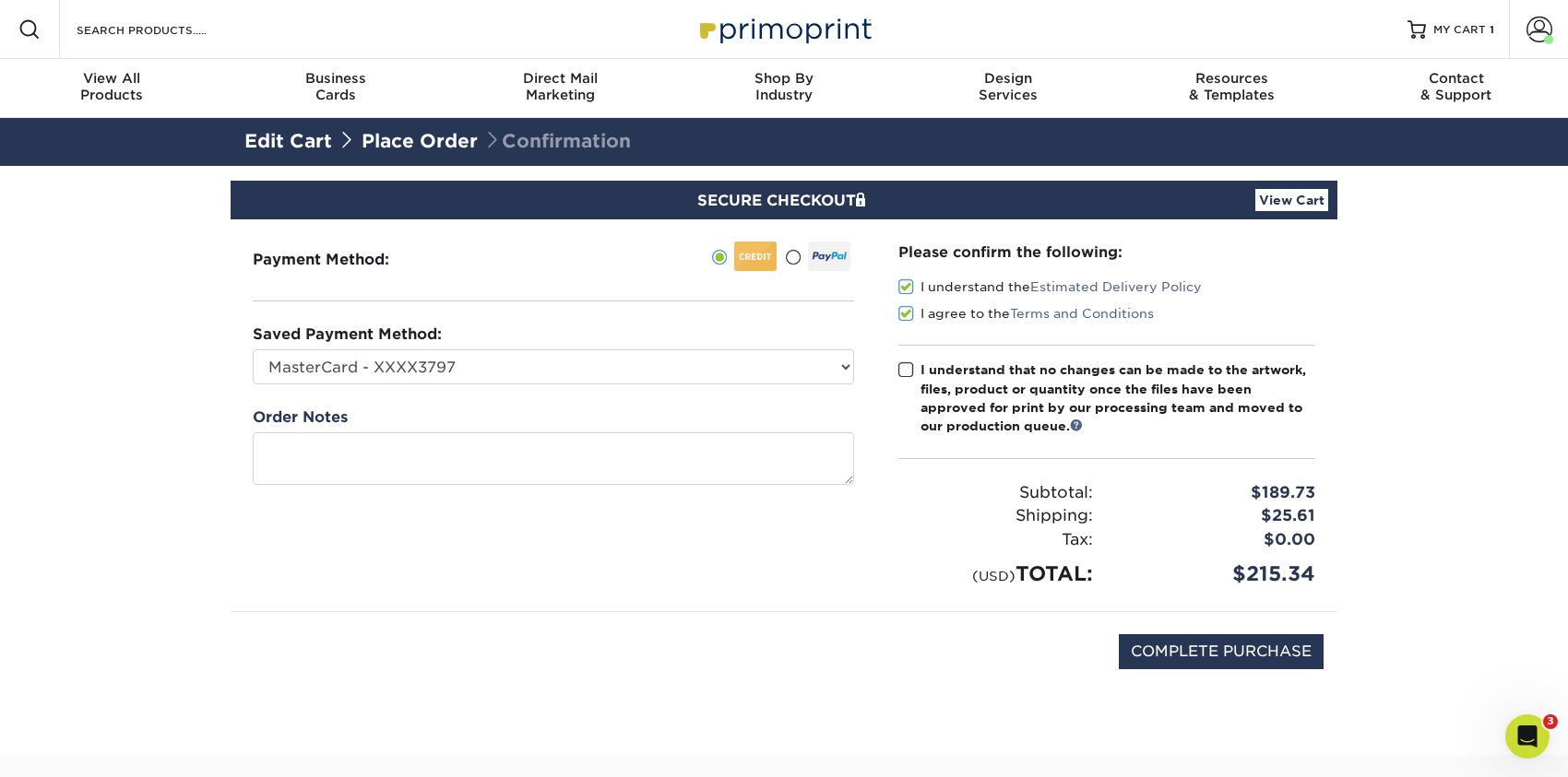
click at [902, 369] on span at bounding box center [906, 371] width 16 height 17
click at [0, 0] on input "I understand that no changes can be made to the artwork, files, product or quan…" at bounding box center [0, 0] width 0 height 0
click at [1228, 651] on input "COMPLETE PURCHASE" at bounding box center [1221, 652] width 205 height 35
type input "PROCESSING, PLEASE WAIT..."
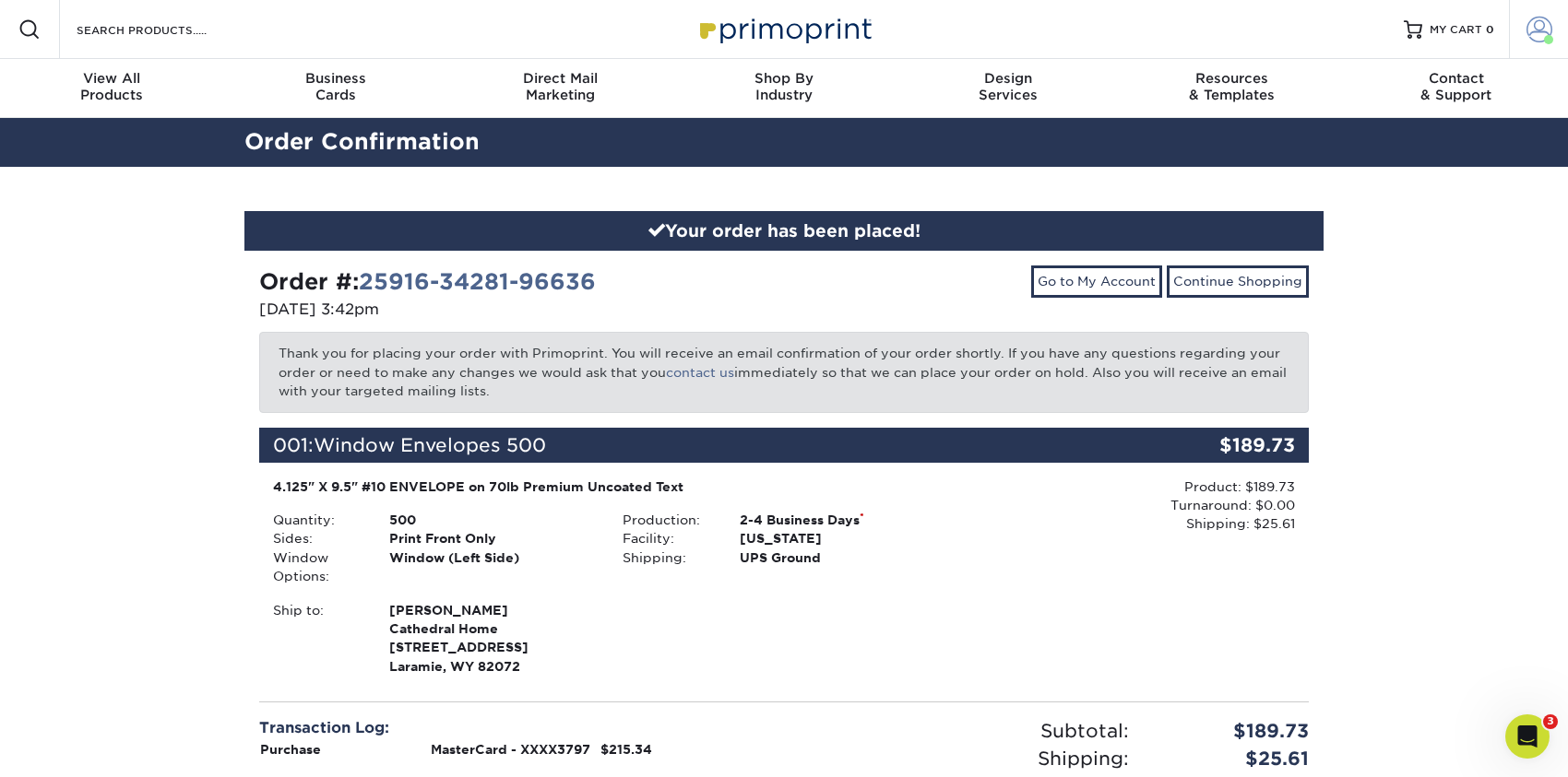
click at [1536, 30] on span at bounding box center [1539, 29] width 26 height 26
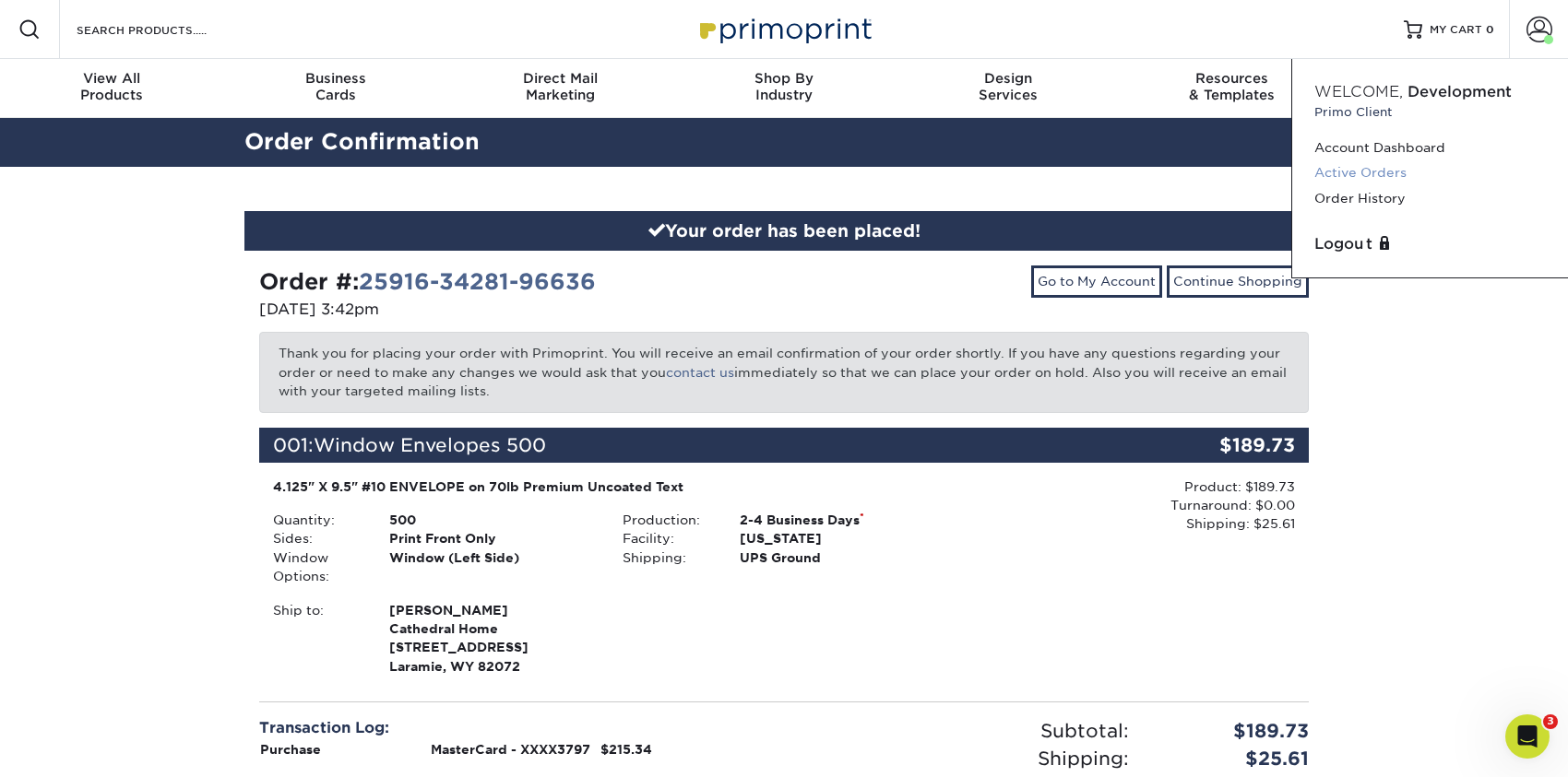
click at [1380, 169] on link "Active Orders" at bounding box center [1429, 173] width 232 height 25
